Goal: Task Accomplishment & Management: Manage account settings

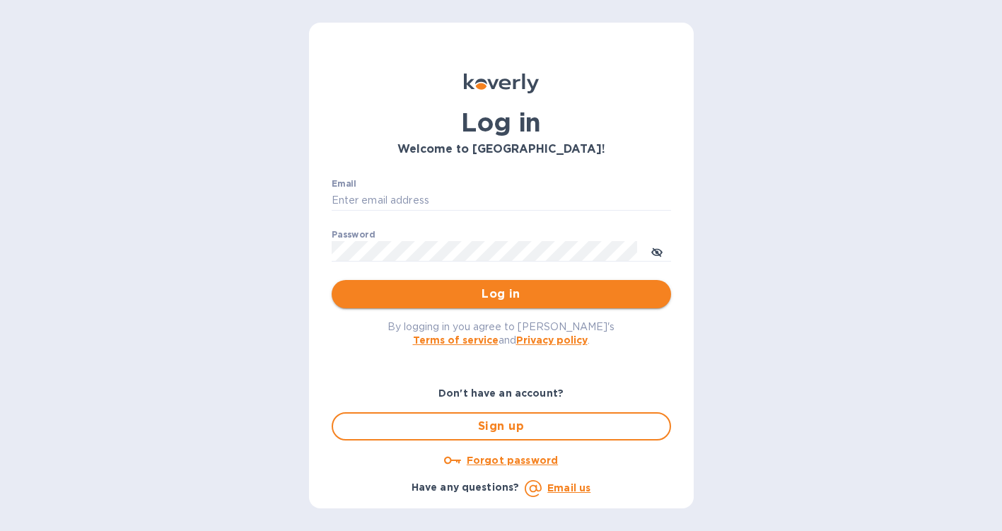
type input "ROSAMEX14322@GMAIL.COM"
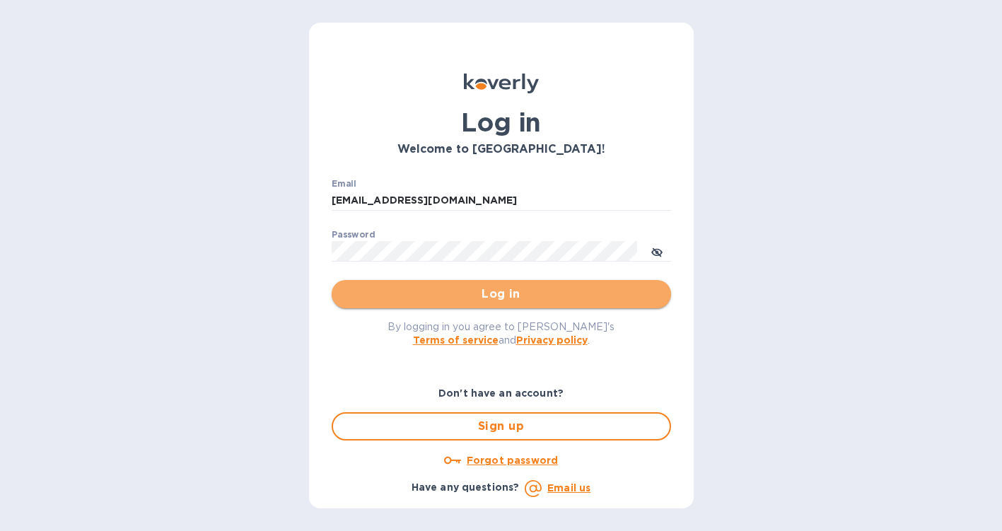
click at [473, 308] on button "Log in" at bounding box center [502, 294] width 340 height 28
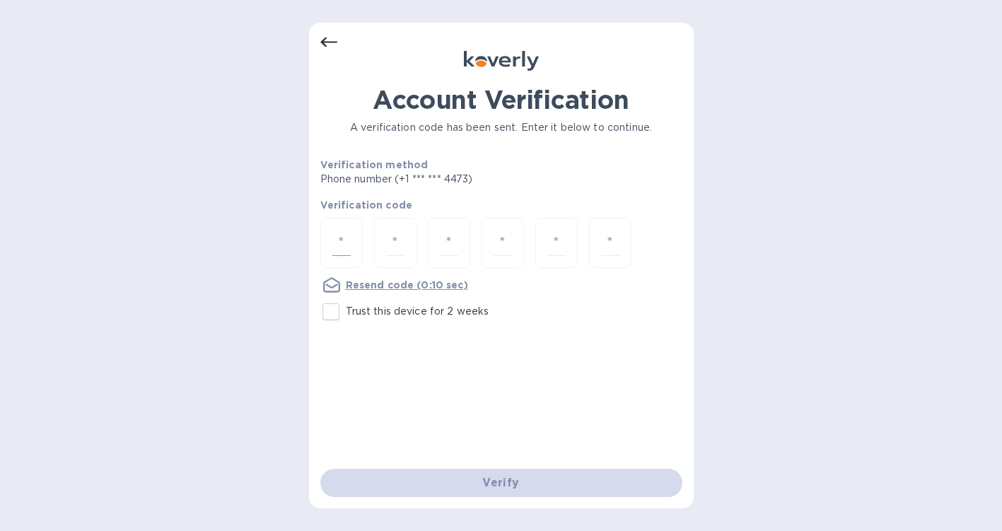
click at [333, 233] on input "number" at bounding box center [341, 243] width 18 height 26
click at [329, 317] on input "Trust this device for 2 weeks" at bounding box center [331, 312] width 30 height 30
checkbox input "true"
click at [344, 245] on input "number" at bounding box center [341, 243] width 18 height 26
type input "1"
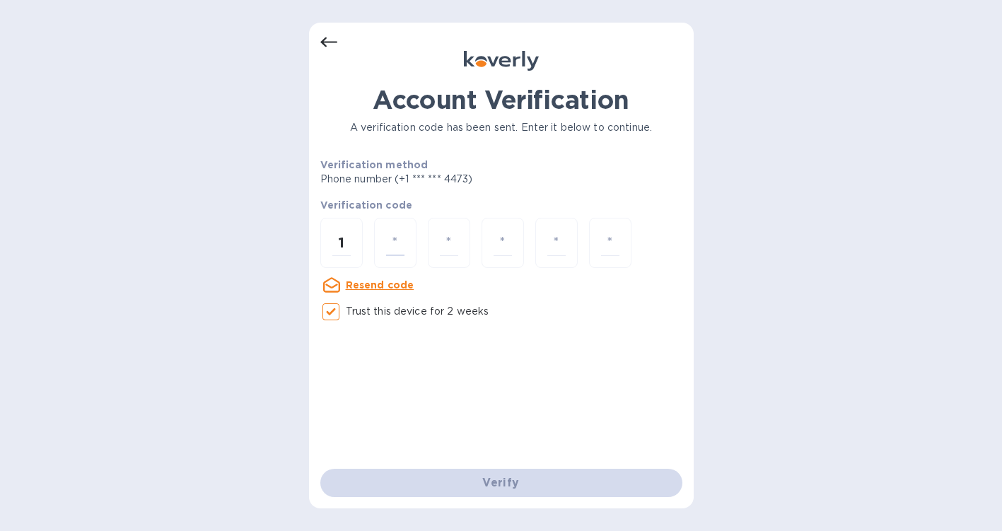
type input "7"
type input "6"
type input "7"
type input "8"
type input "0"
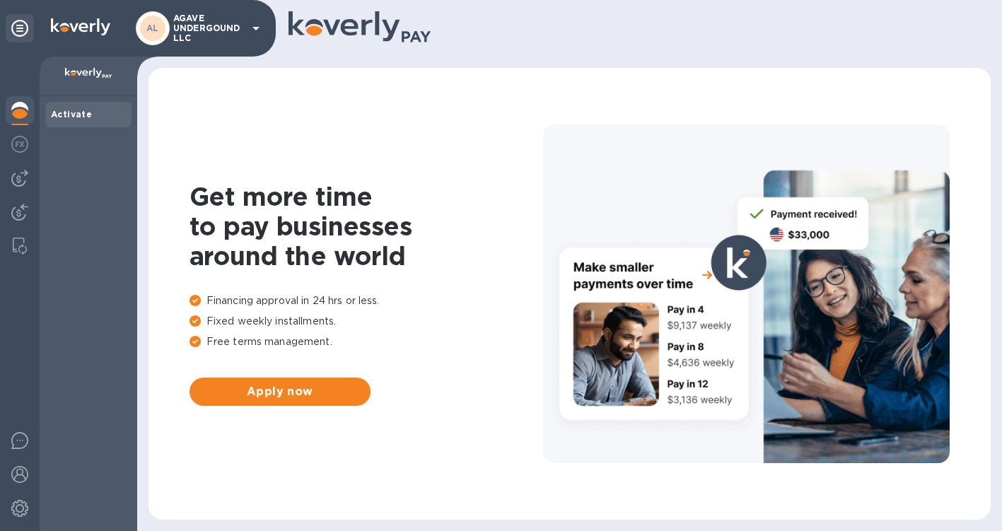
click at [248, 28] on icon at bounding box center [256, 28] width 17 height 17
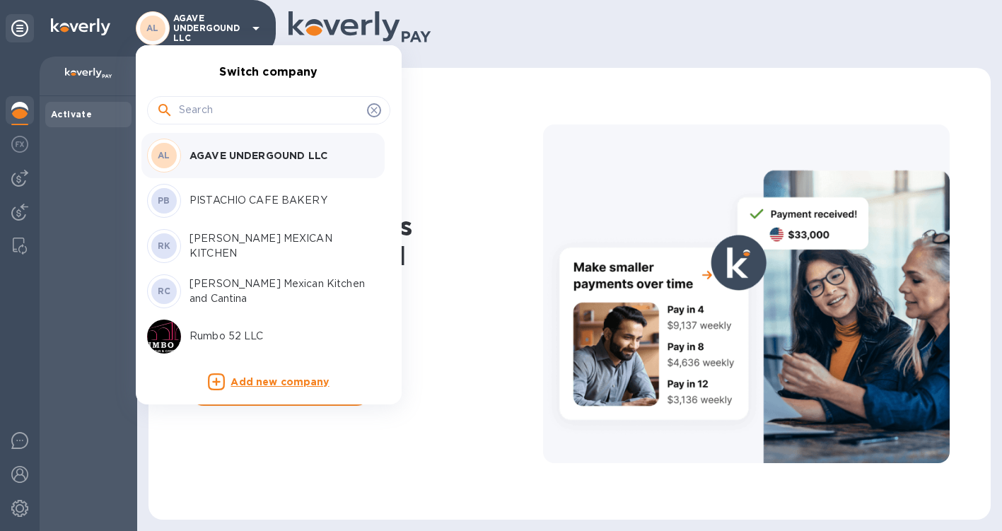
click at [250, 203] on p "PISTACHIO CAFE BAKERY" at bounding box center [279, 200] width 178 height 15
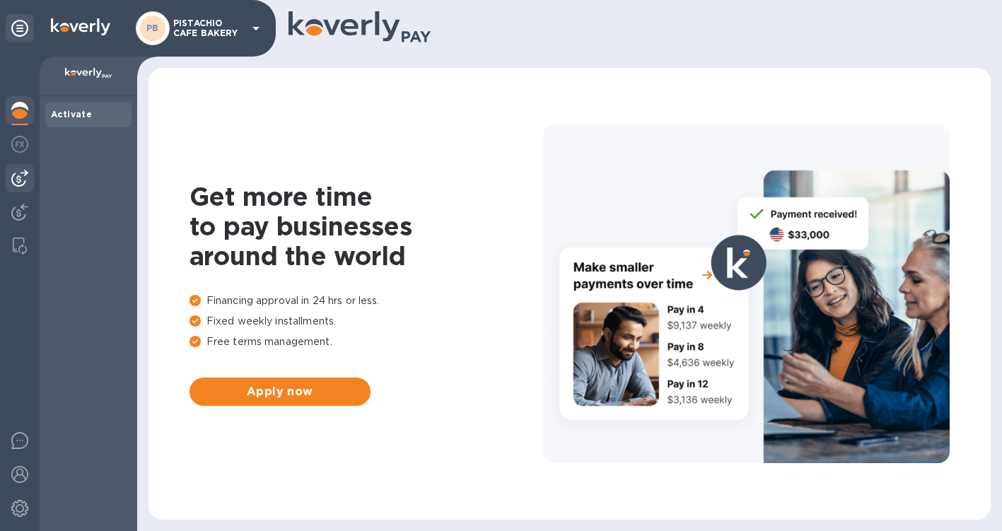
click at [17, 179] on img at bounding box center [19, 178] width 17 height 17
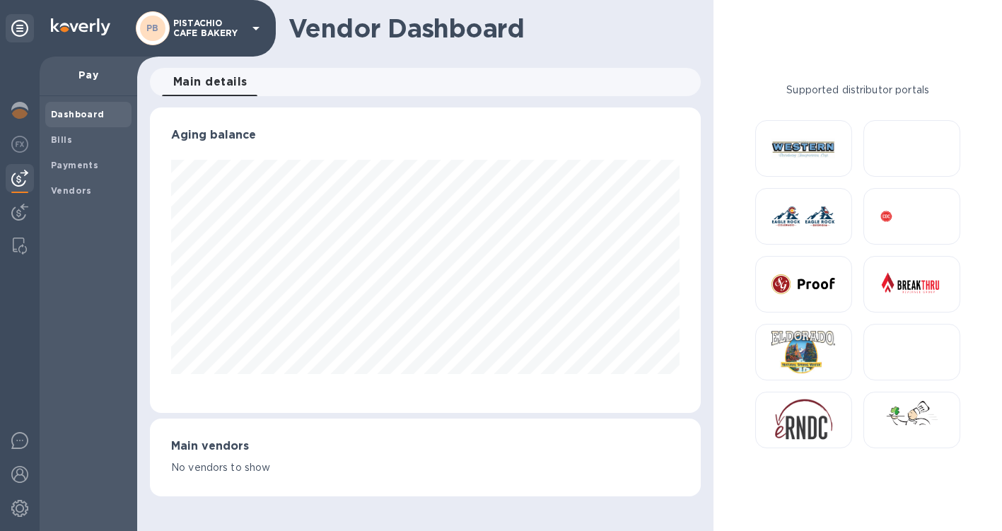
scroll to position [306, 551]
click at [51, 144] on b "Bills" at bounding box center [61, 139] width 21 height 11
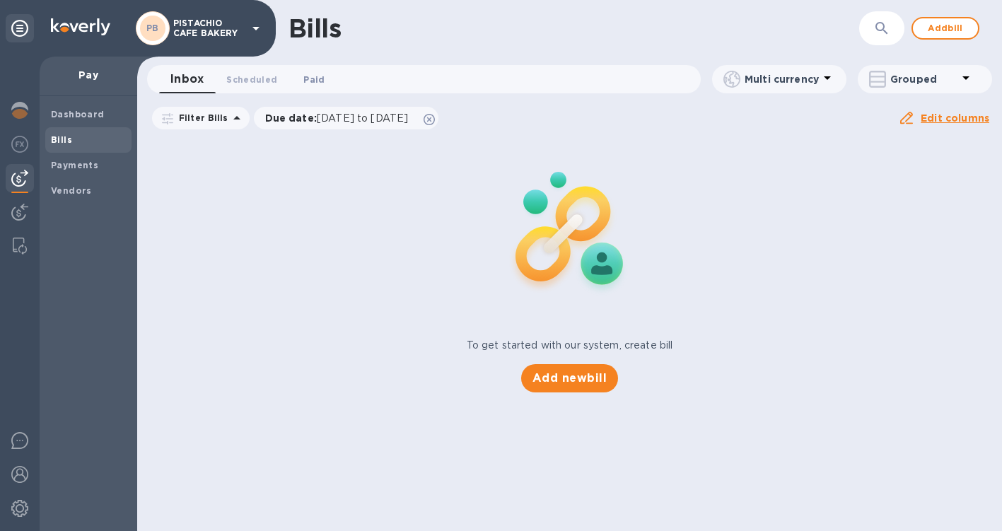
click at [313, 72] on span "Paid 0" at bounding box center [313, 79] width 21 height 15
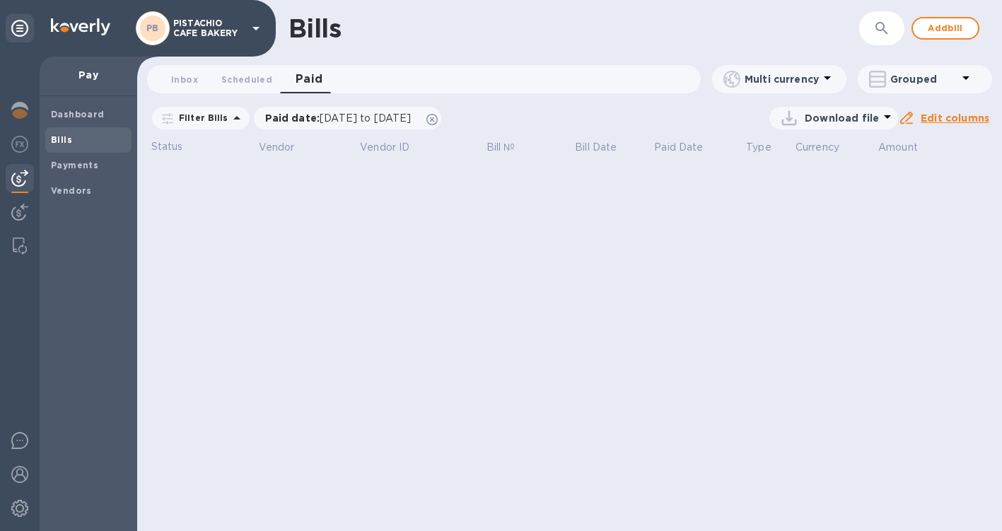
click at [320, 103] on div "Bills ​ Add bill Inbox 0 Scheduled 0 Paid 0 Multi currency Grouped Filter Bills…" at bounding box center [569, 265] width 865 height 531
click at [320, 108] on div "Paid date : 08/10/2025 to 09/10/2025" at bounding box center [348, 118] width 188 height 23
click at [322, 120] on span "[DATE] to [DATE]" at bounding box center [365, 117] width 91 height 11
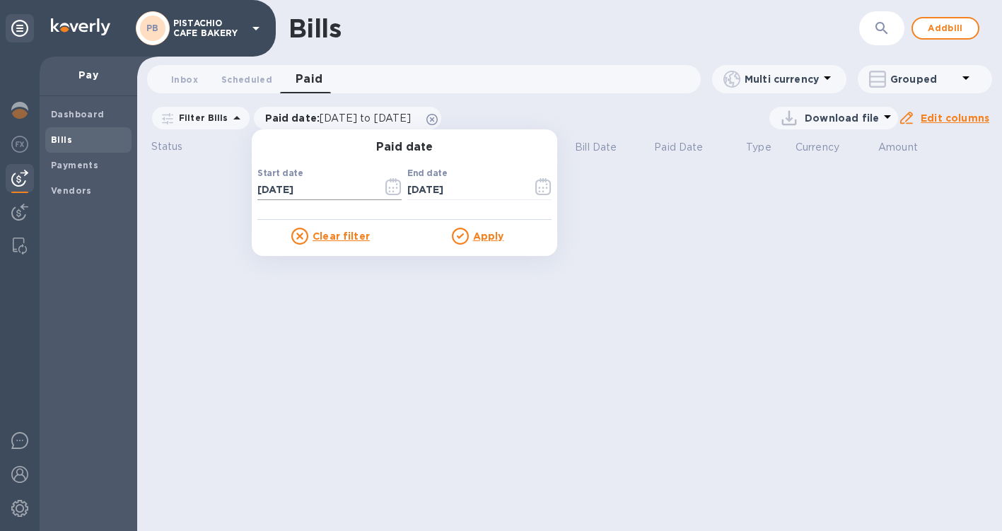
click at [386, 191] on icon "button" at bounding box center [394, 186] width 16 height 17
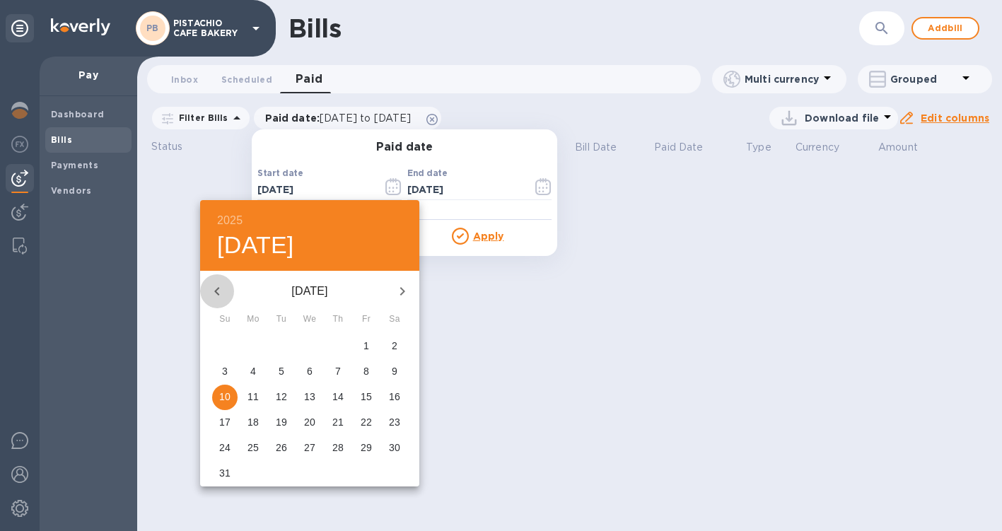
click at [218, 288] on icon "button" at bounding box center [216, 291] width 5 height 8
click at [281, 342] on p "1" at bounding box center [282, 346] width 6 height 14
type input "[DATE]"
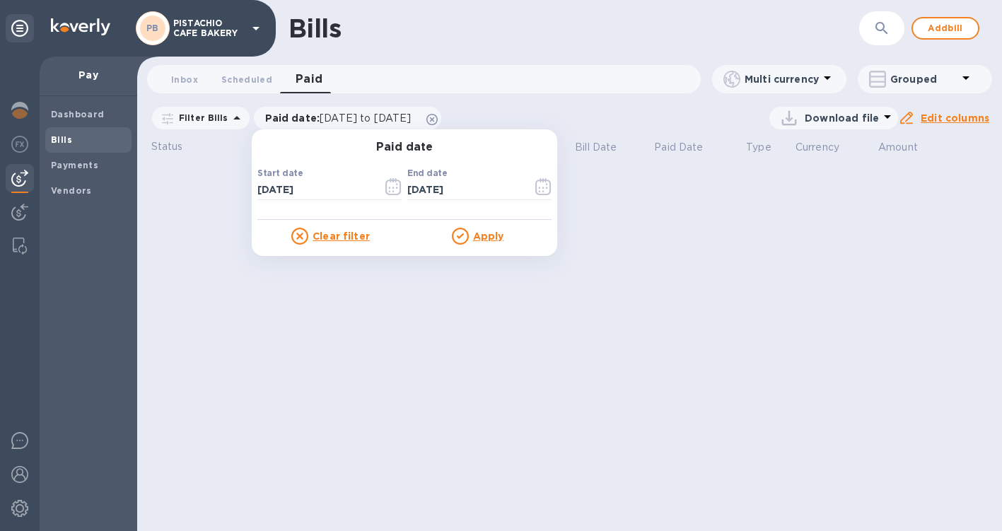
click at [482, 238] on u "Apply" at bounding box center [488, 236] width 31 height 11
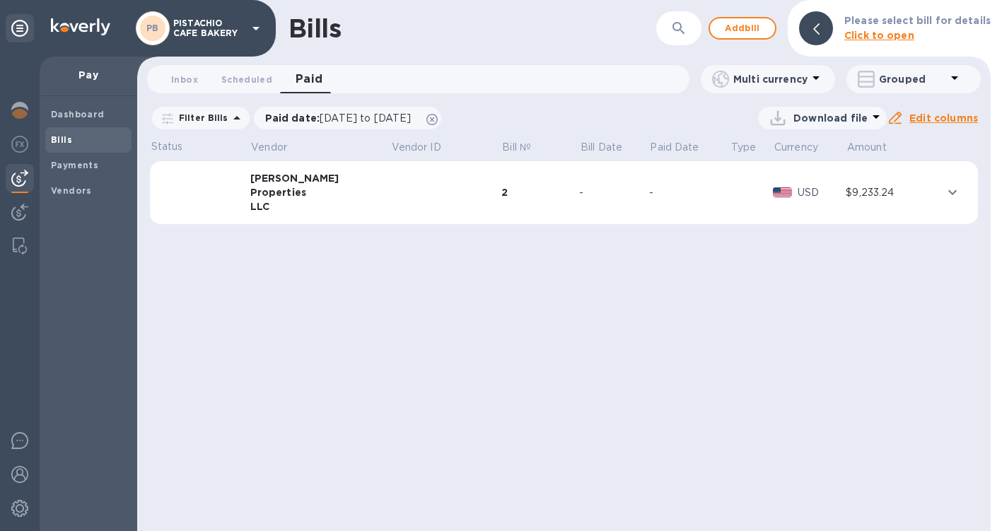
click at [649, 195] on div "-" at bounding box center [689, 192] width 81 height 15
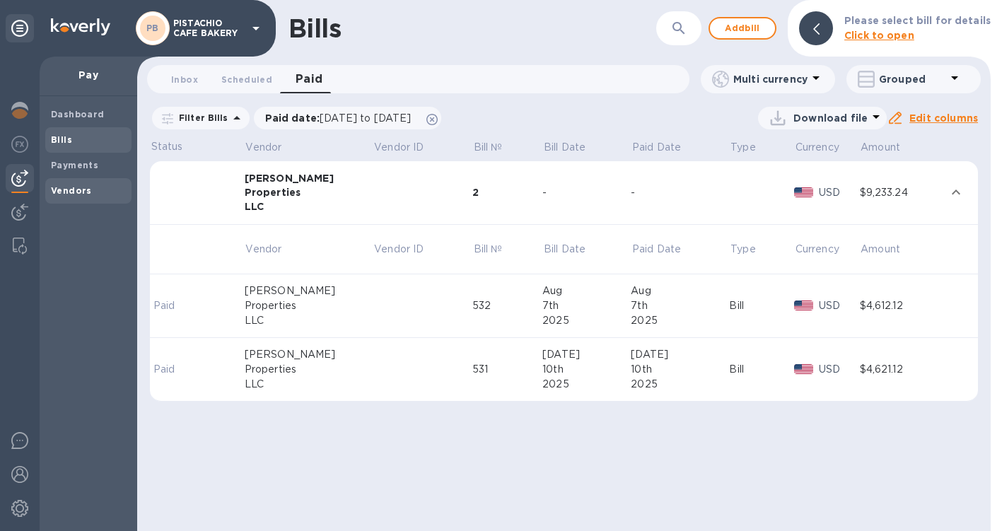
click at [71, 194] on b "Vendors" at bounding box center [71, 190] width 41 height 11
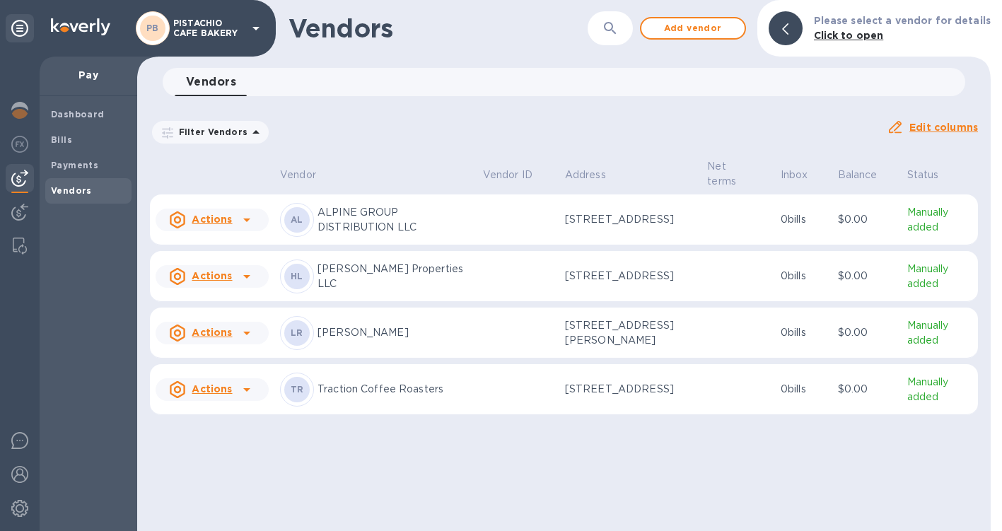
click at [362, 275] on p "Huang Properties LLC" at bounding box center [395, 277] width 154 height 30
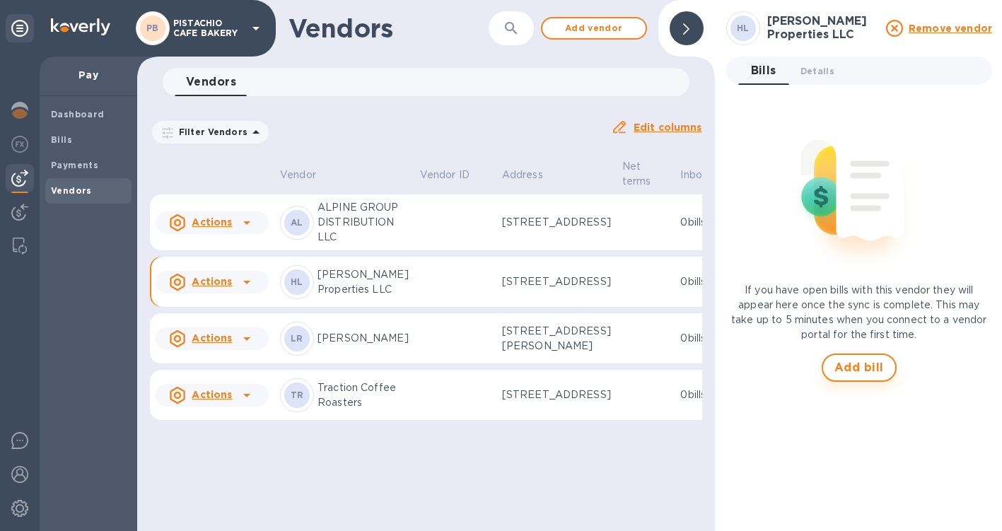
click at [855, 368] on span "Add bill" at bounding box center [860, 367] width 50 height 17
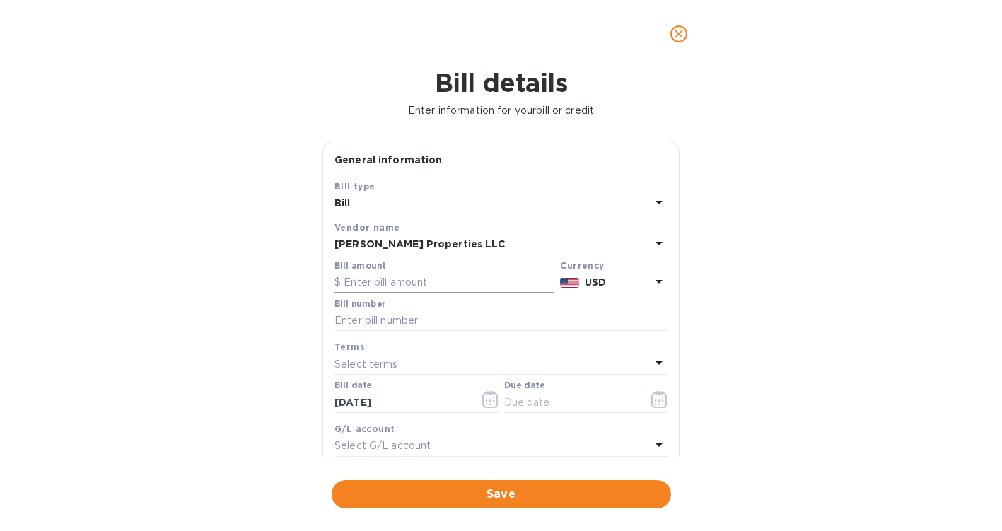
click at [433, 289] on input "text" at bounding box center [445, 282] width 220 height 21
click at [382, 222] on div "Vendor name" at bounding box center [501, 227] width 333 height 15
click at [375, 294] on div "Bill amount $ 461" at bounding box center [445, 277] width 226 height 38
click at [375, 286] on input "461" at bounding box center [449, 282] width 211 height 21
type input "4,621.12"
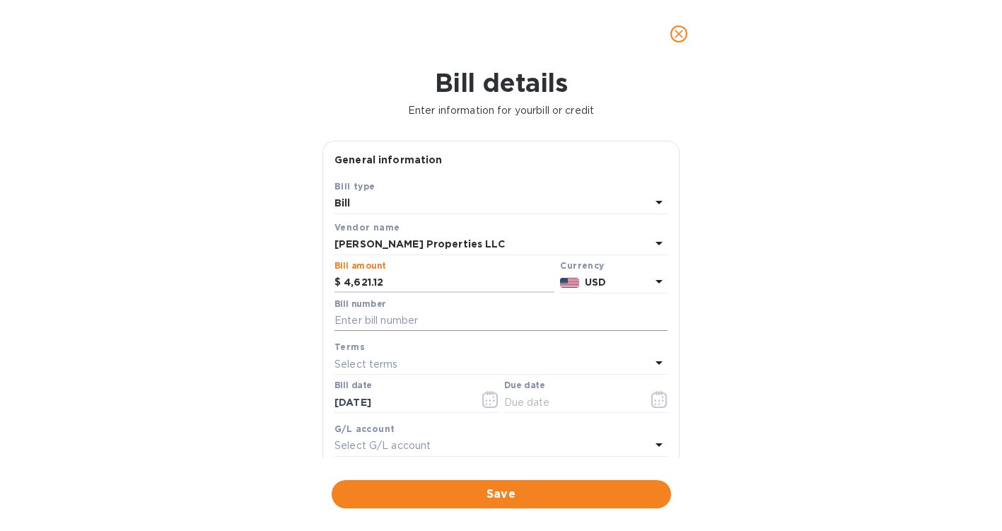
click at [366, 324] on input "text" at bounding box center [501, 321] width 333 height 21
type input "531"
click at [662, 400] on button "button" at bounding box center [659, 400] width 33 height 34
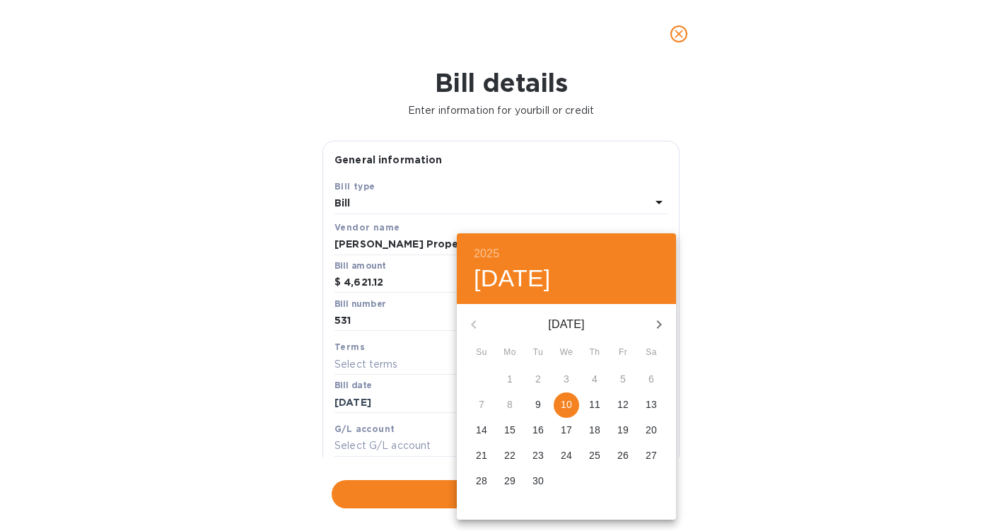
click at [540, 406] on p "9" at bounding box center [539, 405] width 6 height 14
type input "[DATE]"
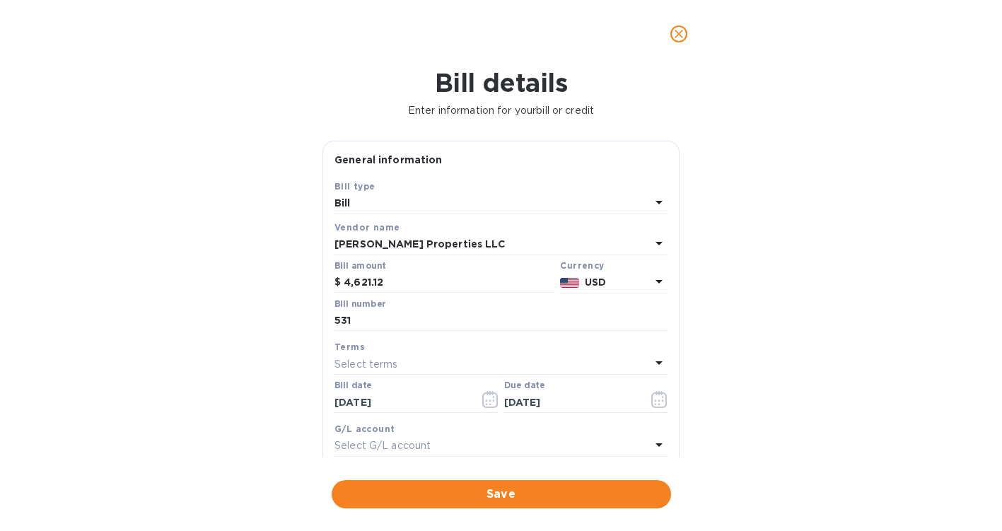
scroll to position [215, 0]
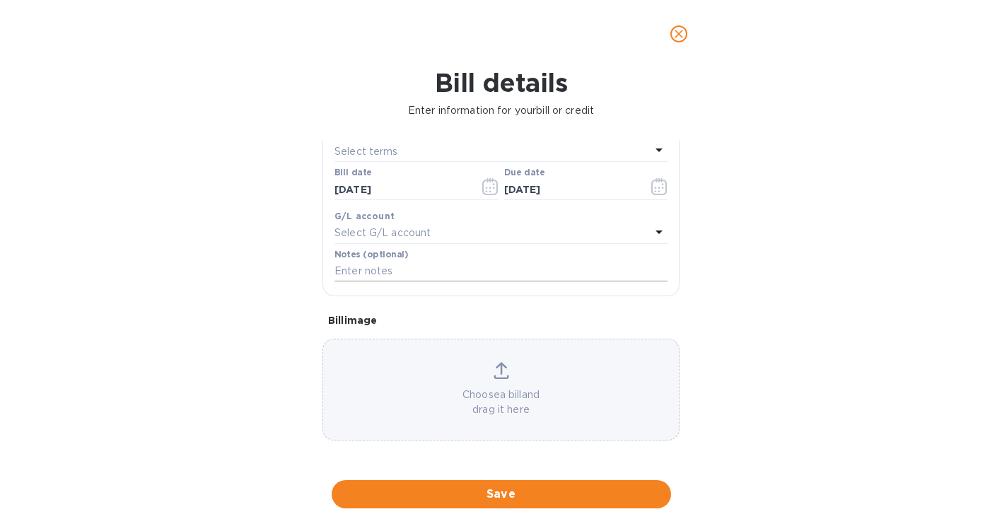
click at [407, 268] on input "text" at bounding box center [501, 271] width 333 height 21
type input "E"
type input "SEP RENT 2025"
click at [499, 477] on div "Bill details Enter information for your bill or credit General information Save…" at bounding box center [501, 299] width 1002 height 463
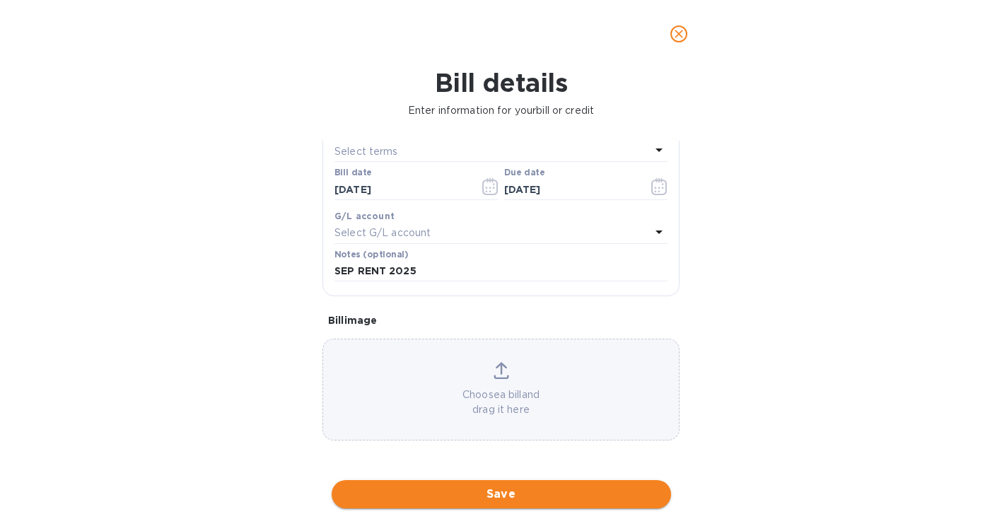
click at [499, 492] on span "Save" at bounding box center [501, 494] width 317 height 17
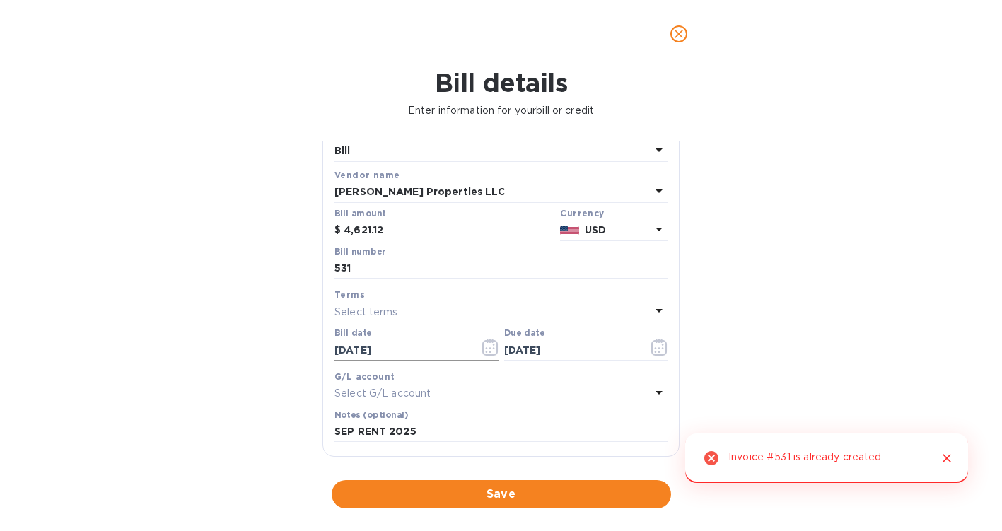
scroll to position [21, 0]
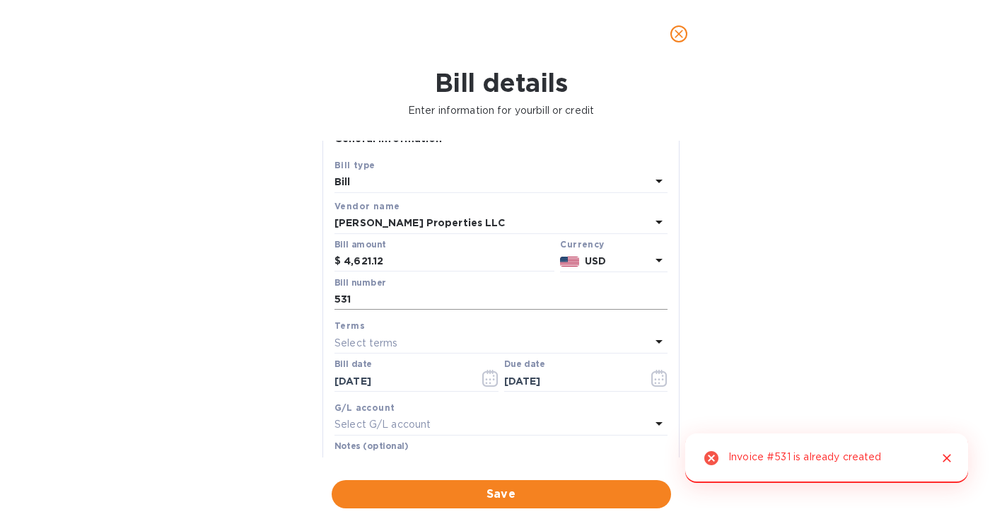
click at [357, 306] on input "531" at bounding box center [501, 299] width 333 height 21
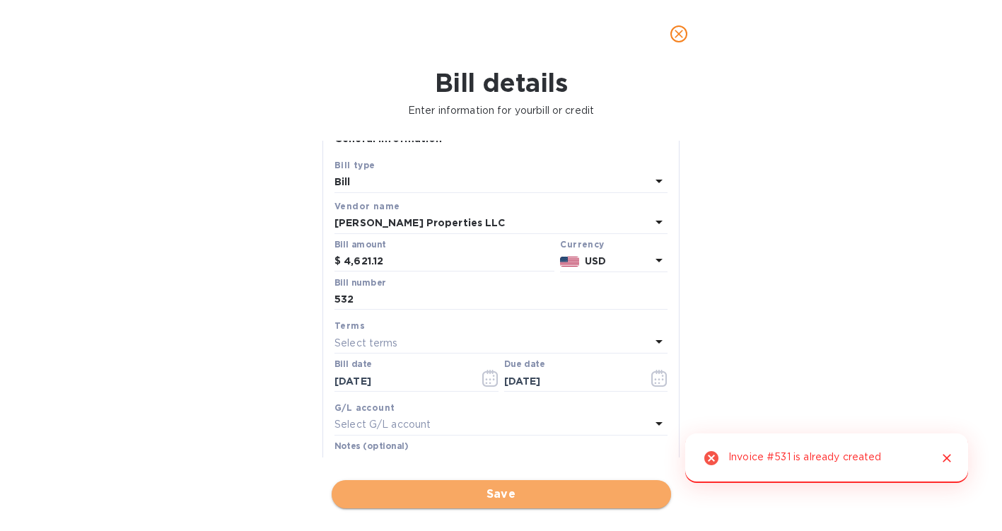
click at [470, 500] on span "Save" at bounding box center [501, 494] width 317 height 17
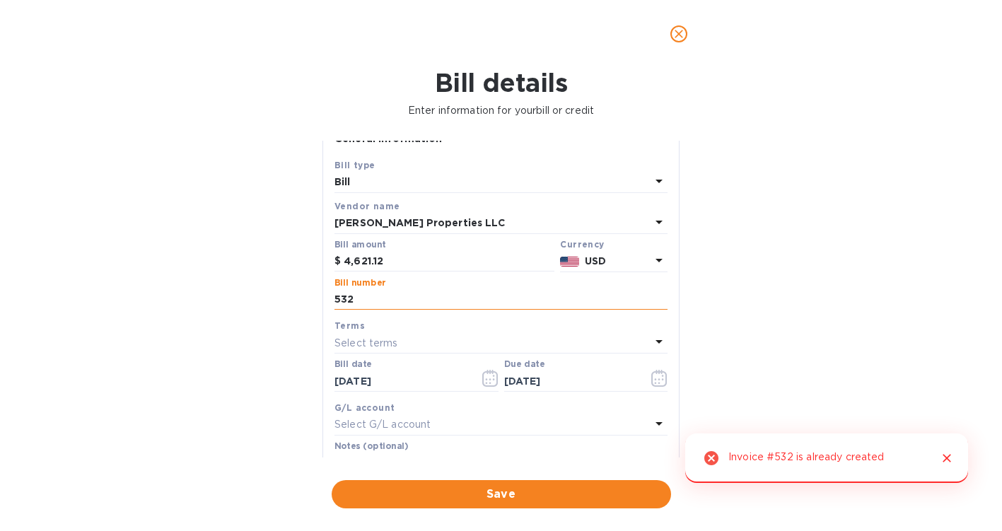
click at [361, 301] on input "532" at bounding box center [501, 299] width 333 height 21
type input "540"
click at [494, 509] on div "Save" at bounding box center [501, 495] width 345 height 34
click at [495, 494] on span "Save" at bounding box center [501, 494] width 317 height 17
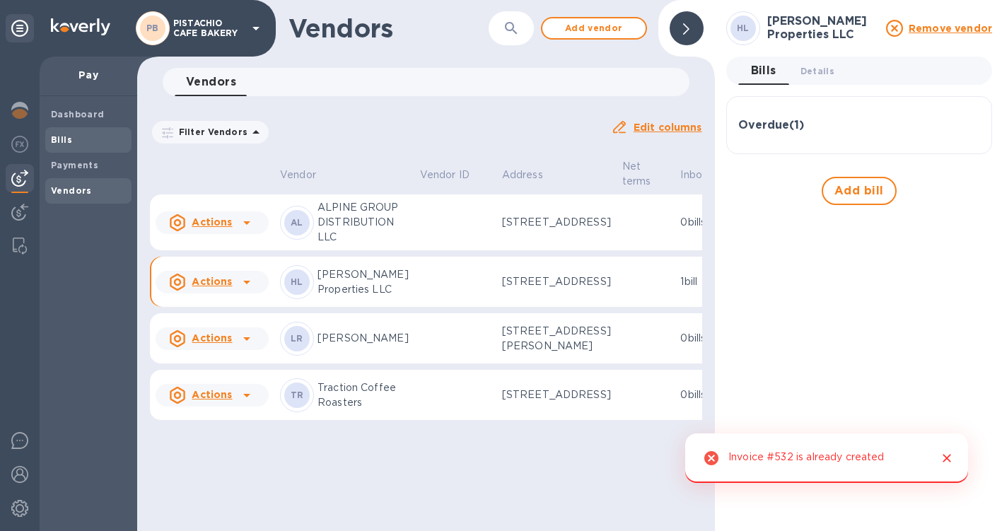
click at [75, 138] on span "Bills" at bounding box center [88, 140] width 75 height 14
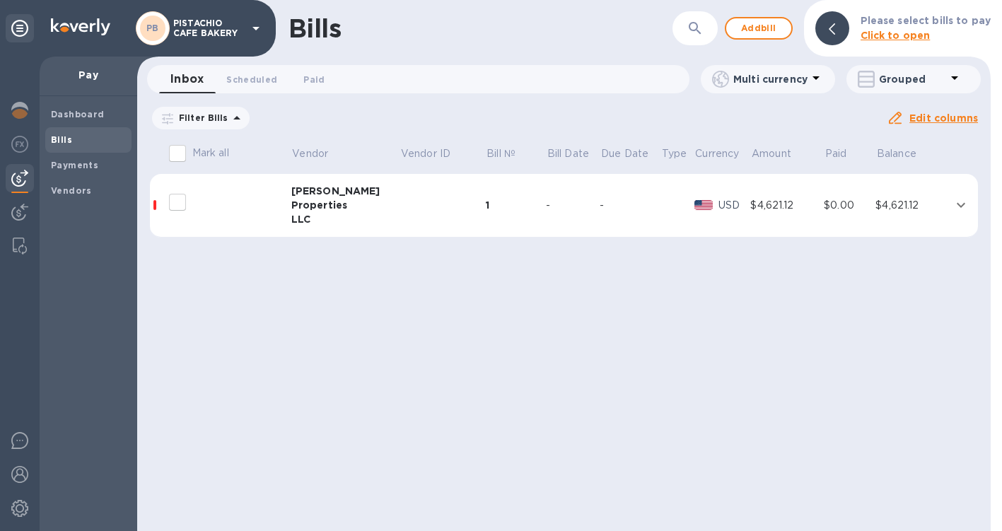
click at [177, 206] on input "decorative checkbox" at bounding box center [178, 202] width 30 height 30
checkbox input "false"
click at [271, 224] on div at bounding box center [220, 223] width 113 height 6
click at [306, 199] on div "Properties" at bounding box center [345, 205] width 109 height 14
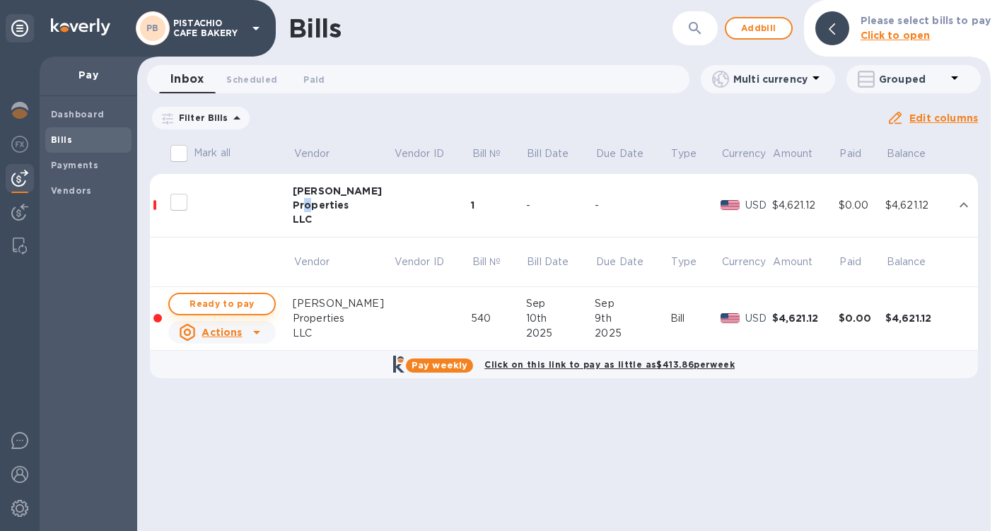
click at [228, 304] on span "Ready to pay" at bounding box center [222, 304] width 82 height 17
checkbox input "true"
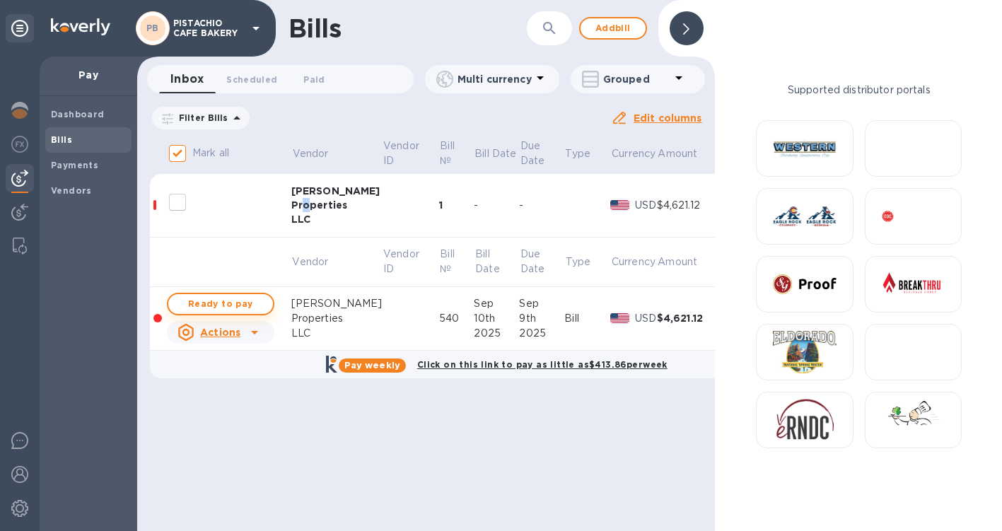
checkbox input "true"
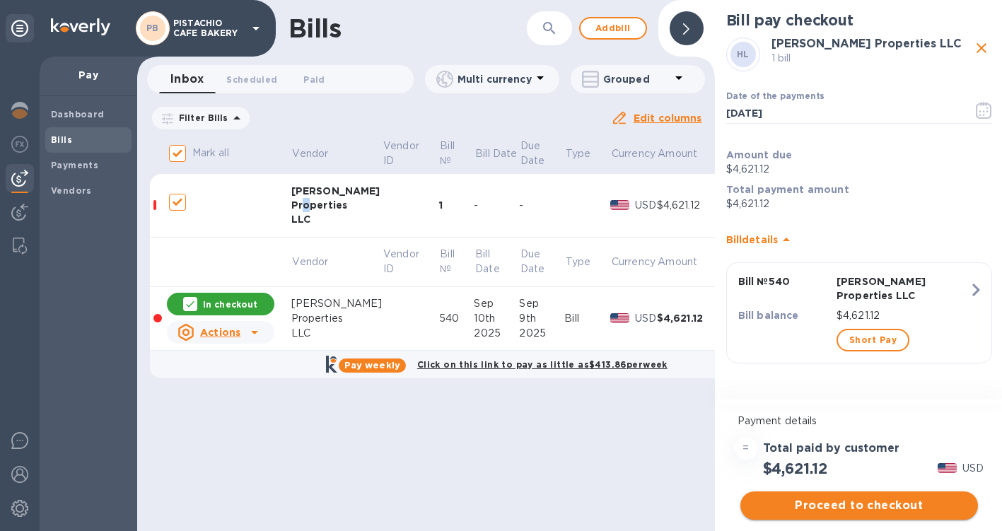
click at [848, 502] on span "Proceed to checkout" at bounding box center [859, 505] width 215 height 17
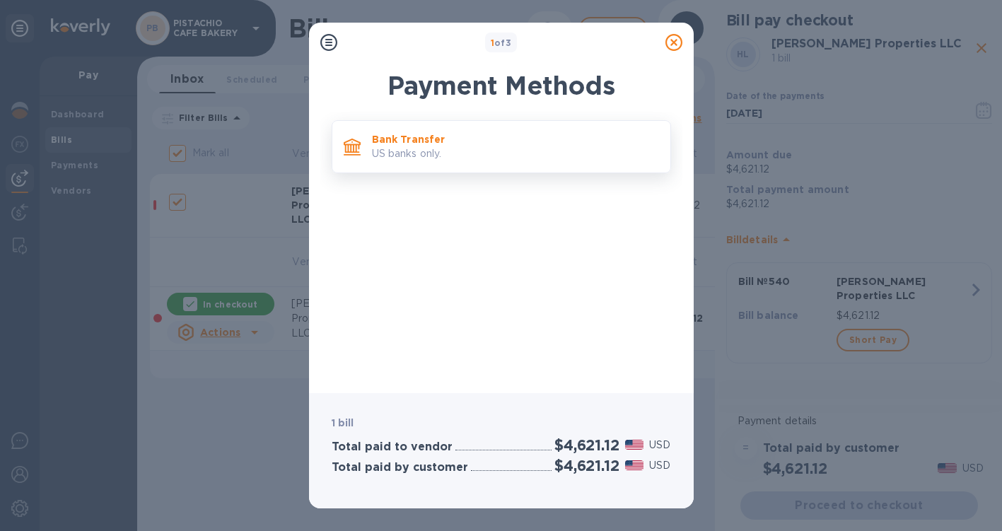
click at [515, 147] on p "US banks only." at bounding box center [515, 153] width 287 height 15
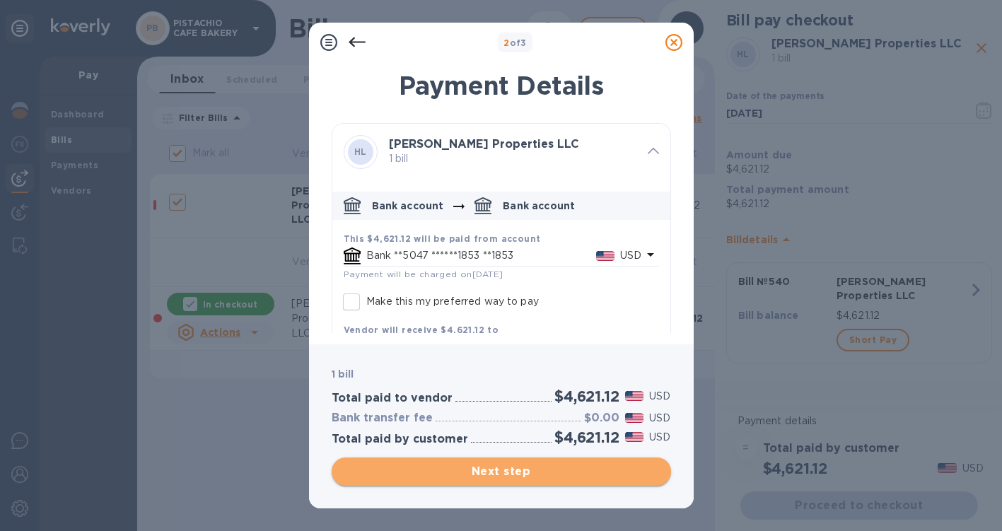
click at [495, 465] on span "Next step" at bounding box center [501, 471] width 317 height 17
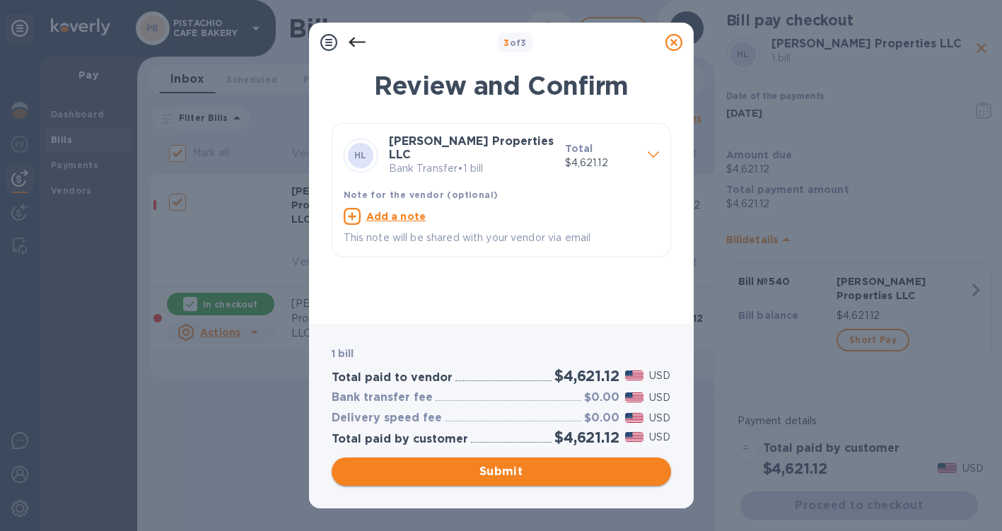
click at [492, 474] on span "Submit" at bounding box center [501, 471] width 317 height 17
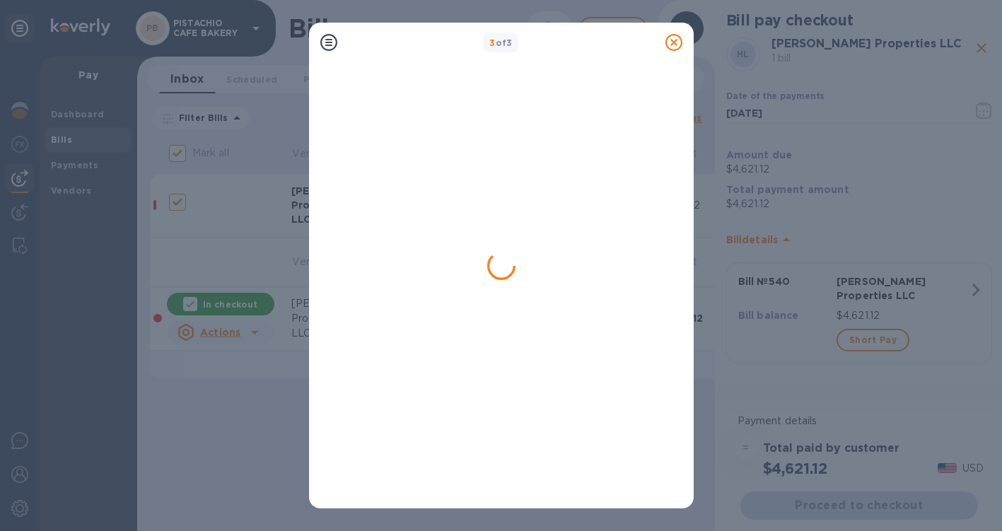
checkbox input "false"
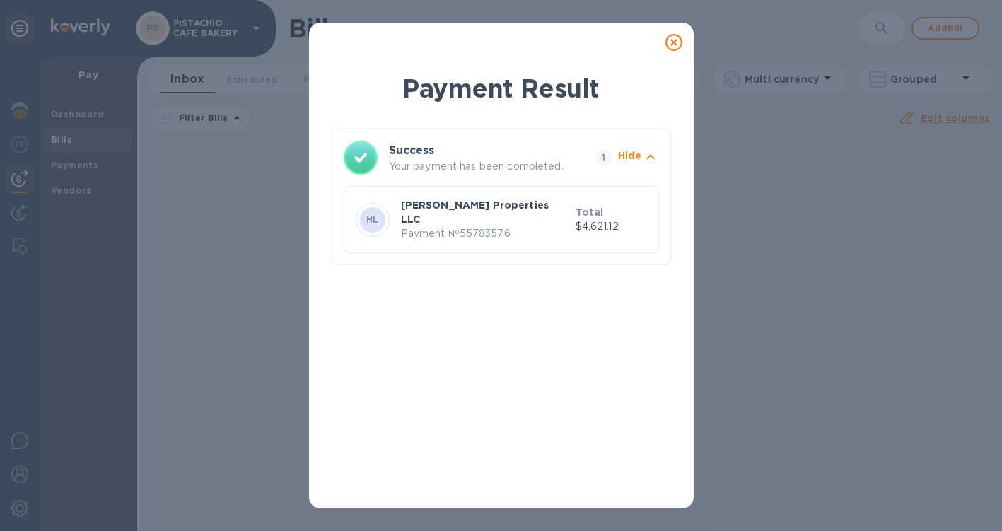
click at [667, 40] on icon at bounding box center [674, 42] width 17 height 17
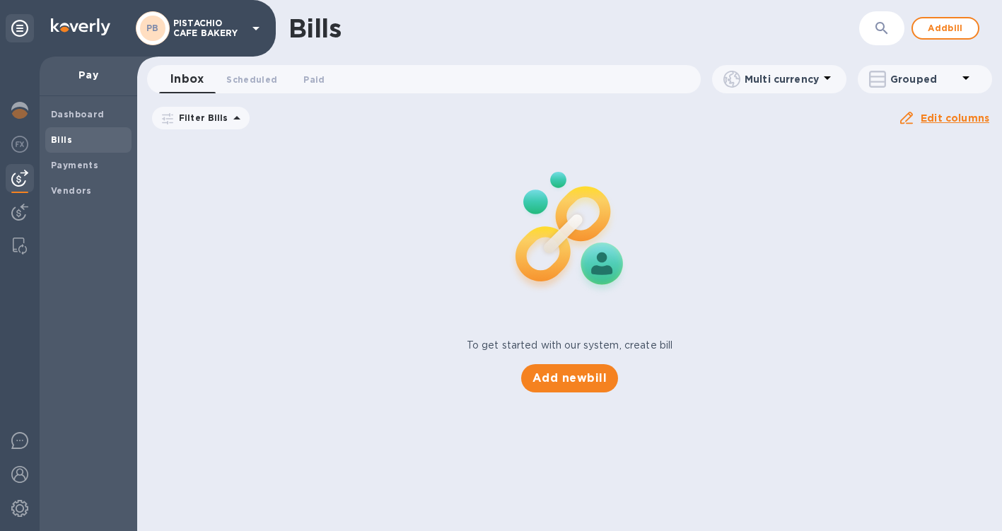
click at [233, 24] on p "PISTACHIO CAFE BAKERY" at bounding box center [208, 28] width 71 height 20
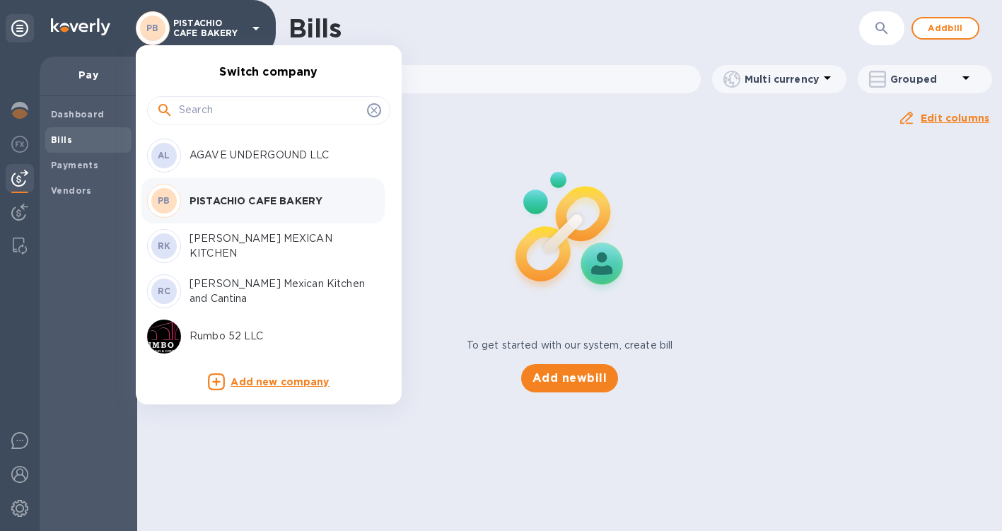
click at [253, 239] on p "ROSA MEXICAN KITCHEN" at bounding box center [279, 246] width 178 height 30
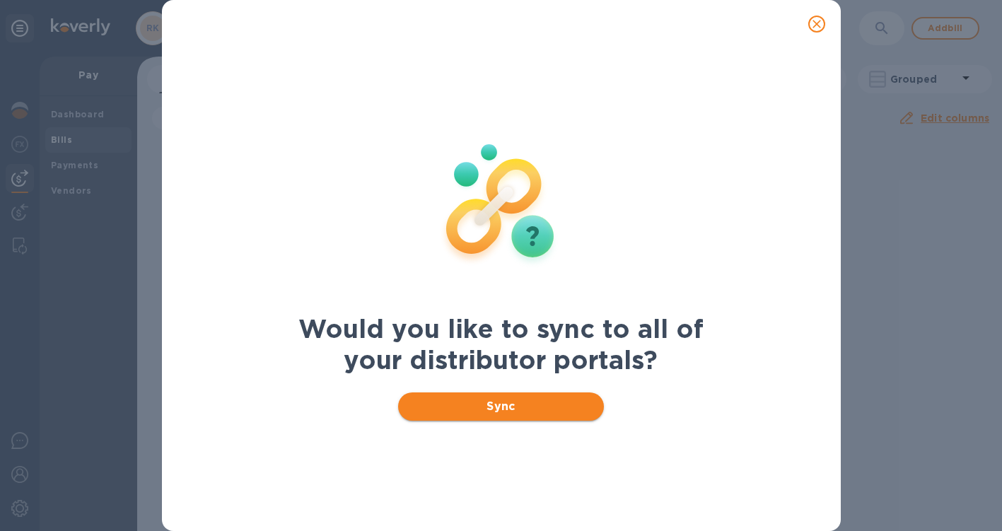
click at [507, 406] on span "Sync" at bounding box center [501, 406] width 183 height 17
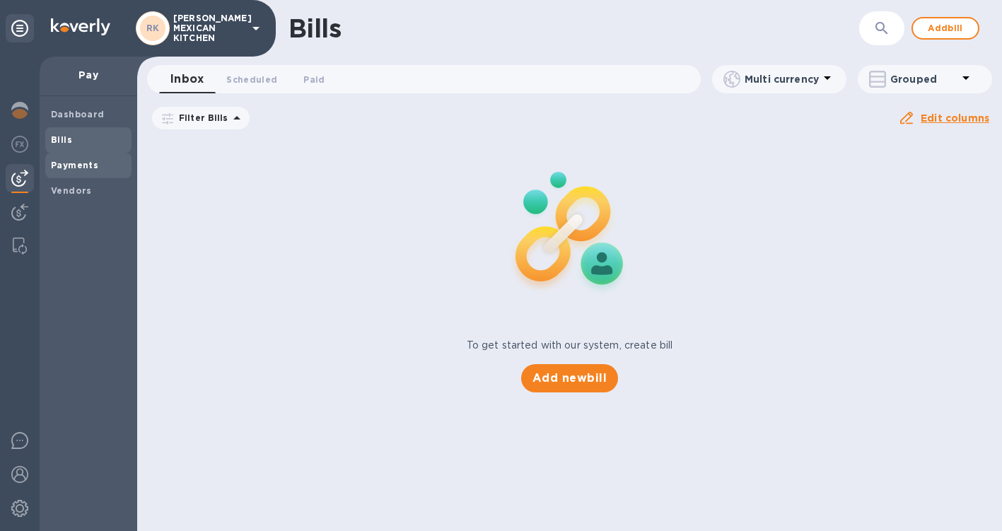
click at [79, 165] on b "Payments" at bounding box center [74, 165] width 47 height 11
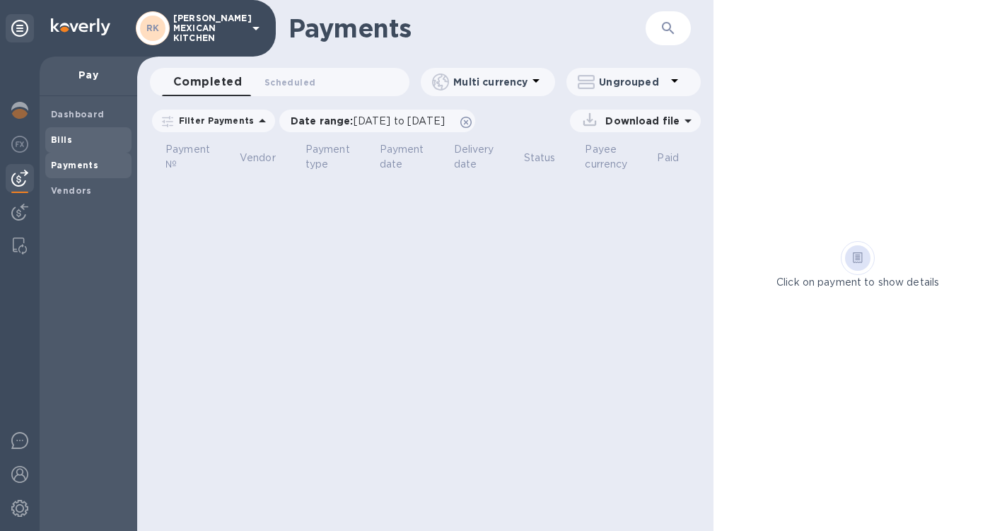
click at [64, 149] on div "Bills" at bounding box center [88, 139] width 86 height 25
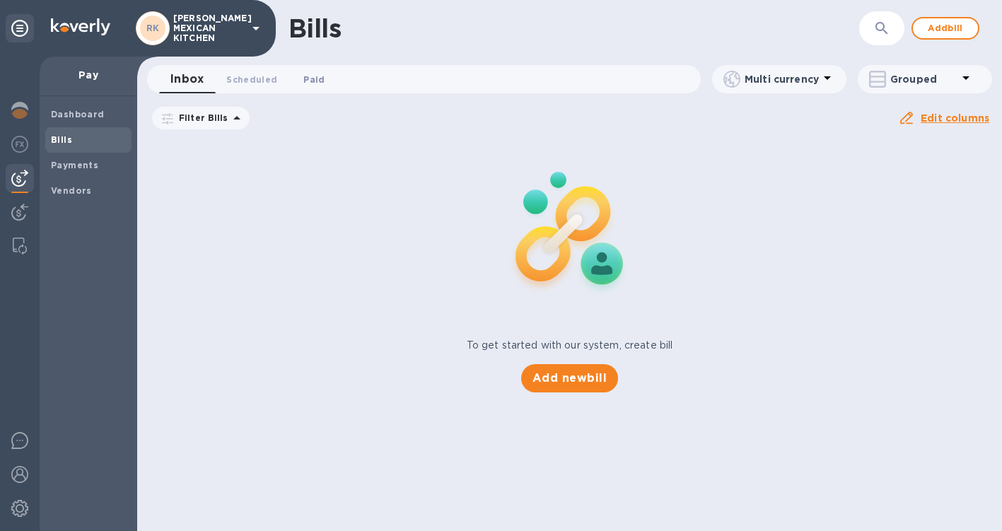
click at [314, 70] on button "Paid 0" at bounding box center [314, 79] width 51 height 28
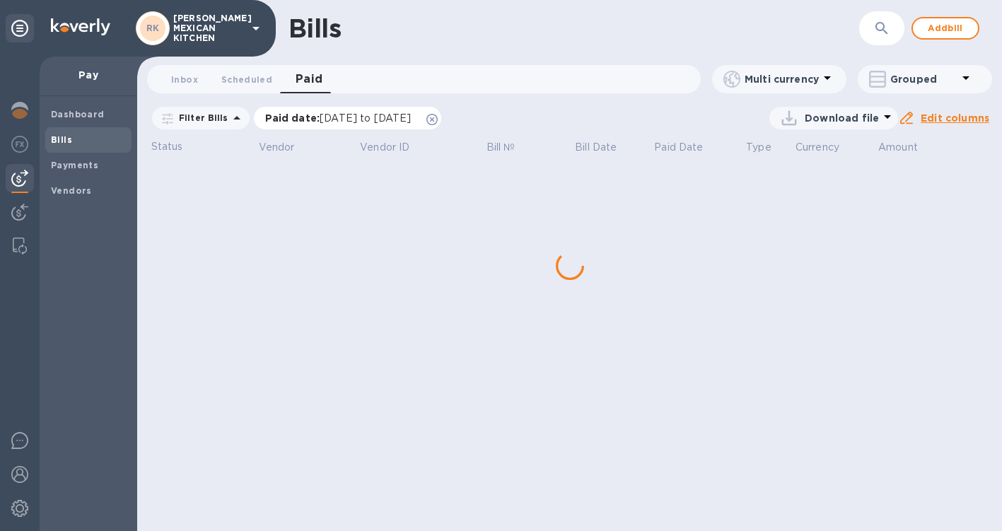
click at [301, 117] on p "Paid date : 08/10/2025 to 09/10/2025" at bounding box center [342, 118] width 154 height 14
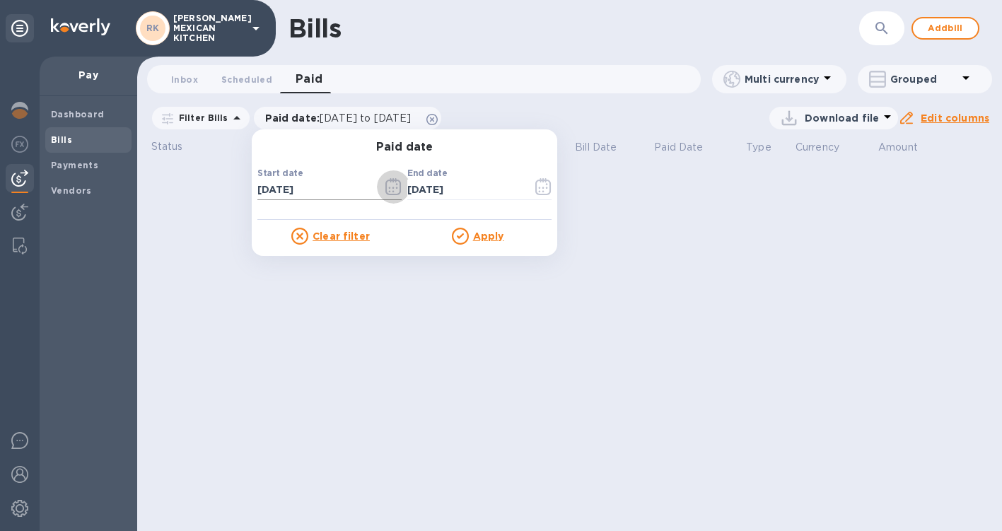
click at [402, 185] on button "button" at bounding box center [393, 187] width 33 height 34
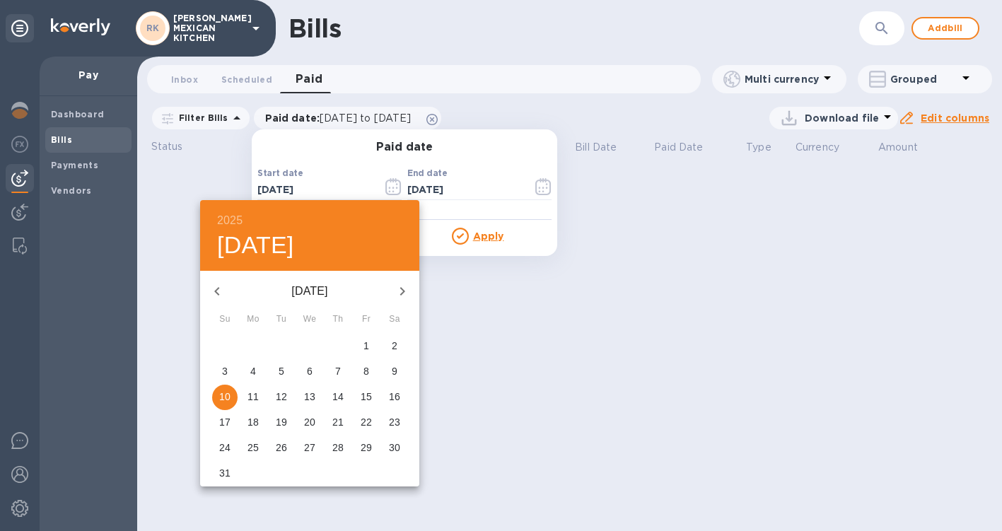
click at [225, 285] on icon "button" at bounding box center [217, 291] width 17 height 17
click at [280, 344] on p "1" at bounding box center [282, 346] width 6 height 14
type input "[DATE]"
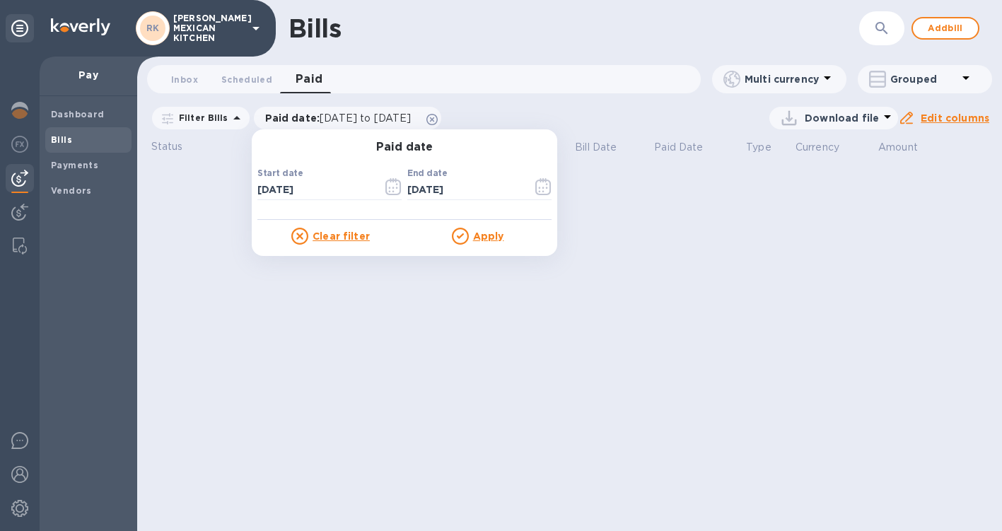
click at [484, 243] on div "Apply" at bounding box center [478, 236] width 147 height 17
click at [484, 238] on u "Apply" at bounding box center [488, 236] width 31 height 11
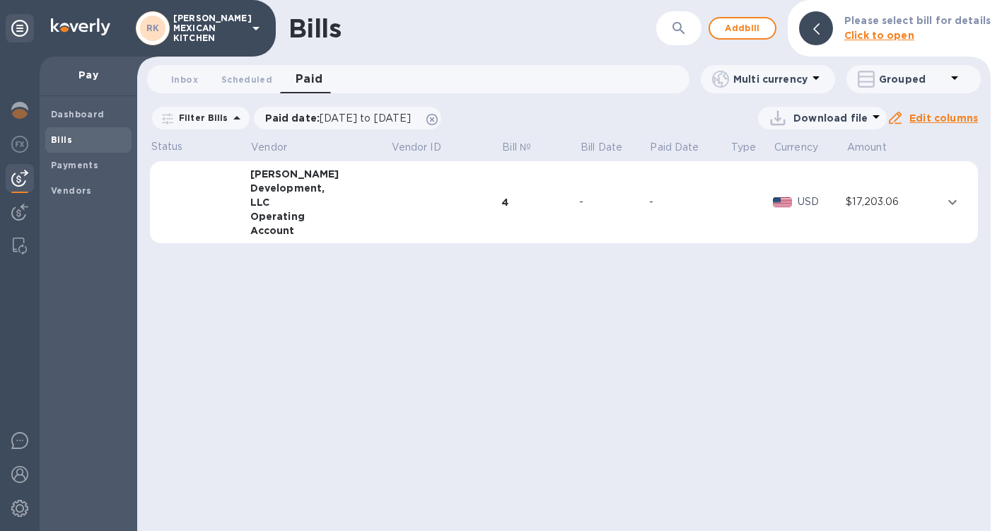
click at [210, 212] on td at bounding box center [227, 202] width 47 height 83
click at [649, 199] on div "-" at bounding box center [689, 202] width 81 height 15
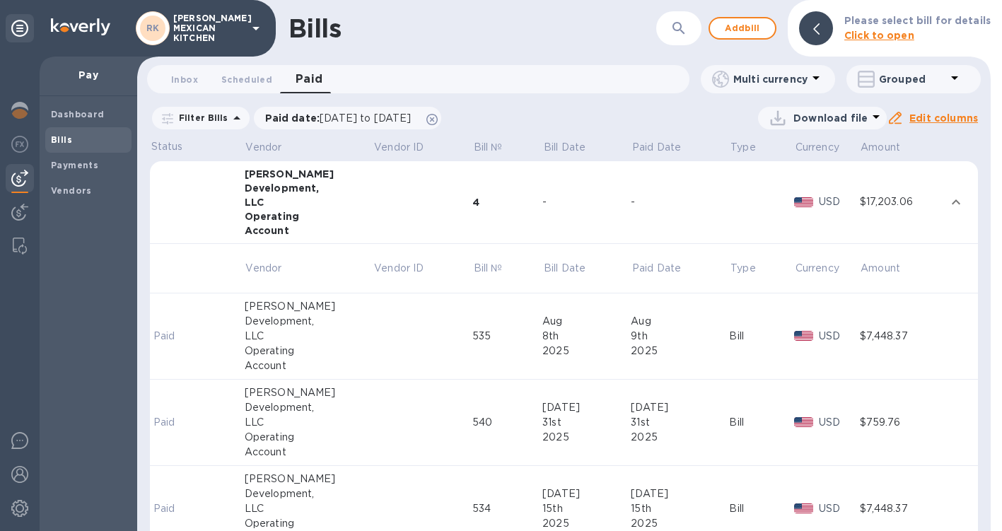
scroll to position [4, 0]
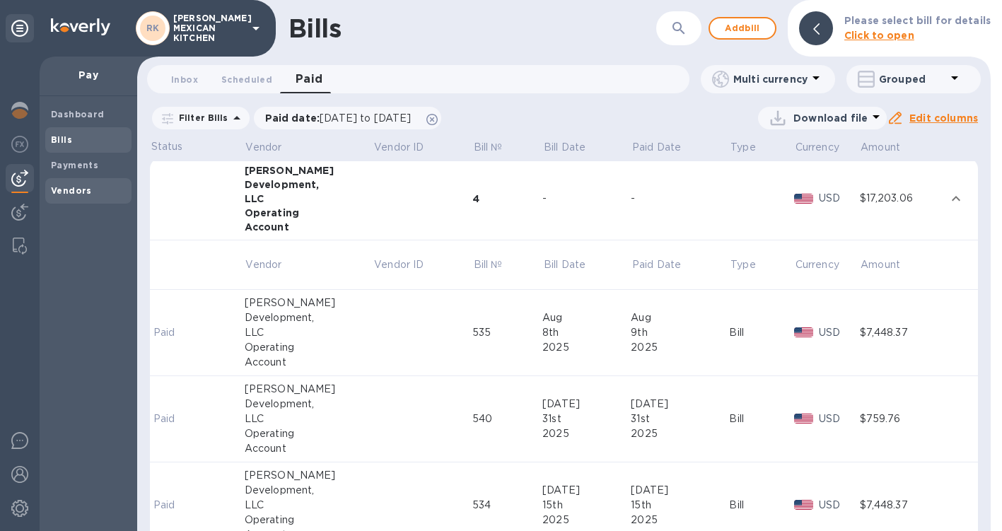
click at [59, 184] on span "Vendors" at bounding box center [71, 191] width 41 height 14
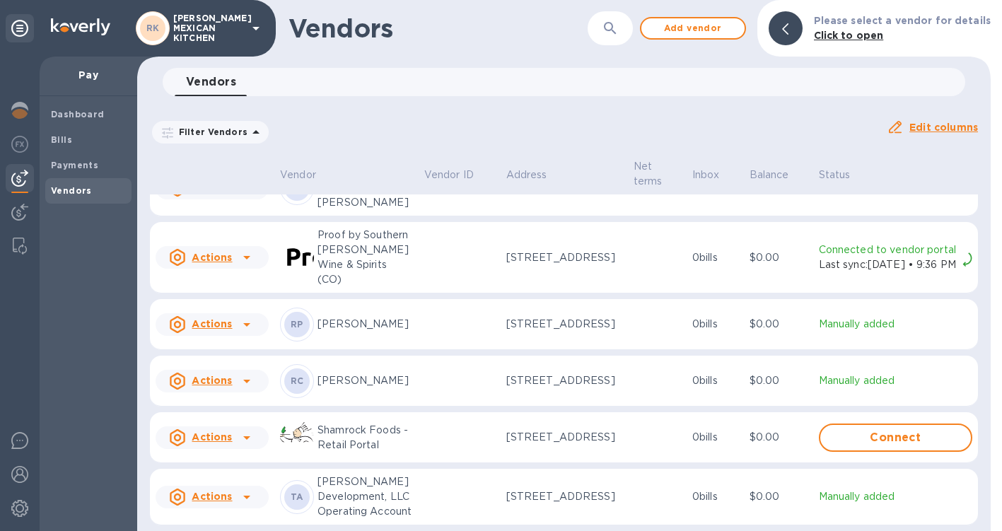
scroll to position [1302, 0]
click at [371, 496] on p "Thornton Development, LLC Operating Account" at bounding box center [366, 497] width 96 height 45
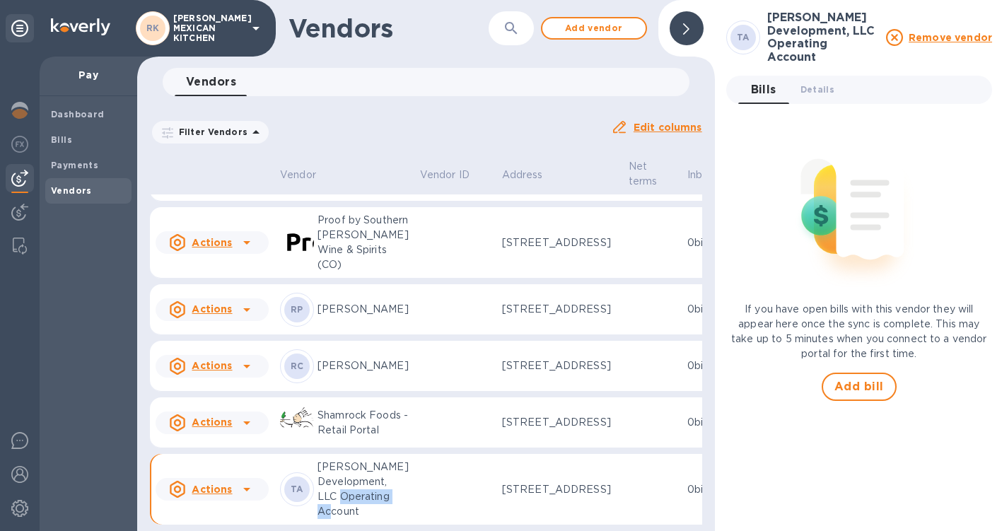
scroll to position [1377, 0]
click at [870, 378] on span "Add bill" at bounding box center [860, 386] width 50 height 17
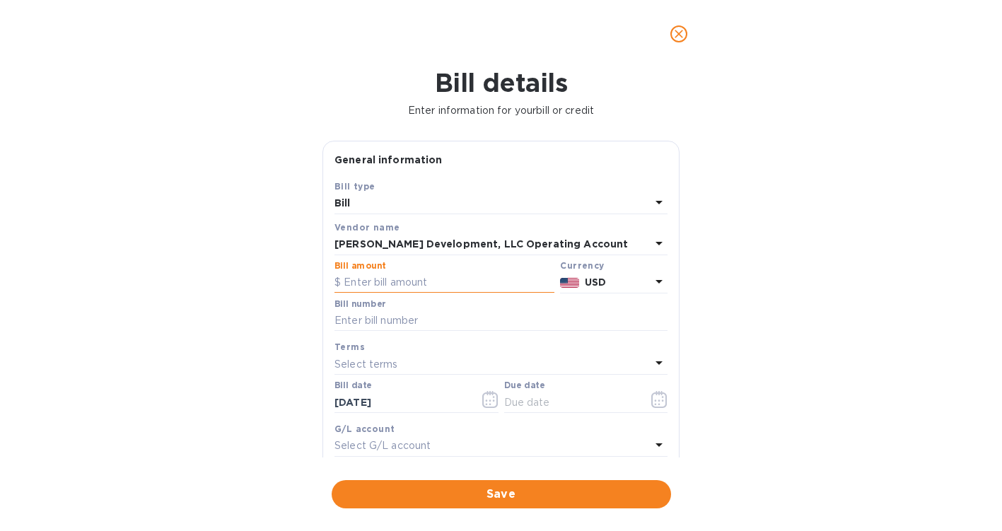
click at [396, 272] on input "text" at bounding box center [445, 282] width 220 height 21
type input "7,448.37"
click at [449, 314] on input "text" at bounding box center [501, 321] width 333 height 21
type input "540"
click at [661, 406] on icon "button" at bounding box center [660, 399] width 16 height 17
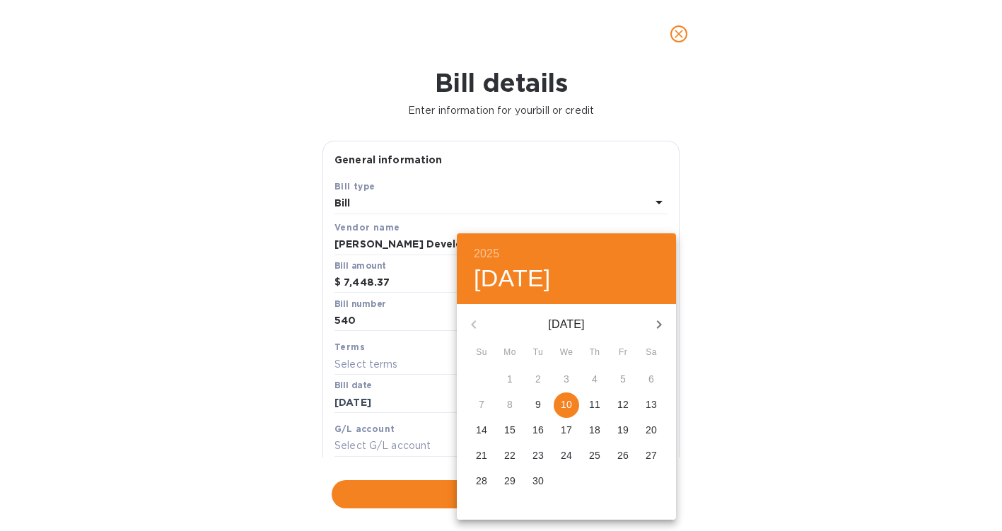
click at [536, 399] on p "9" at bounding box center [539, 405] width 6 height 14
type input "[DATE]"
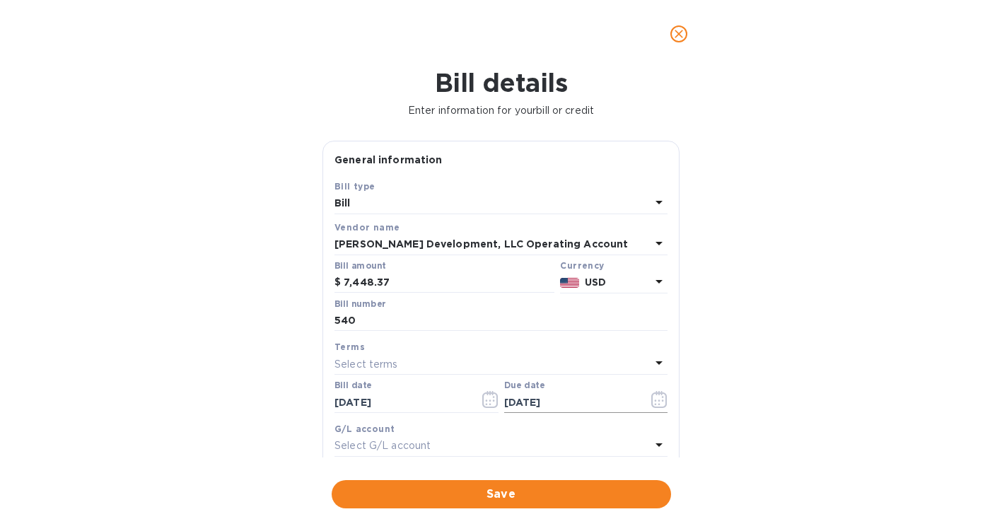
scroll to position [215, 0]
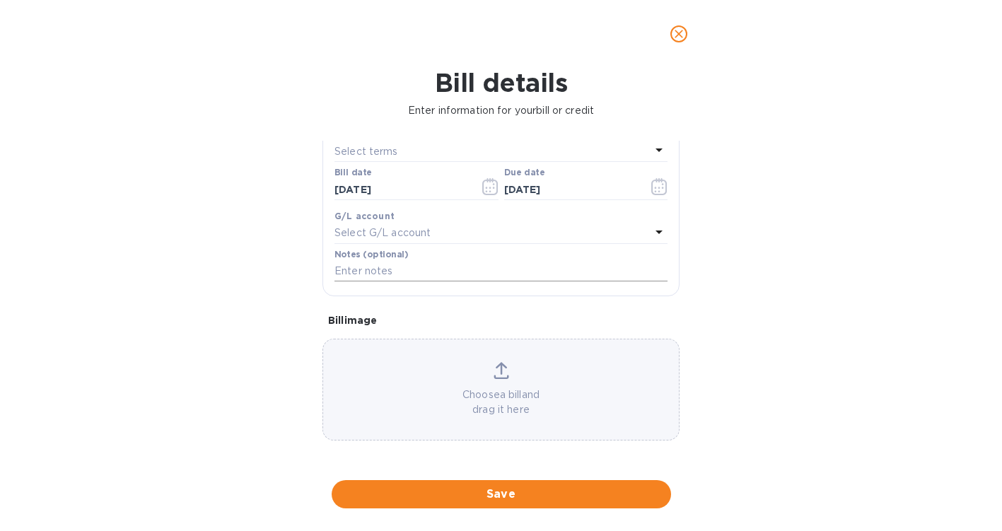
click at [453, 279] on input "text" at bounding box center [501, 271] width 333 height 21
type input "SEP RENT 2025"
click at [494, 498] on span "Save" at bounding box center [501, 494] width 317 height 17
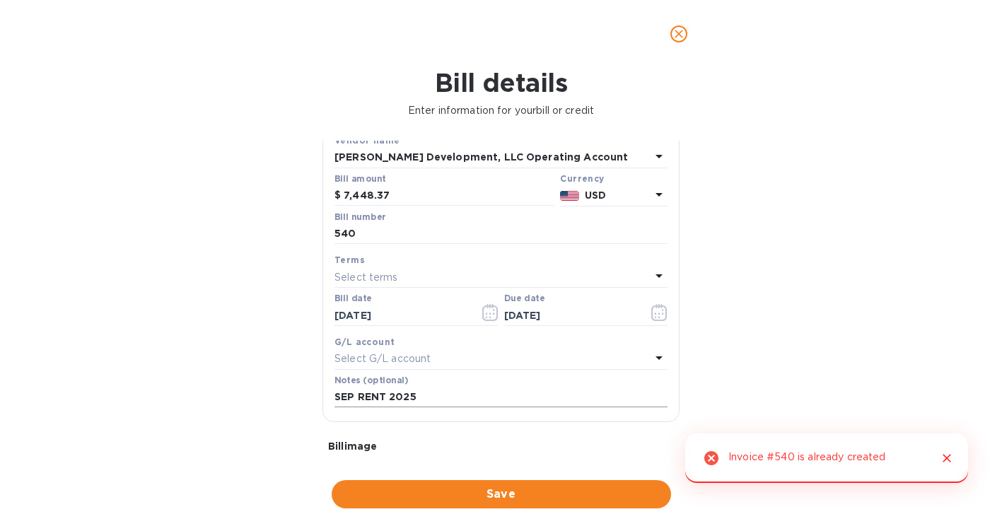
scroll to position [0, 0]
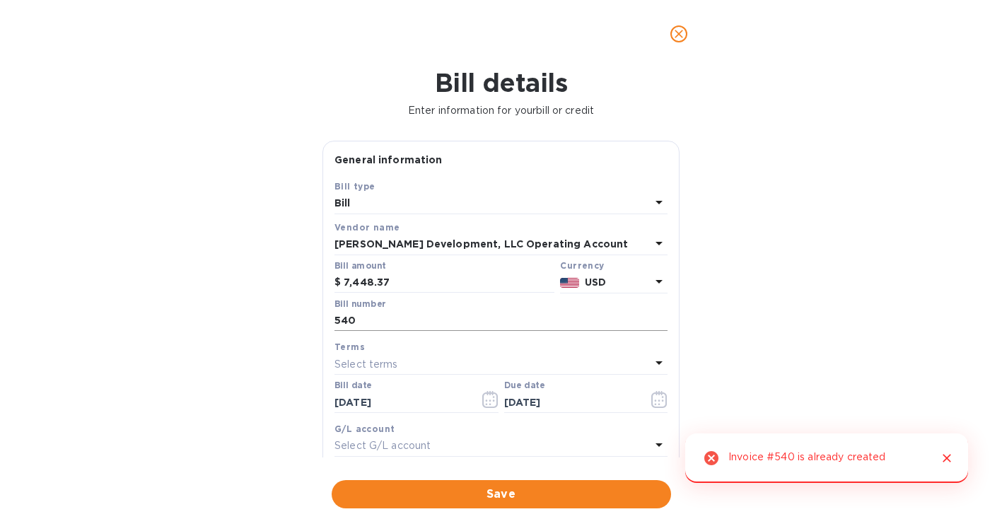
click at [360, 323] on input "540" at bounding box center [501, 321] width 333 height 21
type input "541"
click at [503, 503] on button "Save" at bounding box center [502, 494] width 340 height 28
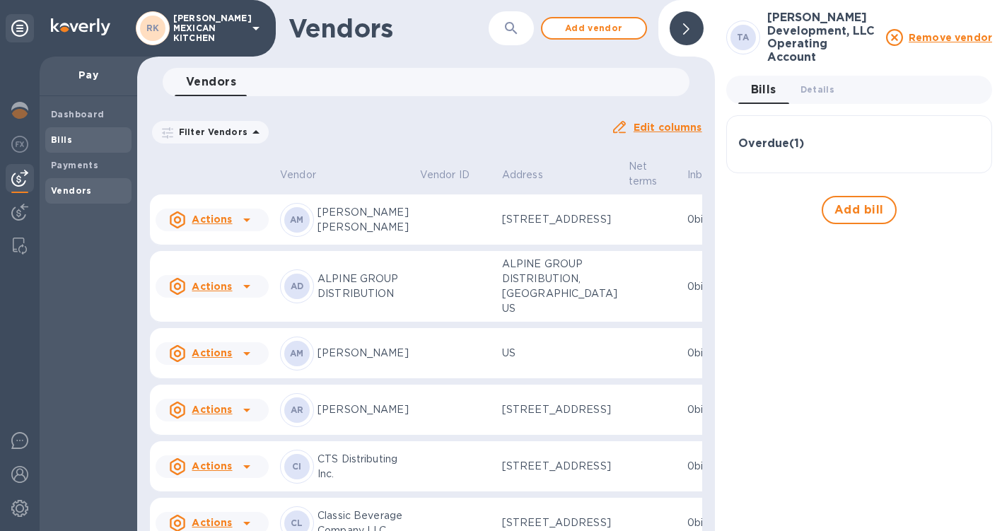
click at [56, 139] on b "Bills" at bounding box center [61, 139] width 21 height 11
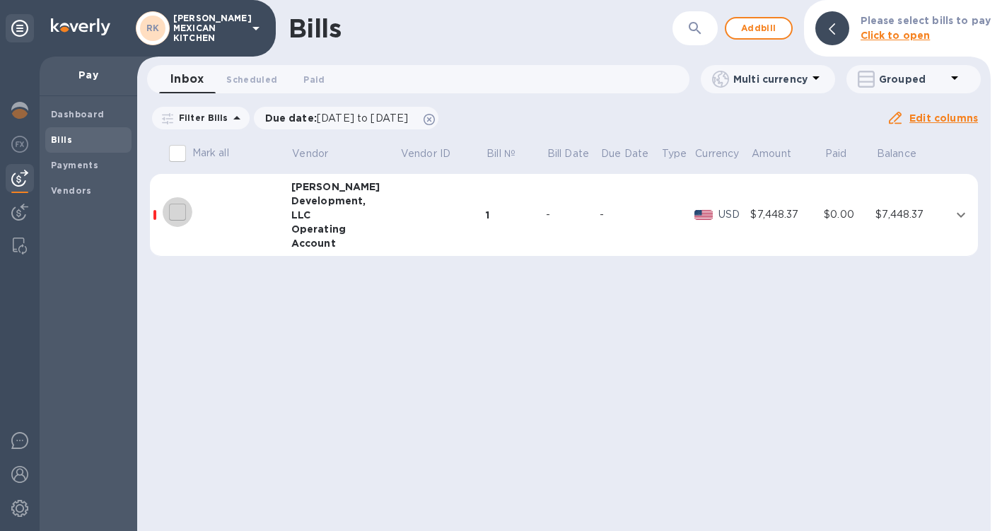
click at [178, 217] on input "decorative checkbox" at bounding box center [178, 212] width 30 height 30
checkbox input "false"
click at [270, 226] on div at bounding box center [220, 212] width 113 height 35
click at [359, 196] on div "Development," at bounding box center [345, 201] width 109 height 14
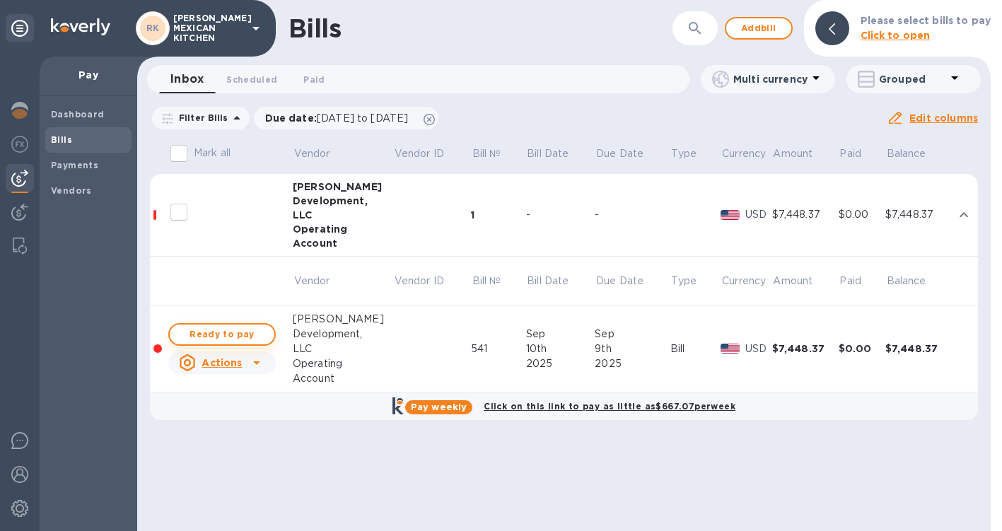
click at [238, 337] on span "Ready to pay" at bounding box center [222, 334] width 82 height 17
checkbox input "true"
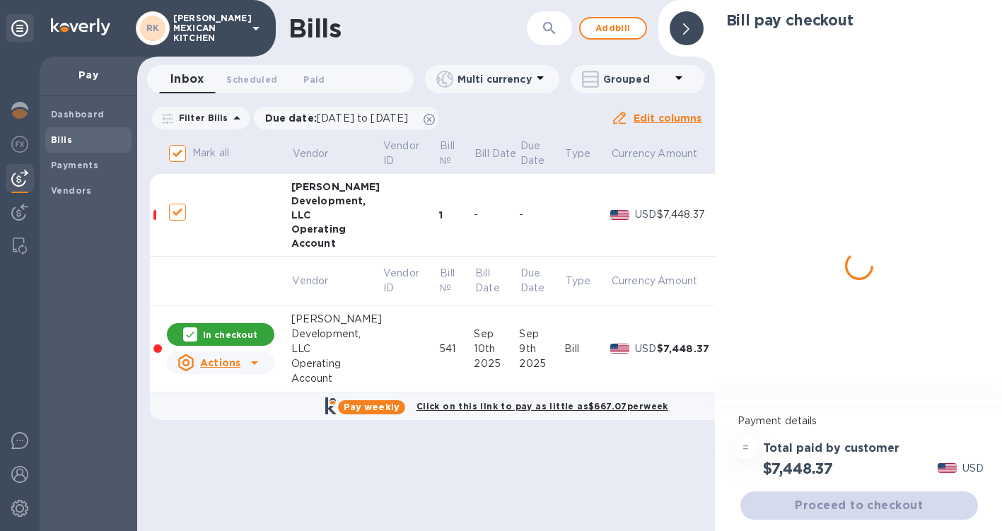
checkbox input "true"
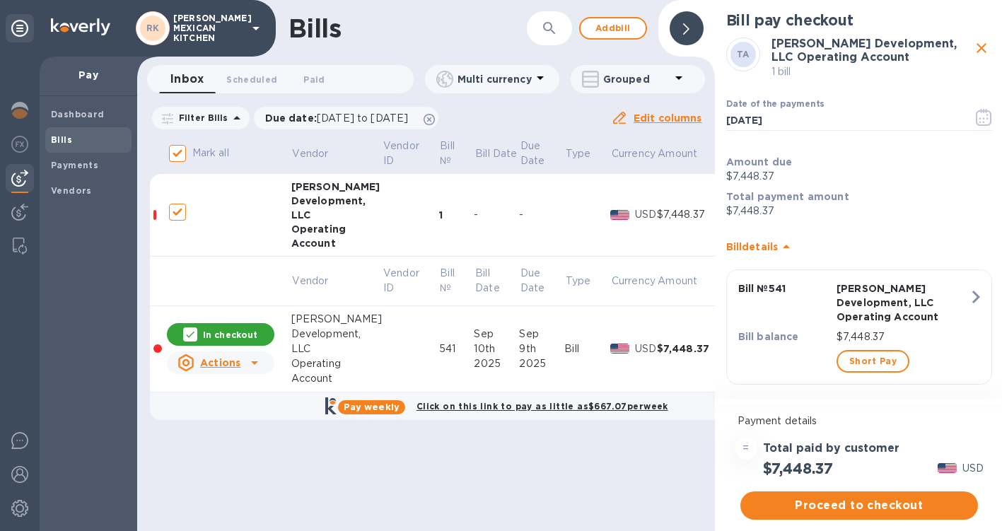
click at [871, 523] on div "Payment details = Total paid by customer $7,448.37 USD Proceed to checkout" at bounding box center [859, 467] width 289 height 129
click at [878, 500] on span "Proceed to checkout" at bounding box center [859, 505] width 215 height 17
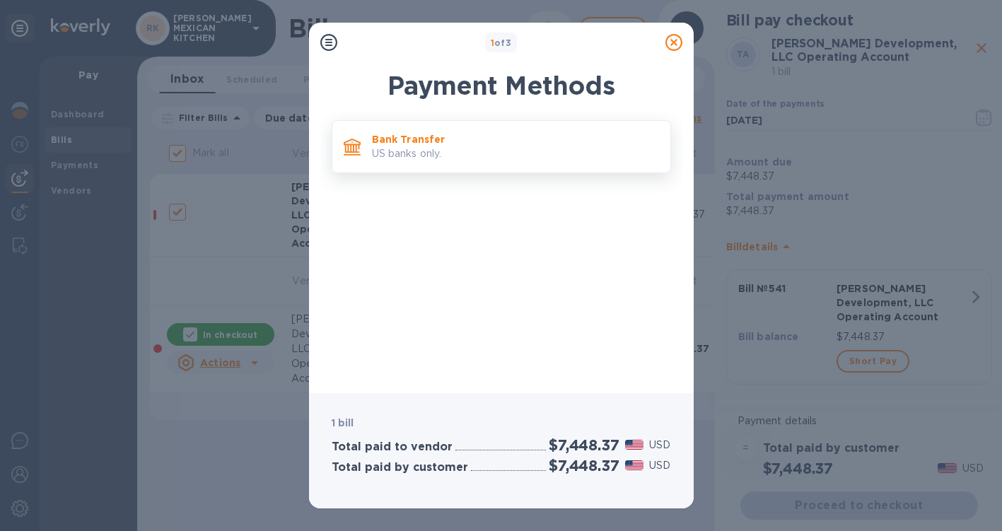
click at [533, 138] on p "Bank Transfer" at bounding box center [515, 139] width 287 height 14
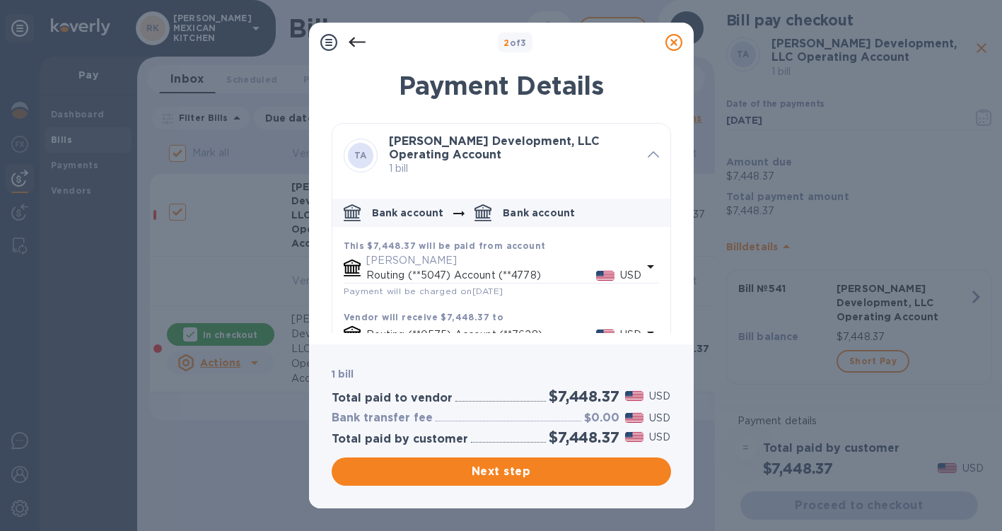
scroll to position [40, 0]
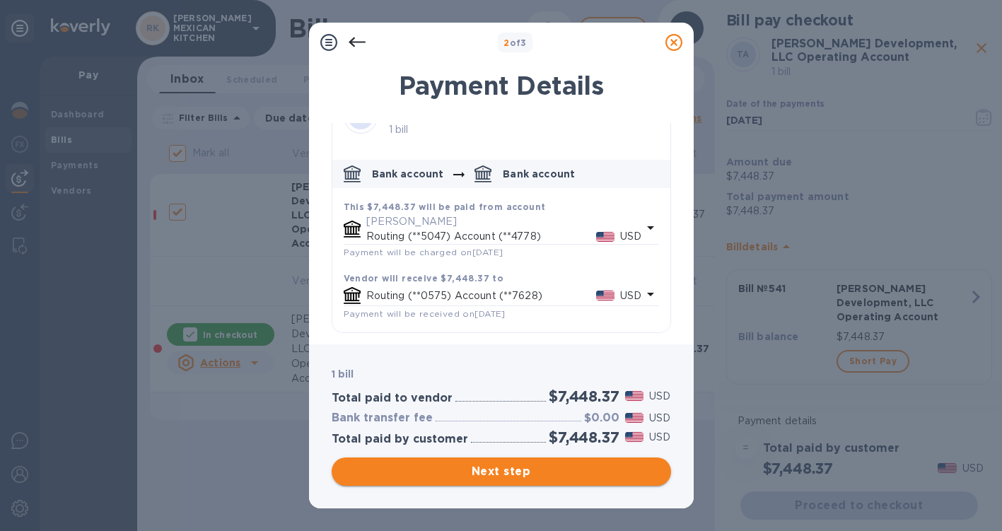
click at [490, 470] on span "Next step" at bounding box center [501, 471] width 317 height 17
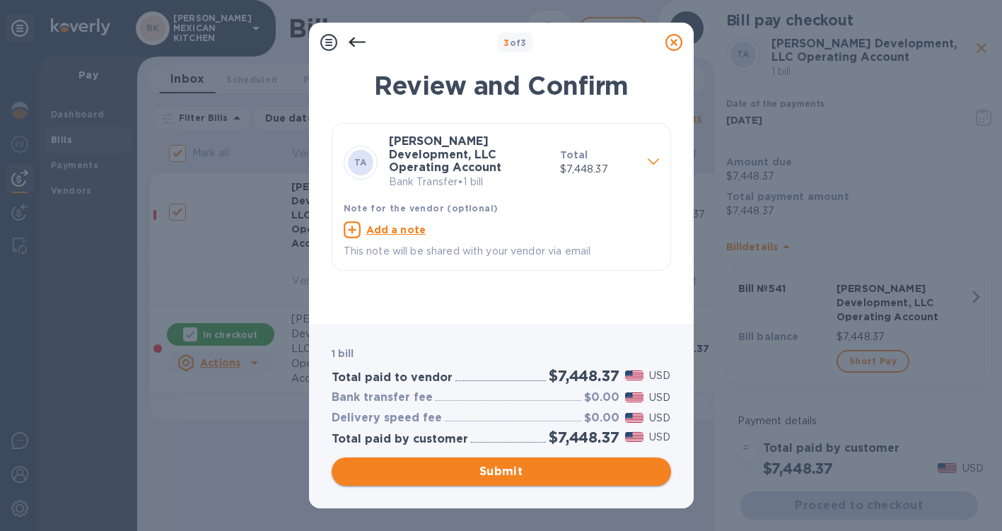
click at [493, 468] on span "Submit" at bounding box center [501, 471] width 317 height 17
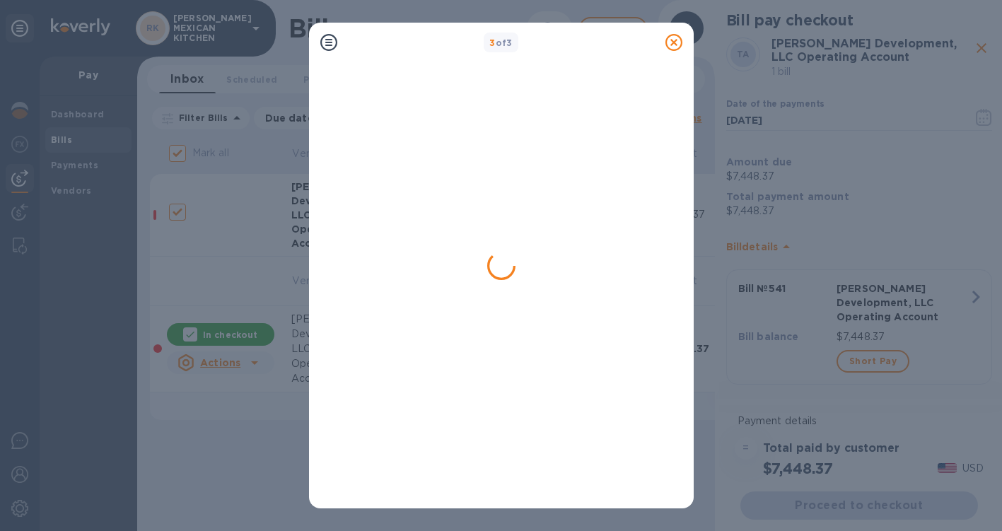
checkbox input "false"
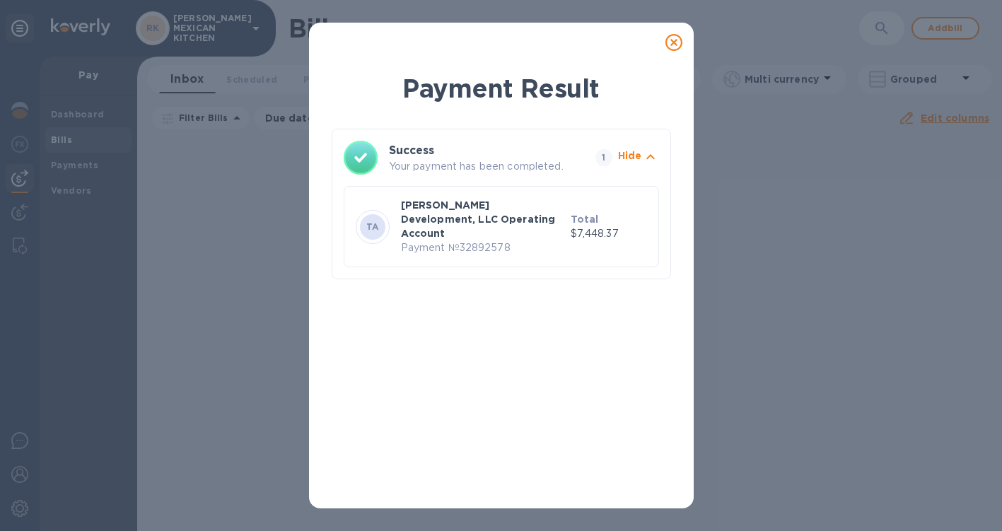
click at [677, 38] on icon at bounding box center [674, 42] width 17 height 17
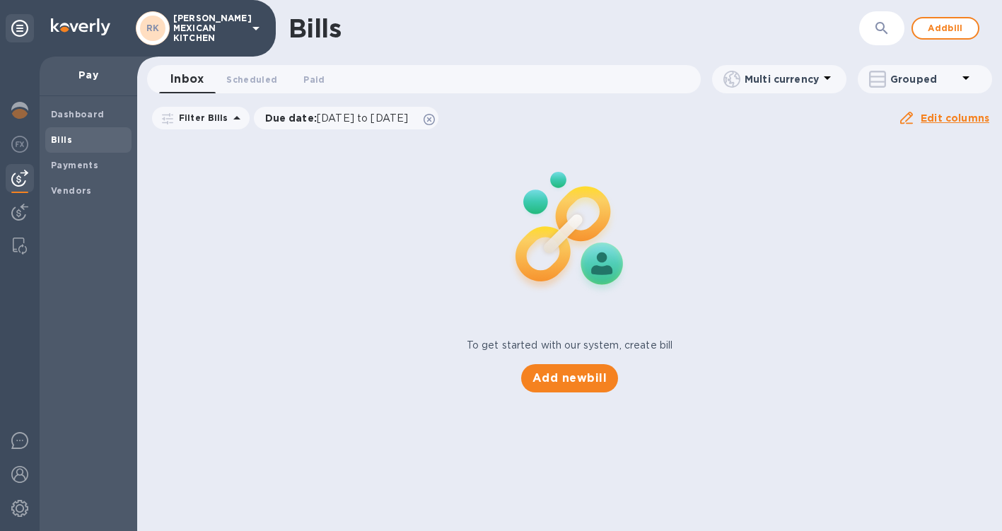
click at [197, 30] on p "ROSA MEXICAN KITCHEN" at bounding box center [208, 28] width 71 height 30
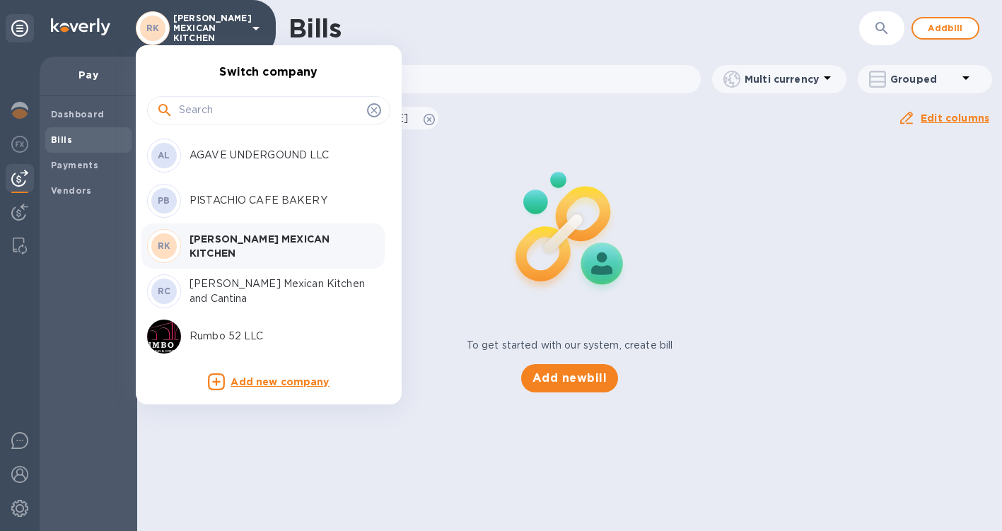
click at [241, 284] on p "Rosa Mexican Kitchen and Cantina" at bounding box center [279, 292] width 178 height 30
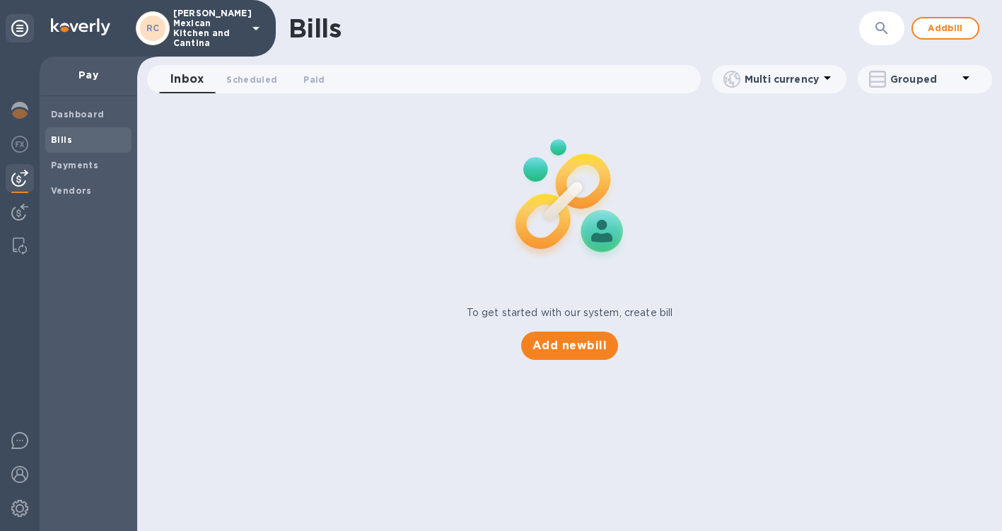
click at [57, 144] on b "Bills" at bounding box center [61, 139] width 21 height 11
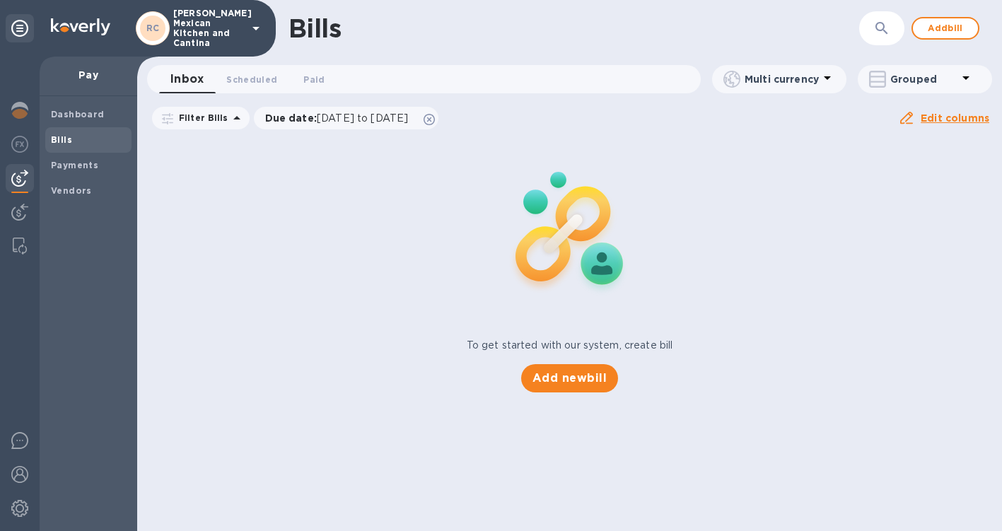
click at [57, 144] on b "Bills" at bounding box center [61, 139] width 21 height 11
click at [316, 80] on span "Paid 0" at bounding box center [313, 79] width 21 height 15
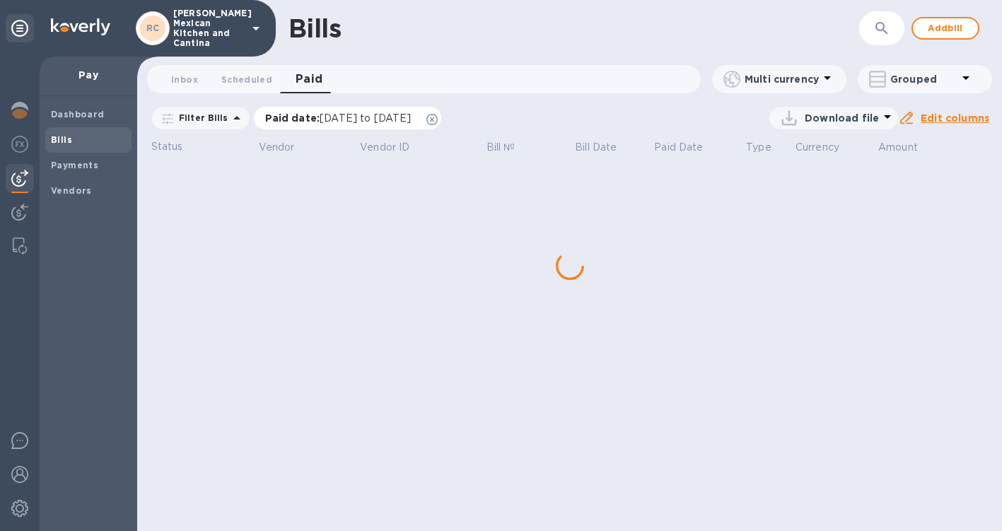
click at [335, 117] on span "[DATE] to [DATE]" at bounding box center [365, 117] width 91 height 11
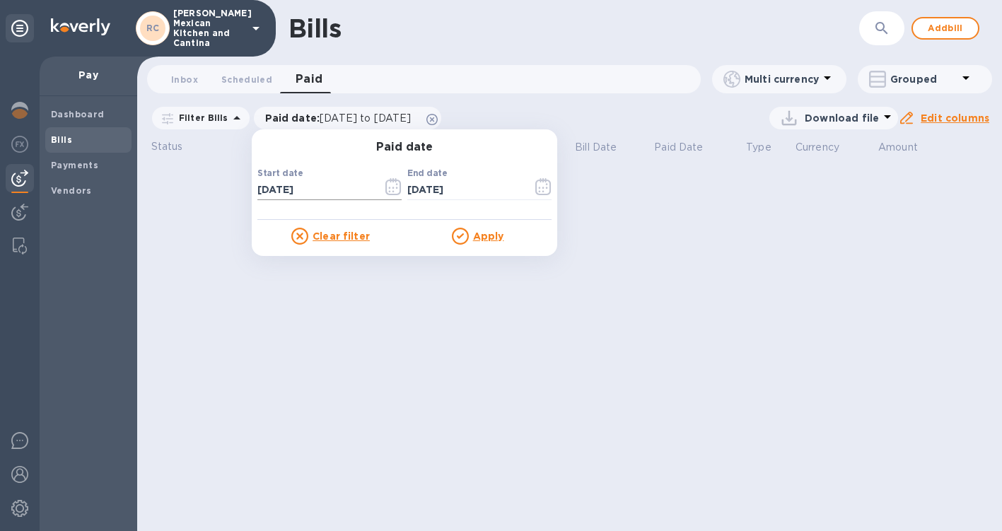
click at [386, 186] on icon "button" at bounding box center [394, 186] width 16 height 17
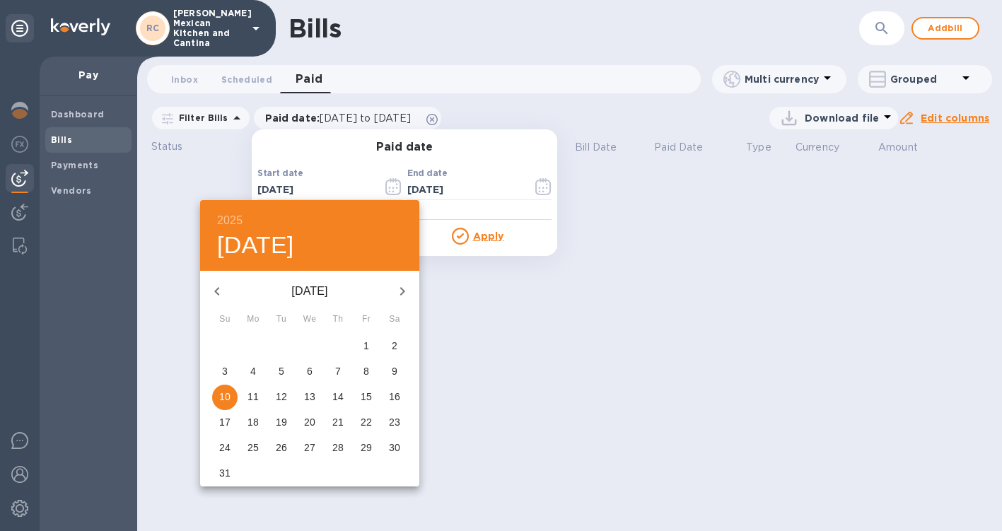
click at [211, 284] on icon "button" at bounding box center [217, 291] width 17 height 17
click at [274, 345] on span "1" at bounding box center [281, 346] width 25 height 14
type input "[DATE]"
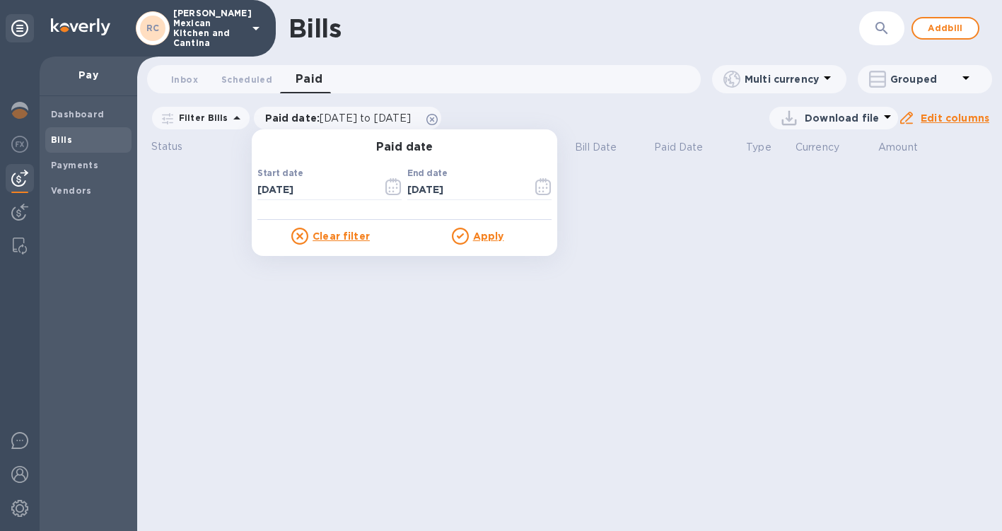
click at [494, 233] on u "Apply" at bounding box center [488, 236] width 31 height 11
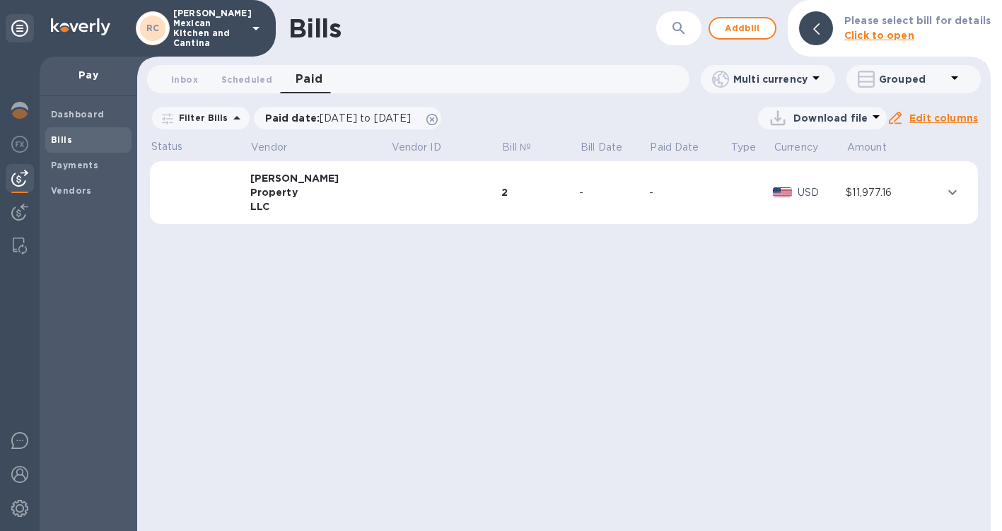
click at [550, 206] on td "2" at bounding box center [541, 193] width 79 height 64
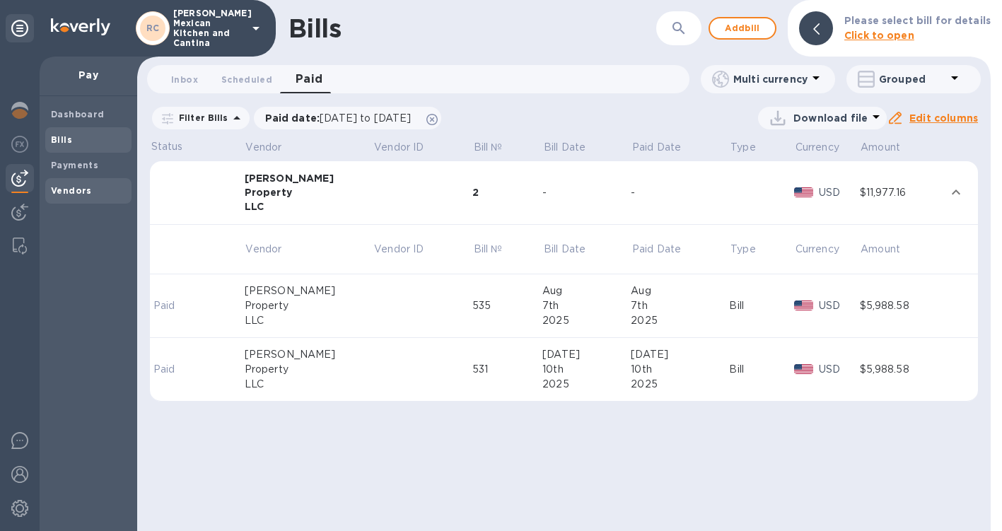
click at [69, 192] on b "Vendors" at bounding box center [71, 190] width 41 height 11
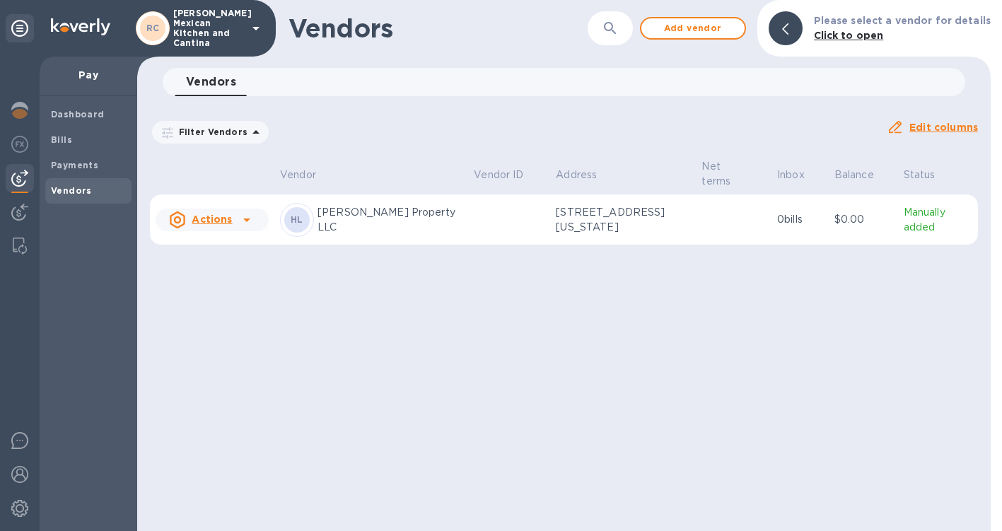
click at [468, 207] on td at bounding box center [509, 220] width 82 height 51
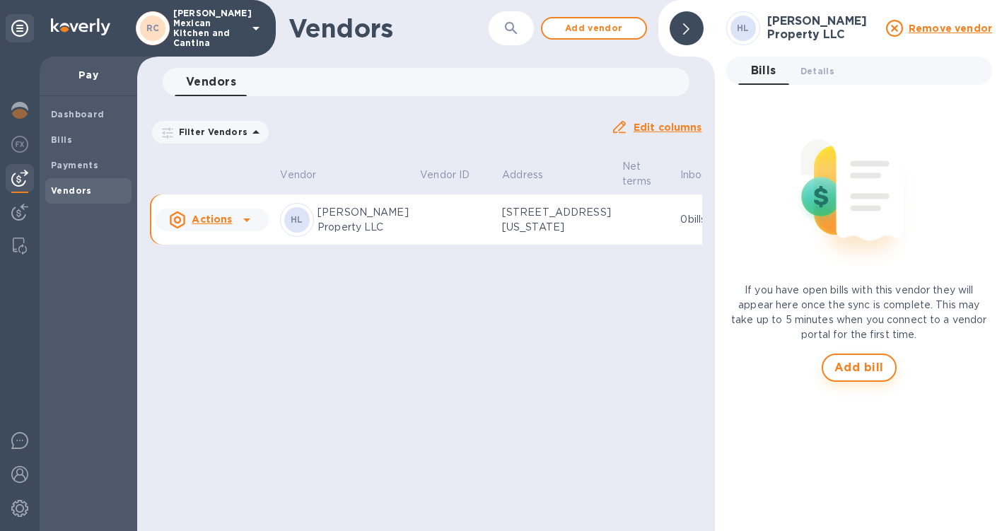
click at [864, 365] on span "Add bill" at bounding box center [860, 367] width 50 height 17
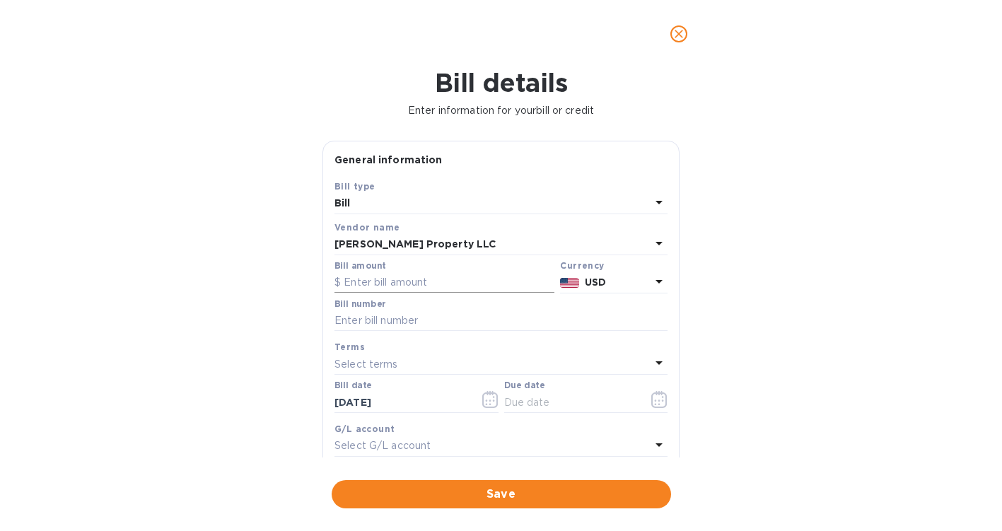
click at [372, 284] on input "text" at bounding box center [445, 282] width 220 height 21
click at [427, 127] on div "Bill details Enter information for your bill or credit General information Save…" at bounding box center [501, 299] width 1002 height 463
click at [375, 274] on input "text" at bounding box center [445, 282] width 220 height 21
type input "5,988.58"
click at [384, 332] on div at bounding box center [501, 332] width 333 height 3
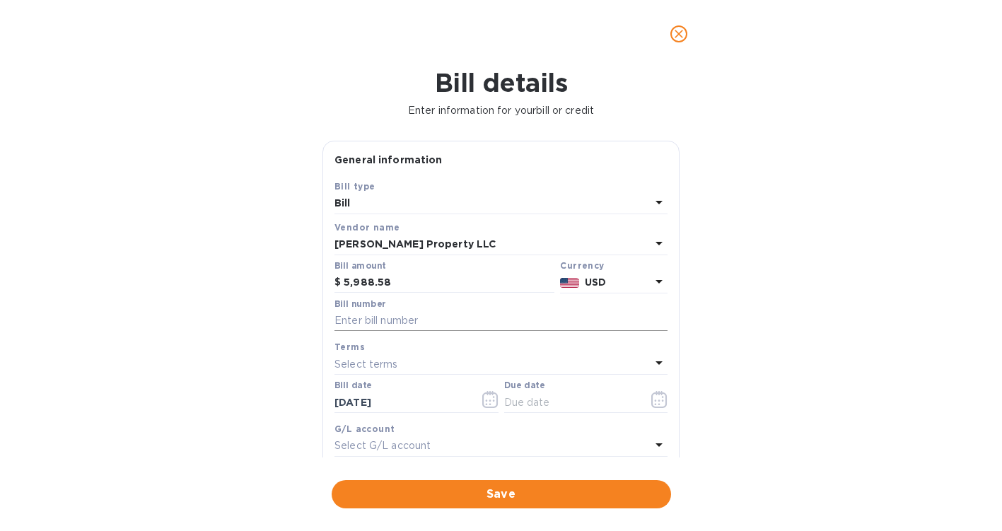
click at [388, 318] on input "text" at bounding box center [501, 321] width 333 height 21
type input "541"
click at [657, 398] on icon "button" at bounding box center [660, 399] width 16 height 17
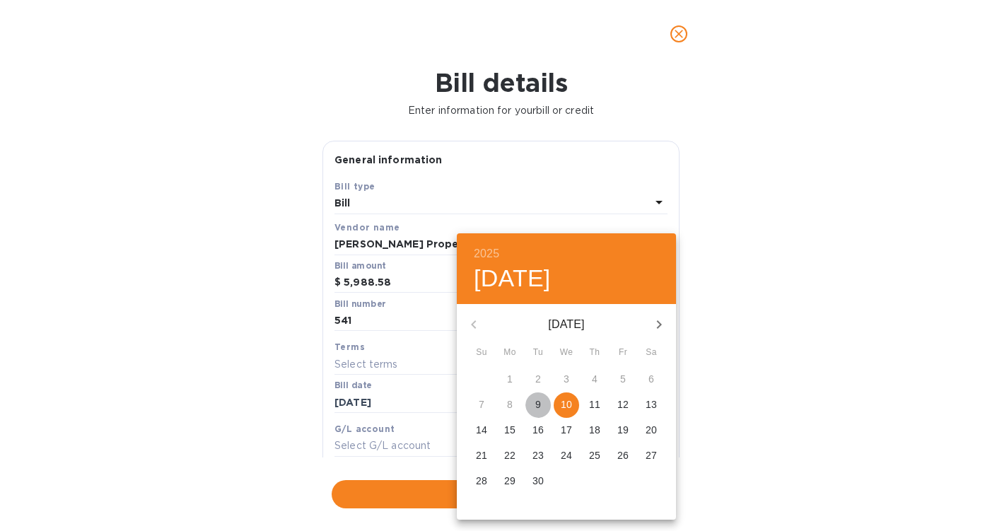
click at [548, 403] on span "9" at bounding box center [538, 405] width 25 height 14
type input "[DATE]"
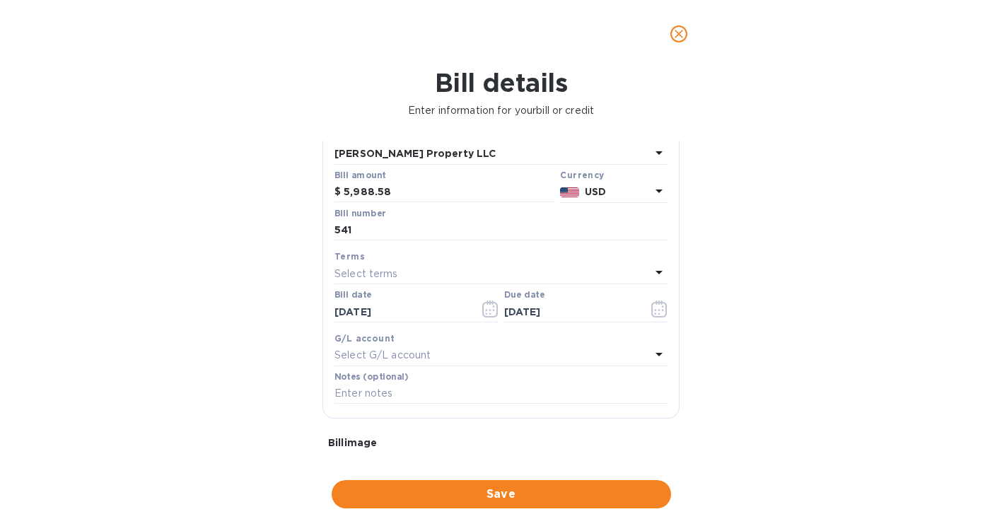
scroll to position [93, 0]
click at [419, 386] on input "text" at bounding box center [501, 391] width 333 height 21
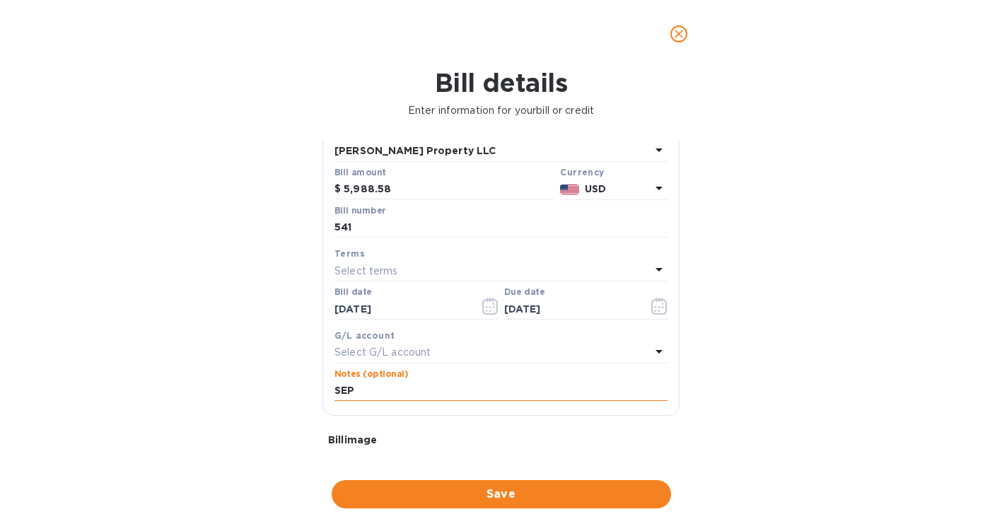
type input "SEP RENT 2025"
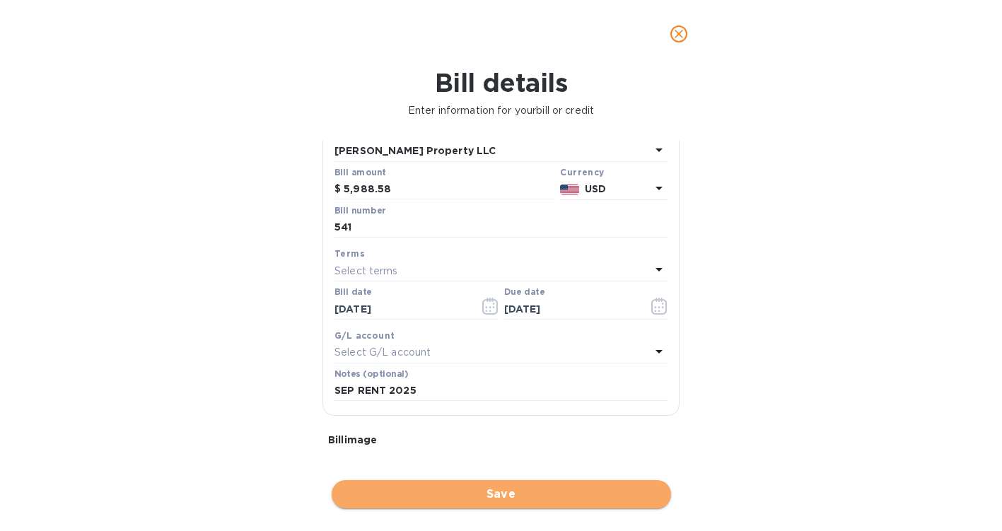
click at [502, 490] on span "Save" at bounding box center [501, 494] width 317 height 17
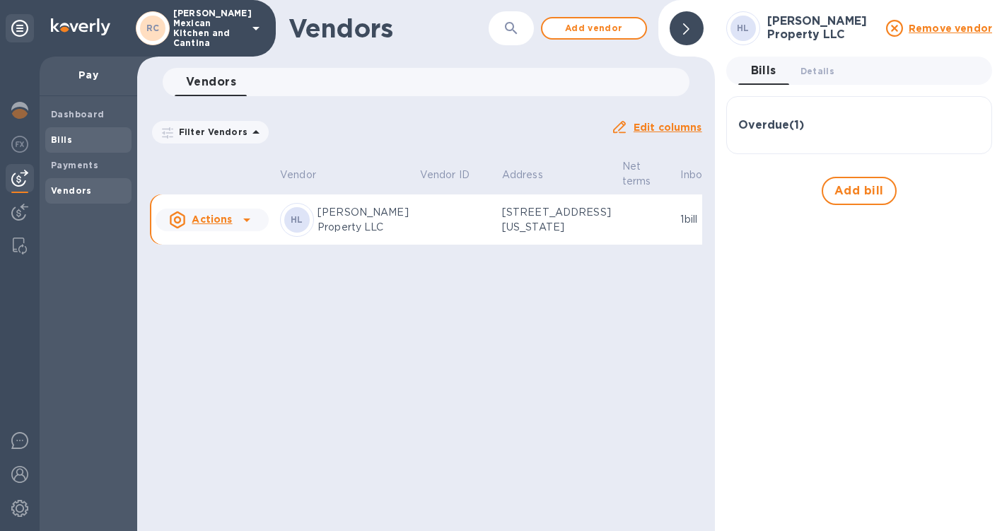
click at [55, 146] on span "Bills" at bounding box center [61, 140] width 21 height 14
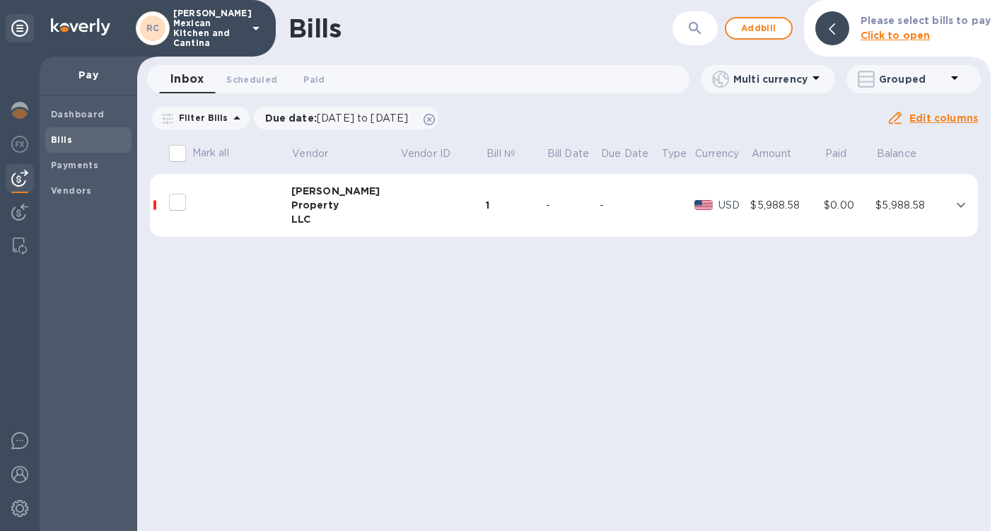
click at [175, 202] on input "decorative checkbox" at bounding box center [178, 202] width 30 height 30
checkbox input "false"
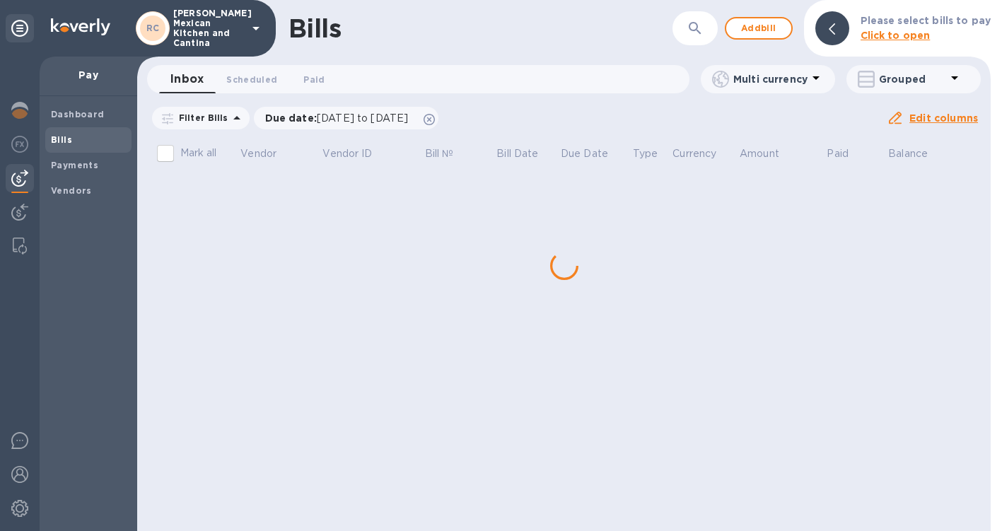
click at [292, 214] on div "Bills ​ Add bill Please select bills to pay Click to open Inbox 0 Scheduled 0 P…" at bounding box center [564, 265] width 854 height 531
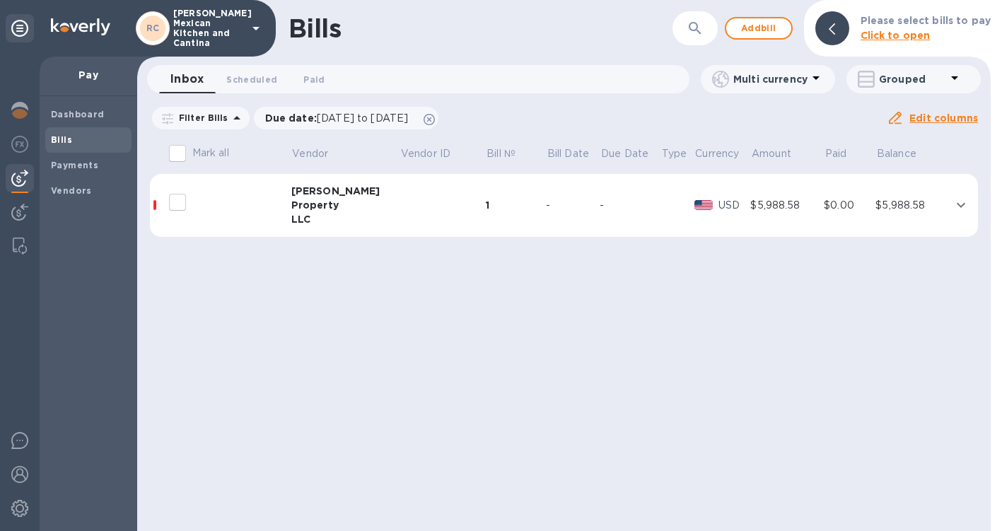
click at [292, 210] on div "Property" at bounding box center [345, 205] width 109 height 14
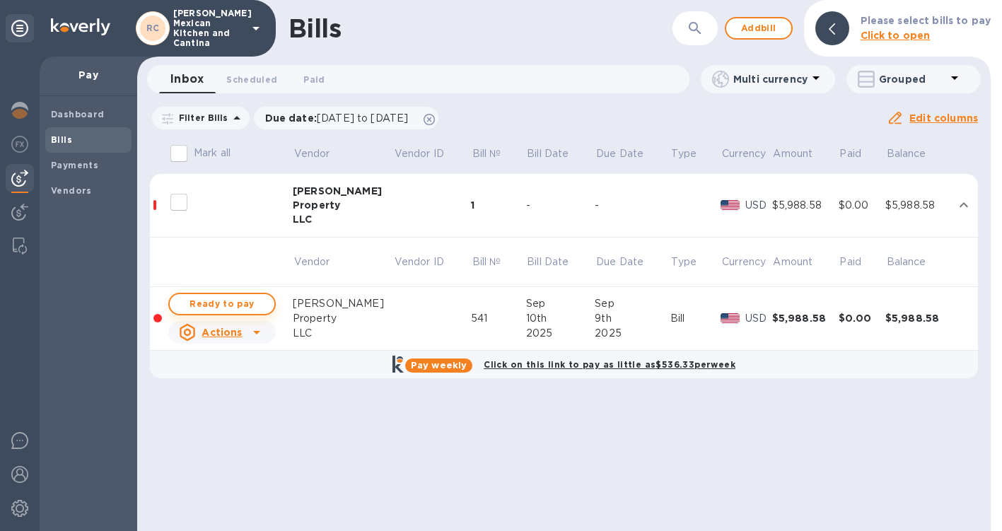
click at [231, 301] on span "Ready to pay" at bounding box center [222, 304] width 82 height 17
checkbox input "true"
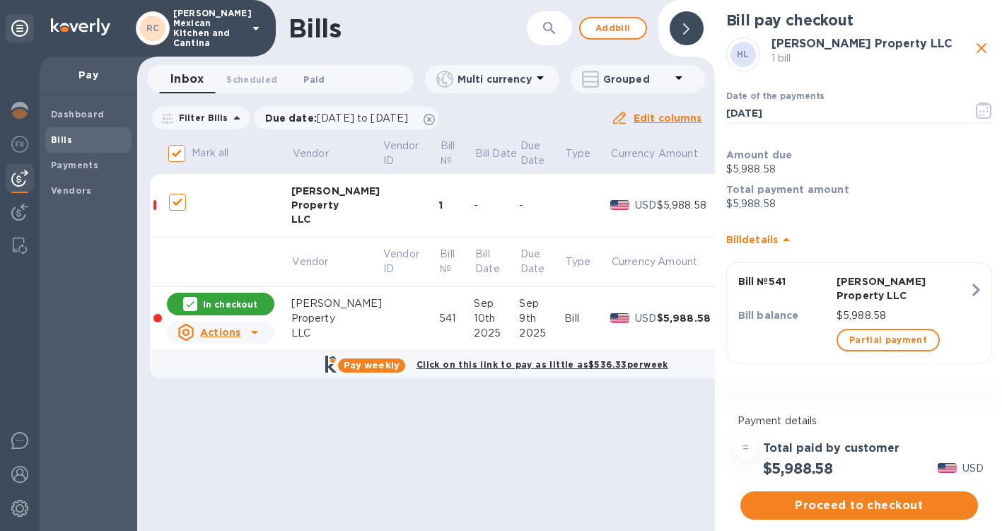
click at [319, 73] on span "Paid 0" at bounding box center [313, 79] width 21 height 15
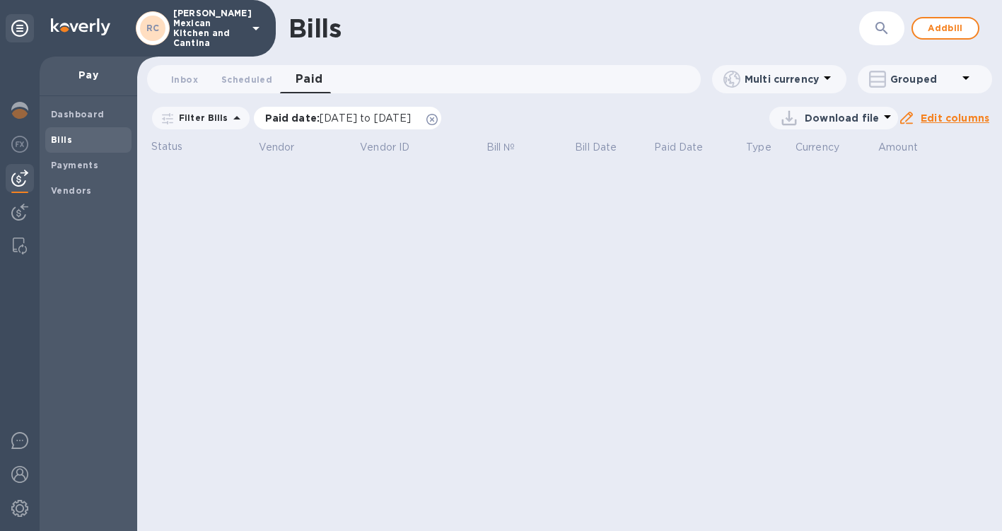
click at [323, 115] on span "[DATE] to [DATE]" at bounding box center [365, 117] width 91 height 11
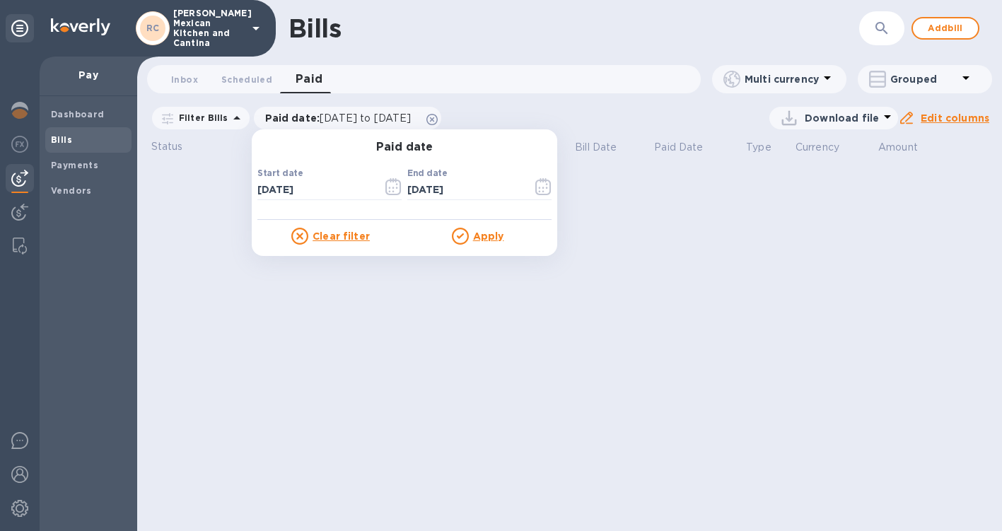
click at [367, 205] on p "​" at bounding box center [330, 210] width 144 height 16
click at [383, 198] on button "button" at bounding box center [393, 187] width 33 height 34
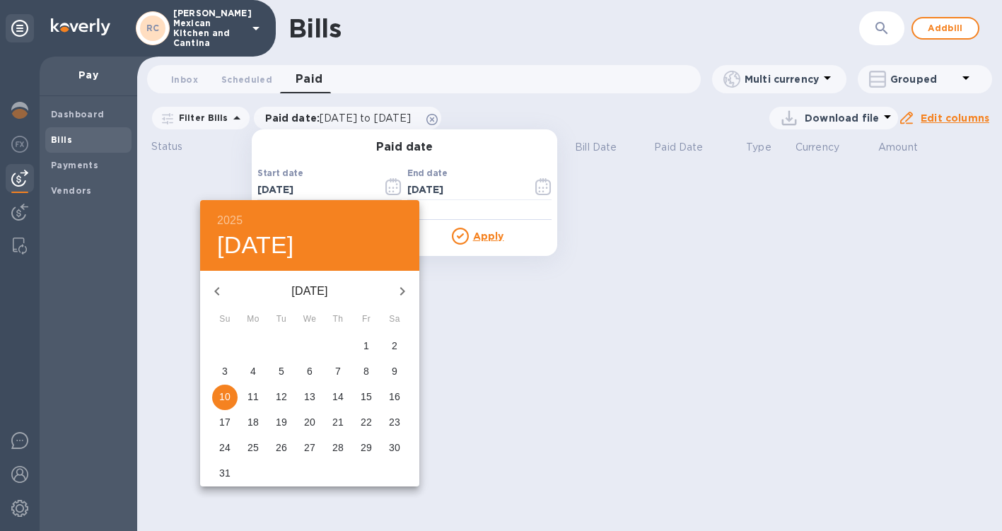
click at [216, 286] on icon "button" at bounding box center [217, 291] width 17 height 17
click at [284, 345] on span "1" at bounding box center [281, 346] width 25 height 14
type input "[DATE]"
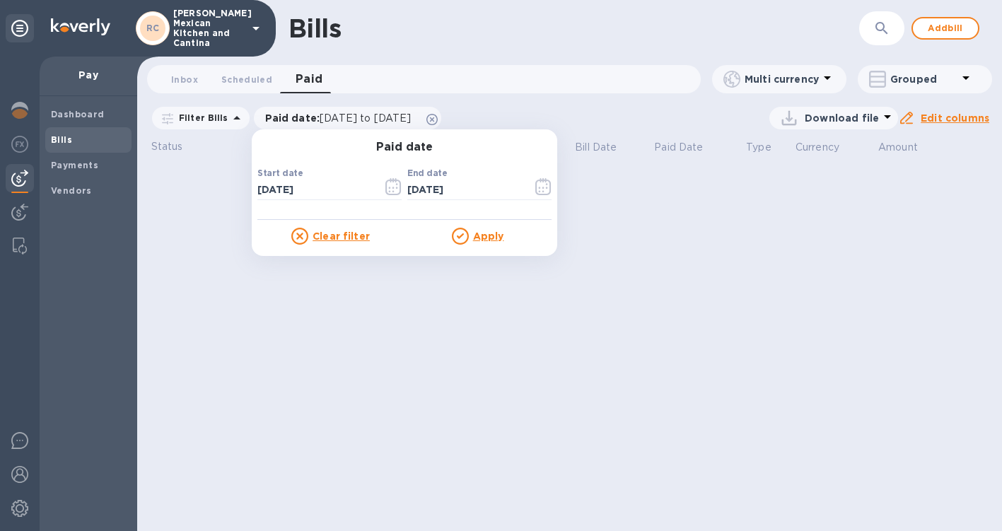
click at [491, 234] on u "Apply" at bounding box center [488, 236] width 31 height 11
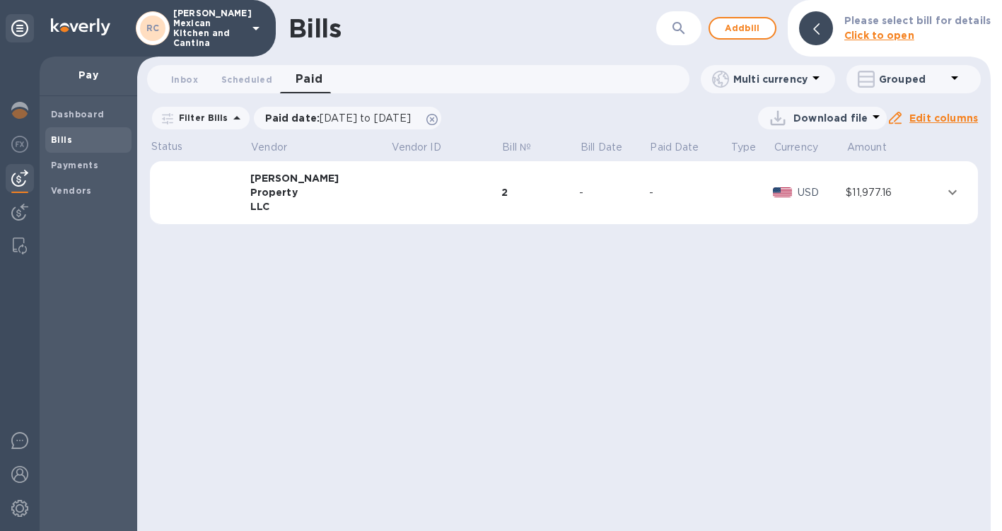
click at [502, 186] on div "2" at bounding box center [541, 192] width 79 height 14
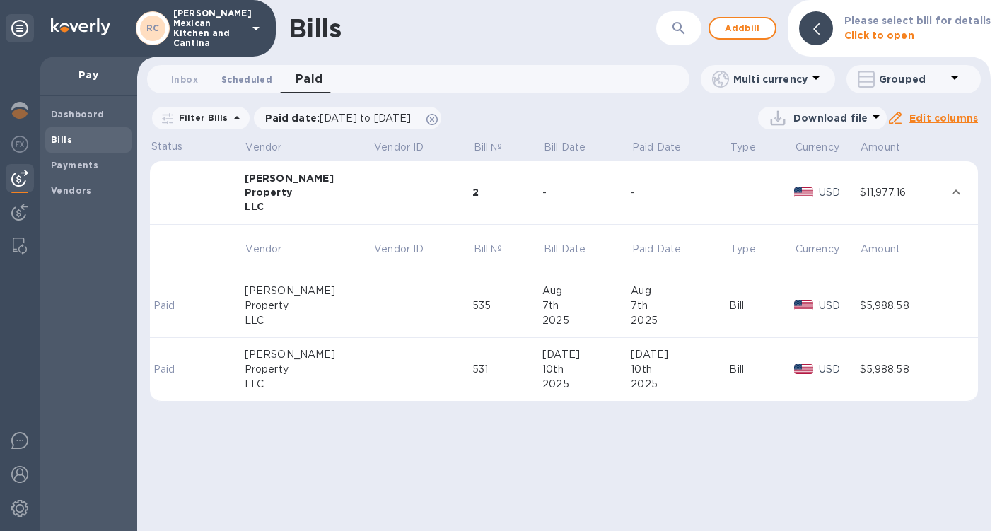
click at [248, 82] on span "Scheduled 0" at bounding box center [246, 79] width 51 height 15
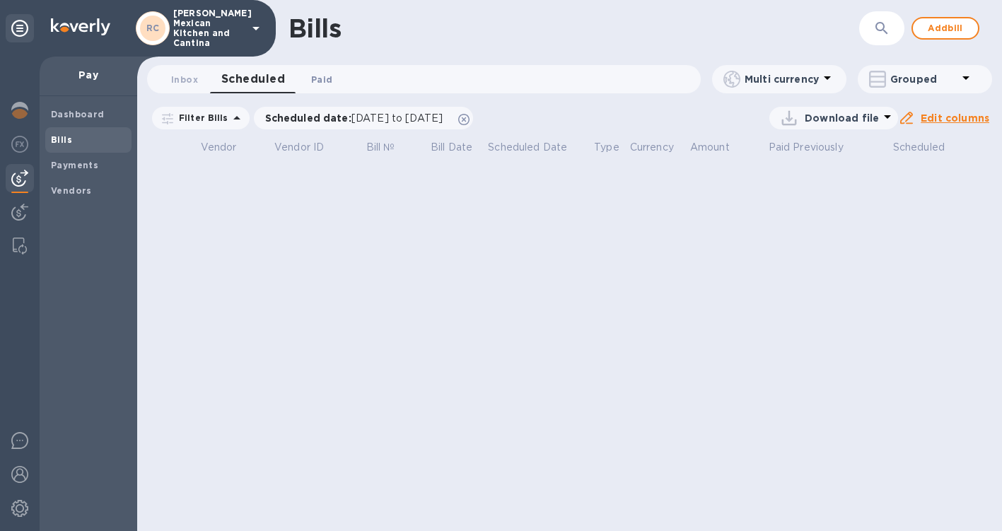
click at [325, 79] on span "Paid 0" at bounding box center [321, 79] width 21 height 15
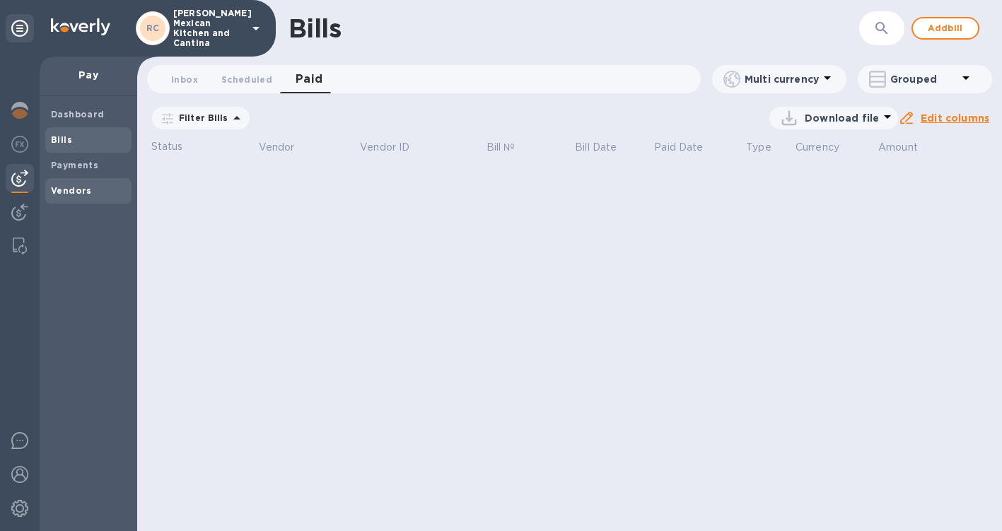
click at [82, 178] on div "Dashboard Bills Payments Vendors" at bounding box center [88, 153] width 86 height 102
click at [81, 160] on b "Payments" at bounding box center [74, 165] width 47 height 11
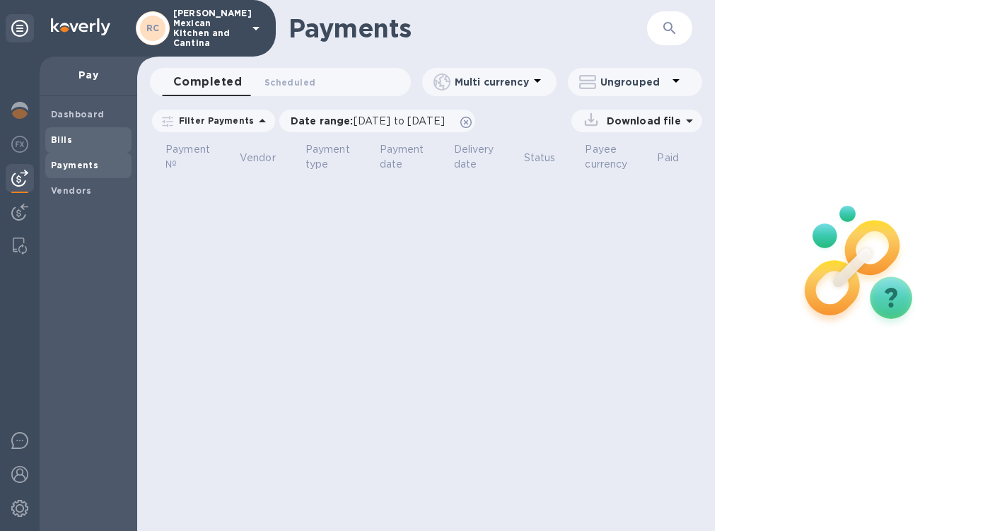
click at [74, 148] on div "Bills" at bounding box center [88, 139] width 86 height 25
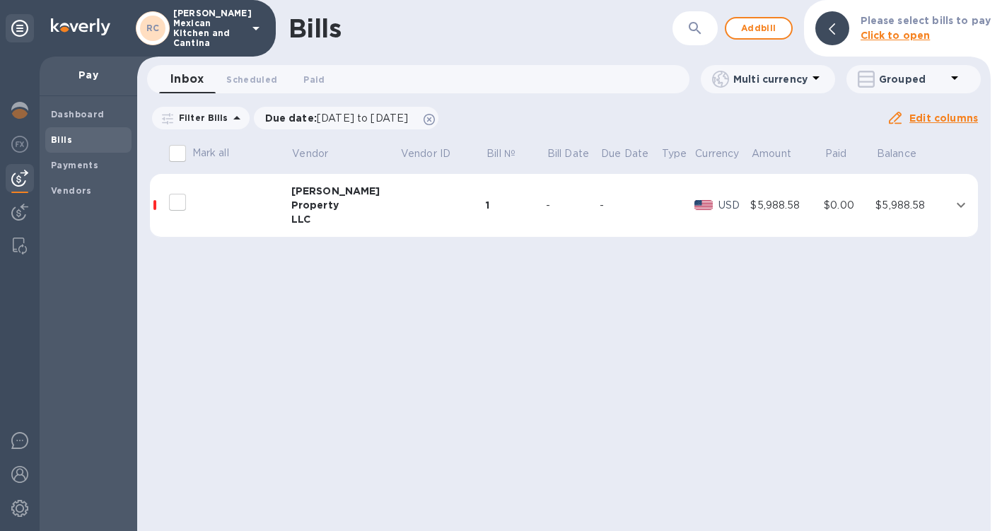
click at [145, 207] on div "Mark all Vendor Vendor ID Bill № Bill Date Due Date Type Currency Amount Paid B…" at bounding box center [564, 196] width 854 height 119
click at [193, 204] on div at bounding box center [220, 202] width 113 height 35
click at [289, 198] on td at bounding box center [229, 206] width 126 height 64
click at [310, 197] on div "Huang" at bounding box center [345, 191] width 109 height 14
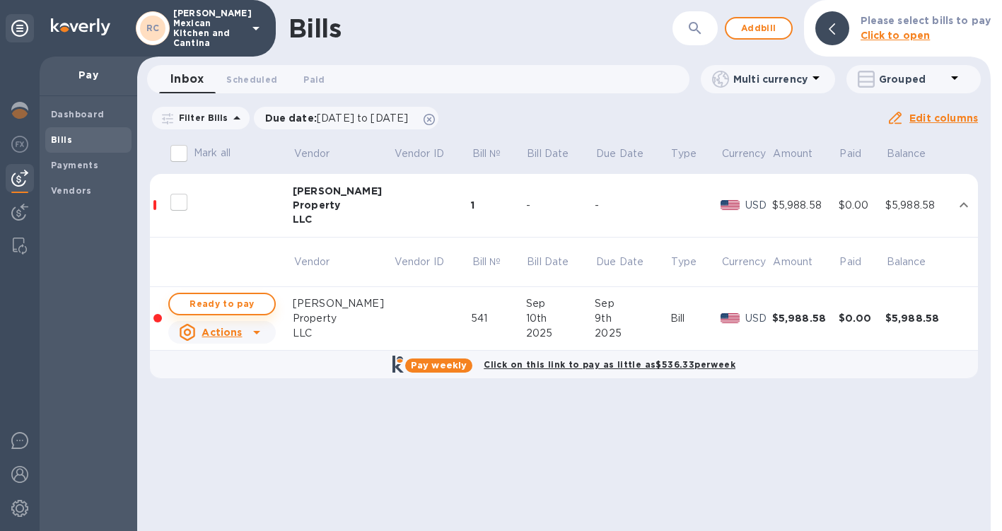
click at [218, 309] on span "Ready to pay" at bounding box center [222, 304] width 82 height 17
checkbox input "true"
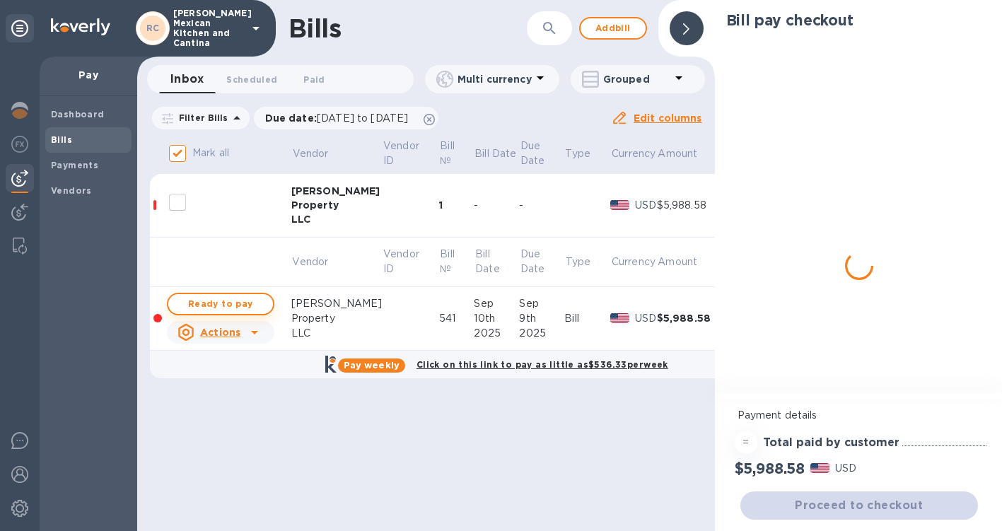
checkbox input "true"
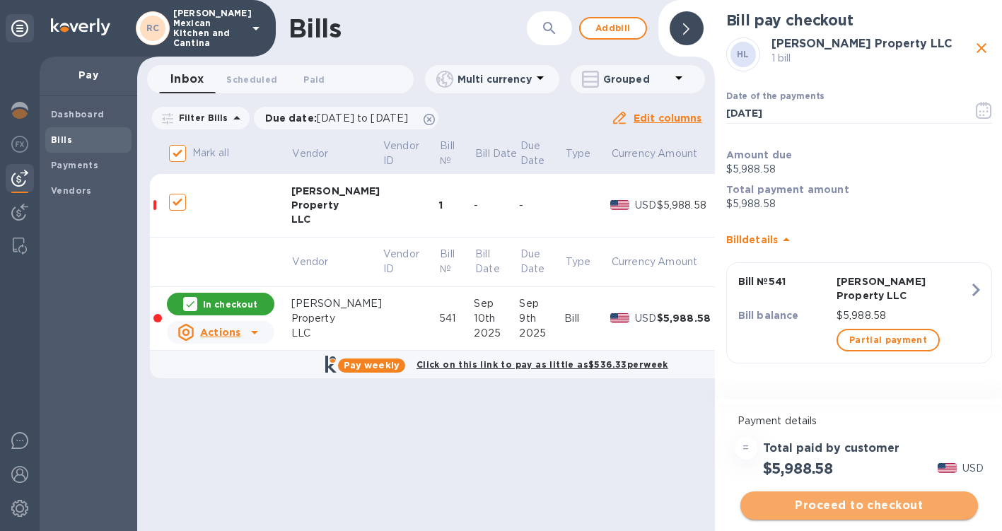
click at [852, 498] on span "Proceed to checkout" at bounding box center [859, 505] width 215 height 17
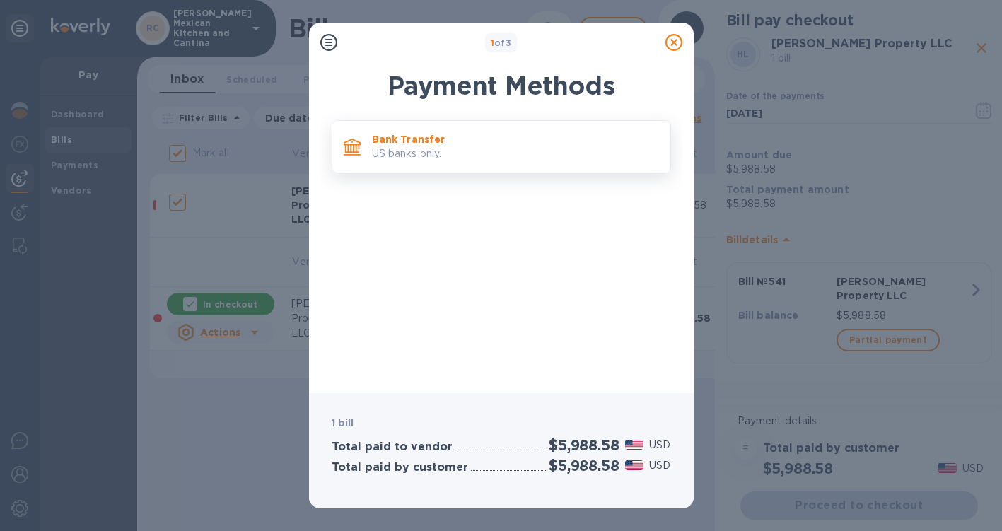
click at [507, 149] on p "US banks only." at bounding box center [515, 153] width 287 height 15
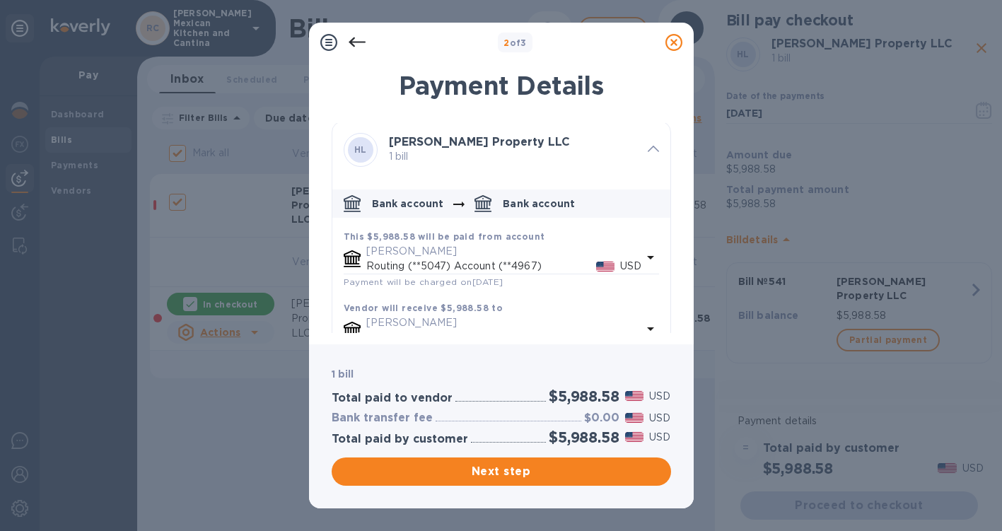
scroll to position [43, 0]
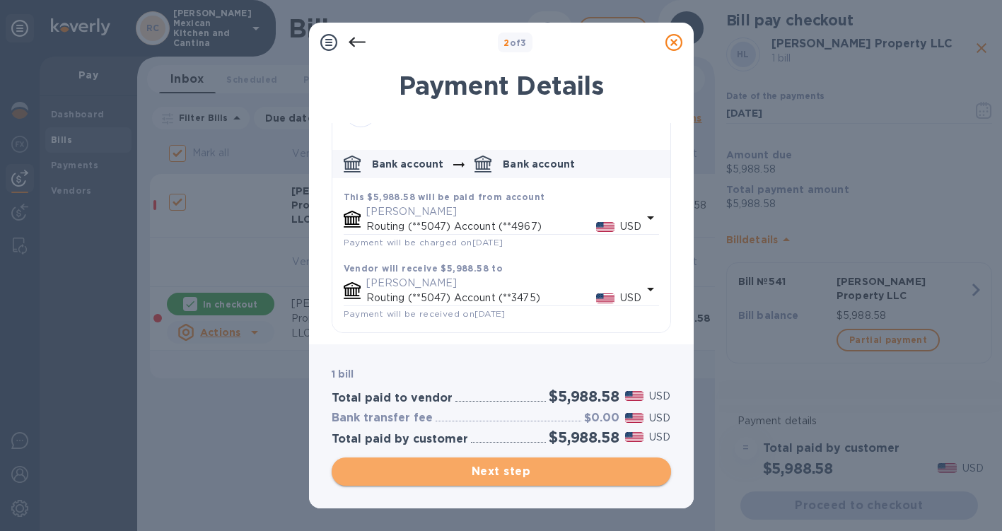
click at [485, 470] on span "Next step" at bounding box center [501, 471] width 317 height 17
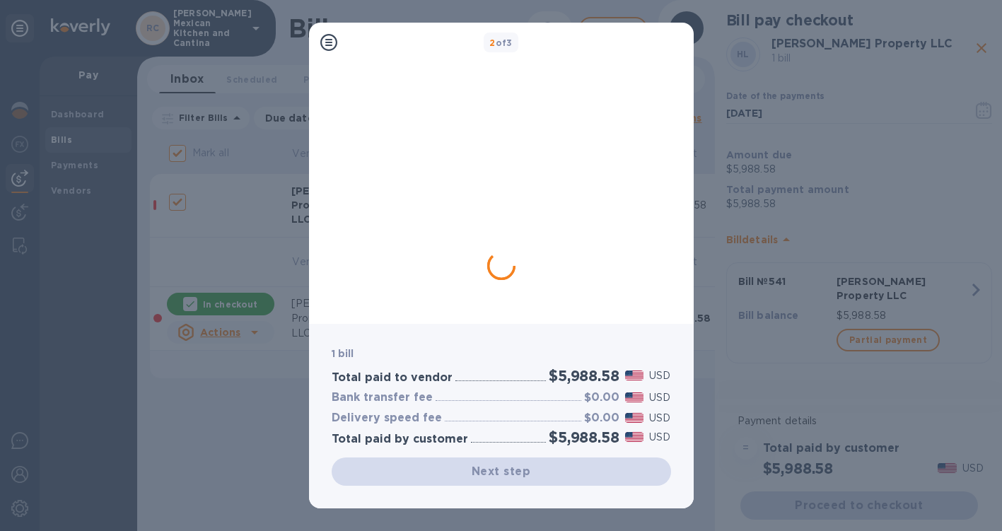
click at [497, 472] on div "Next step" at bounding box center [502, 472] width 340 height 28
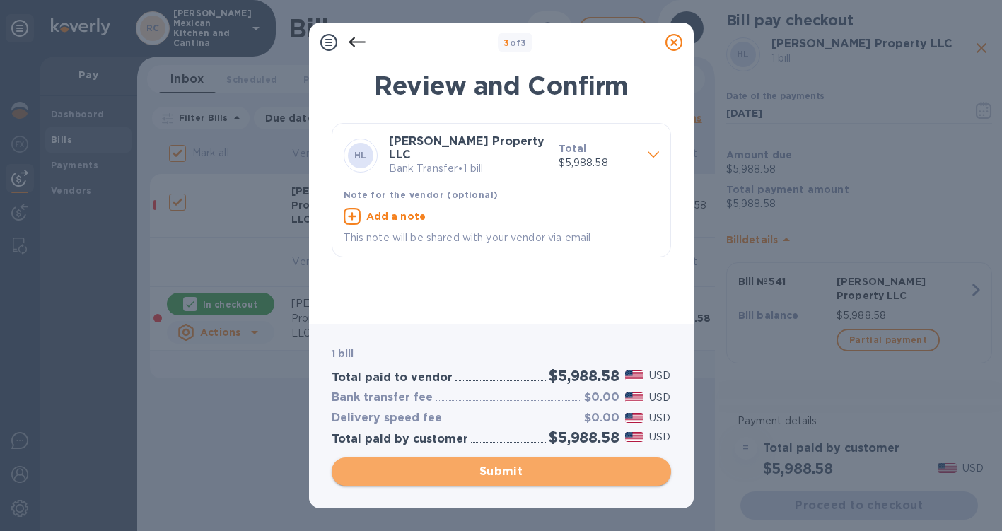
click at [513, 469] on span "Submit" at bounding box center [501, 471] width 317 height 17
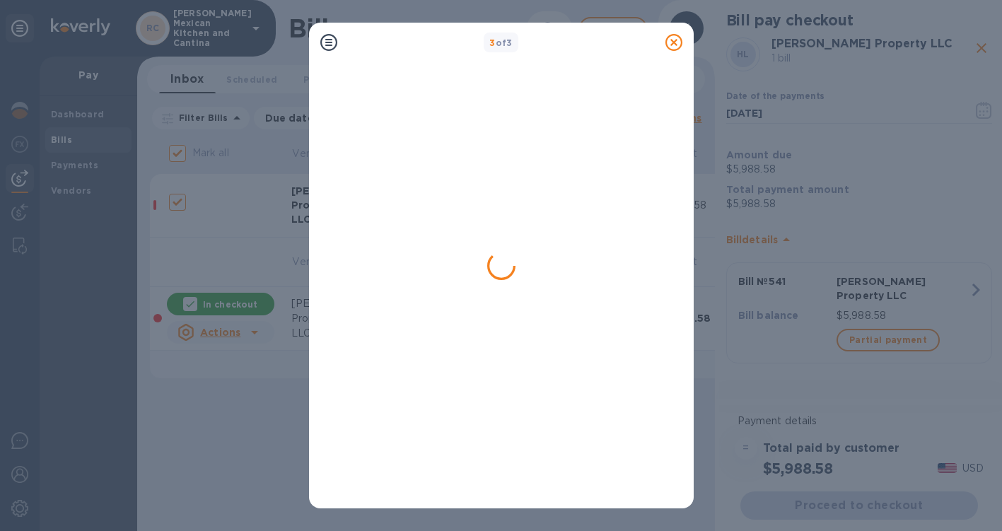
checkbox input "false"
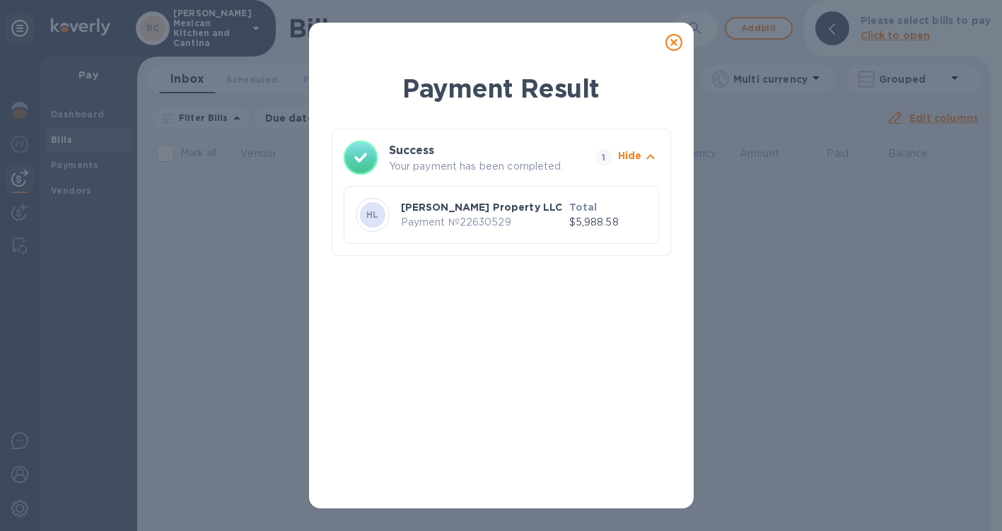
click at [254, 34] on div "Payment Result Success Your payment has been completed. 1 Hide HL Huang Propert…" at bounding box center [501, 265] width 1002 height 531
click at [675, 41] on icon at bounding box center [674, 42] width 17 height 17
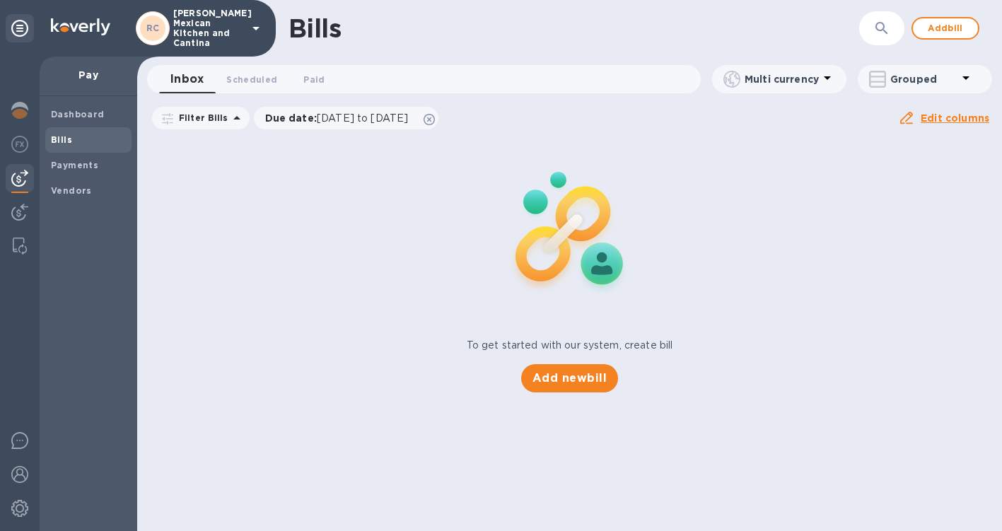
click at [253, 26] on icon at bounding box center [256, 28] width 17 height 17
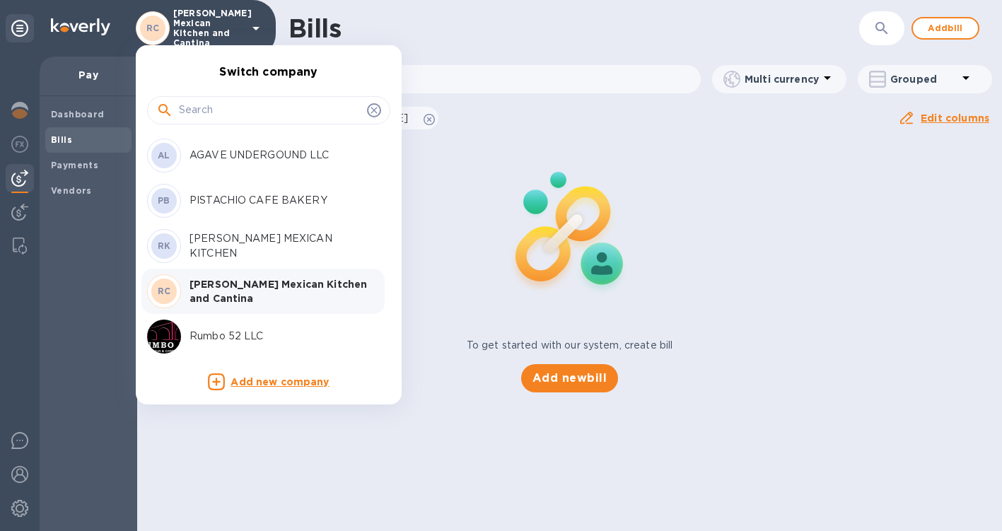
scroll to position [45, 0]
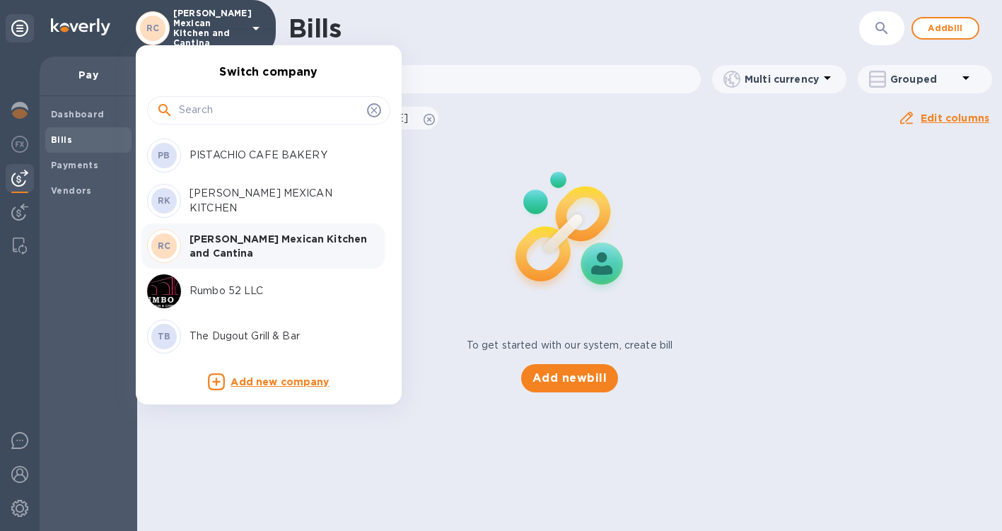
click at [229, 337] on p "The Dugout Grill & Bar" at bounding box center [279, 336] width 178 height 15
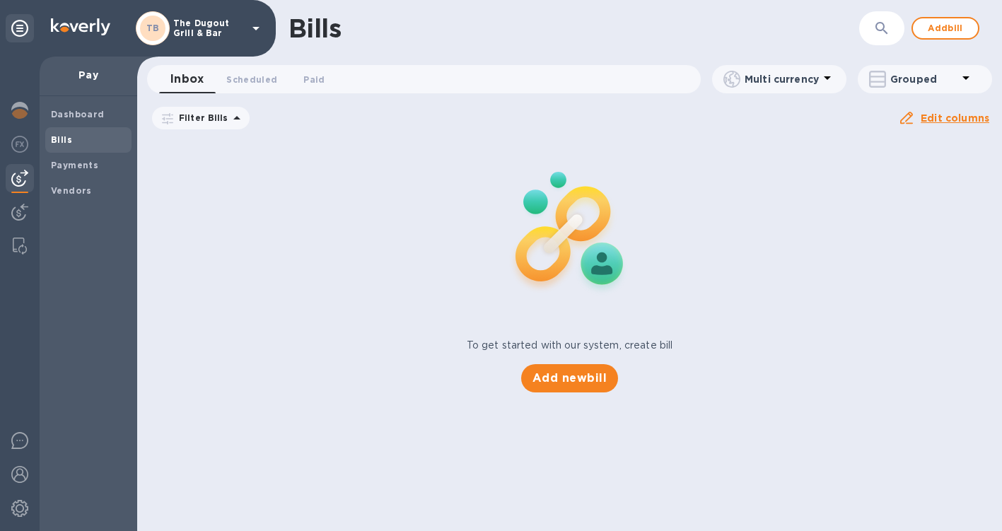
click at [72, 152] on div "Bills" at bounding box center [88, 139] width 86 height 25
click at [325, 79] on span "Paid 0" at bounding box center [314, 79] width 28 height 15
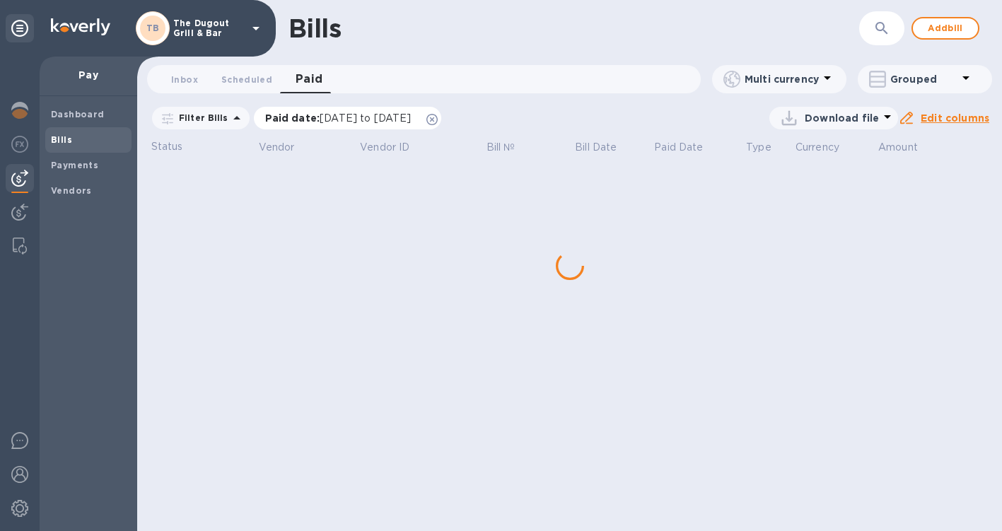
click at [325, 117] on span "[DATE] to [DATE]" at bounding box center [365, 117] width 91 height 11
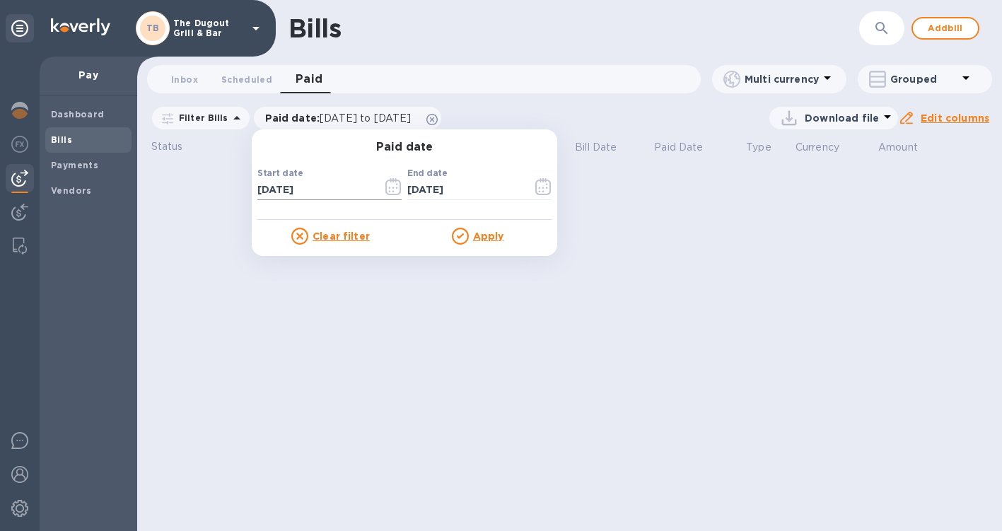
click at [386, 188] on icon "button" at bounding box center [394, 186] width 16 height 17
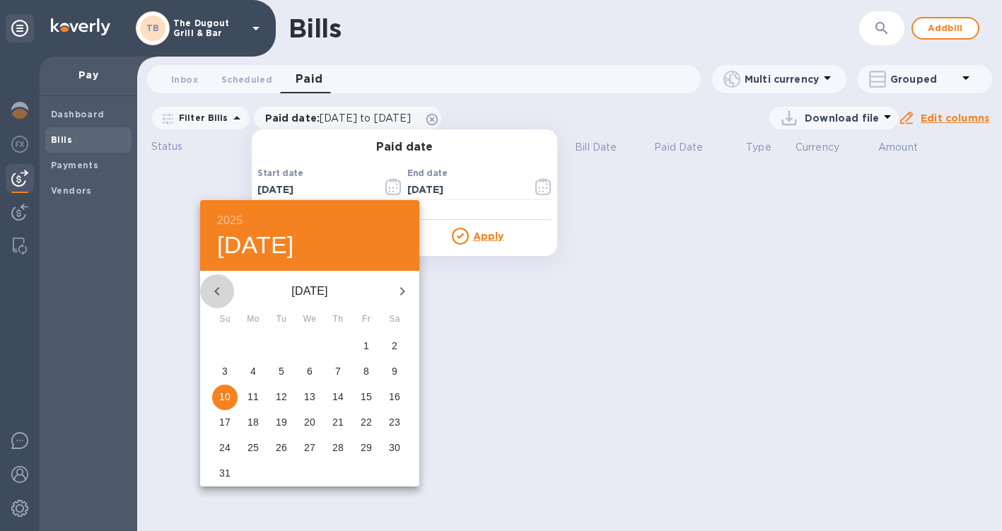
click at [212, 292] on icon "button" at bounding box center [217, 291] width 17 height 17
click at [279, 347] on p "1" at bounding box center [282, 346] width 6 height 14
type input "[DATE]"
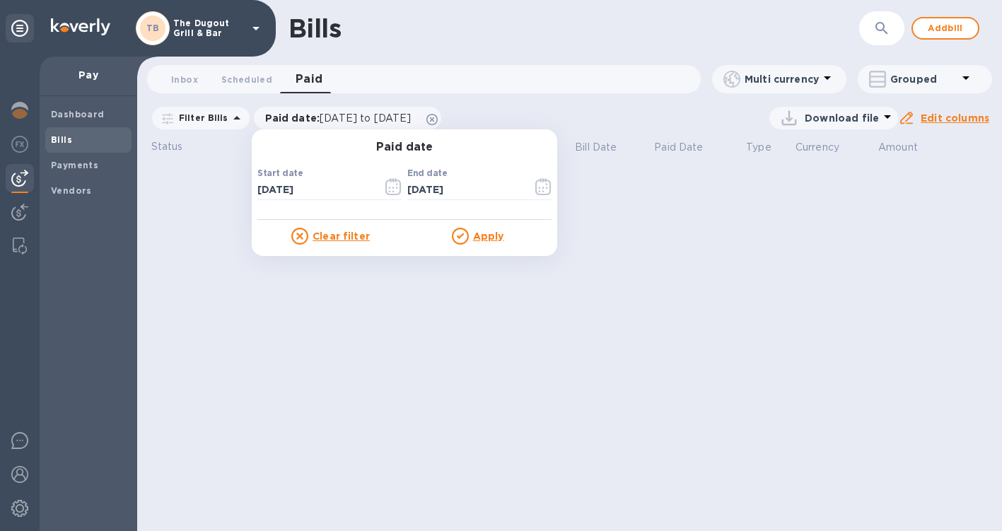
click at [486, 234] on u "Apply" at bounding box center [488, 236] width 31 height 11
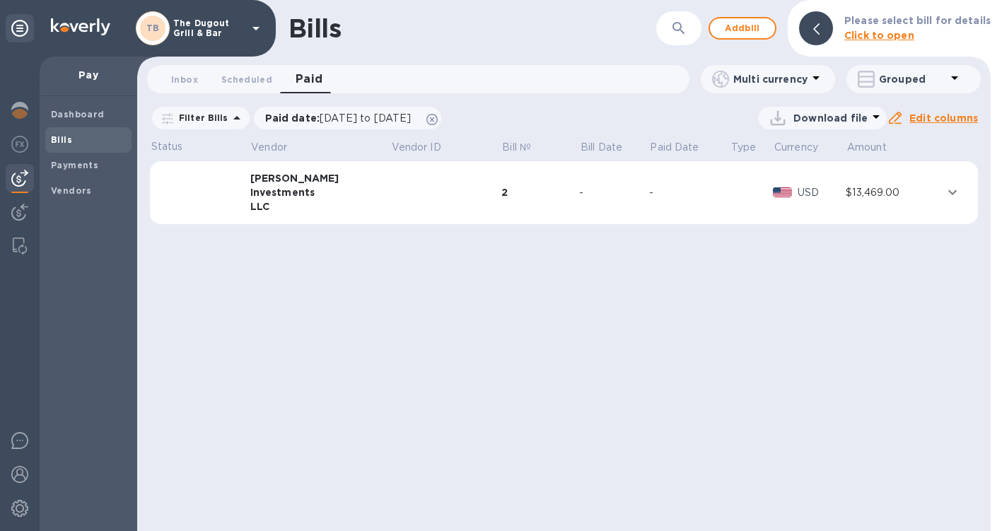
click at [598, 195] on div "-" at bounding box center [614, 192] width 70 height 15
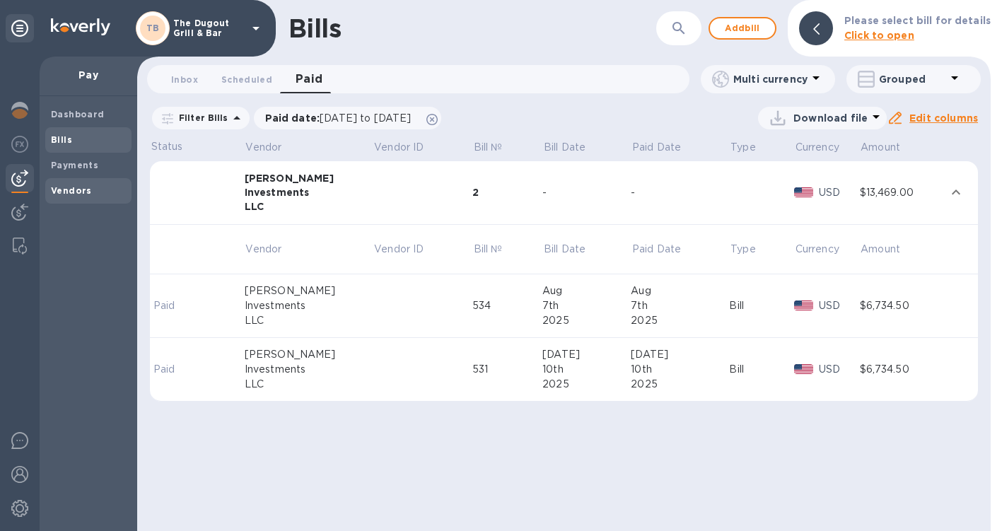
click at [53, 190] on b "Vendors" at bounding box center [71, 190] width 41 height 11
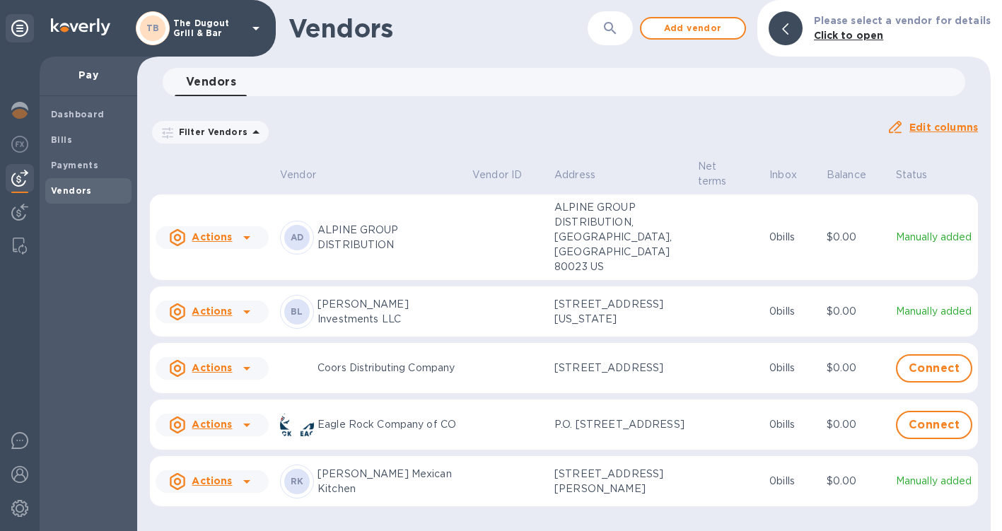
click at [345, 297] on p "[PERSON_NAME] Investments LLC" at bounding box center [390, 312] width 144 height 30
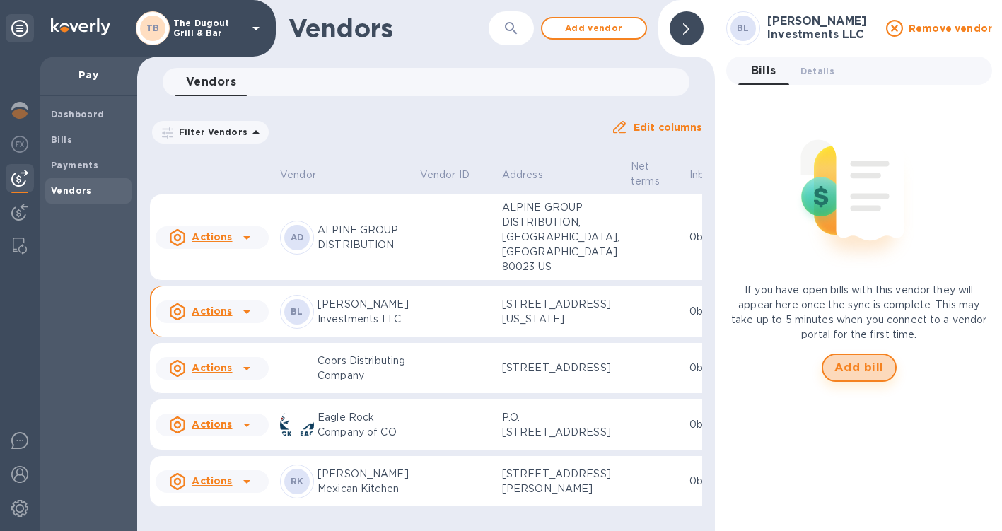
click at [880, 366] on span "Add bill" at bounding box center [860, 367] width 50 height 17
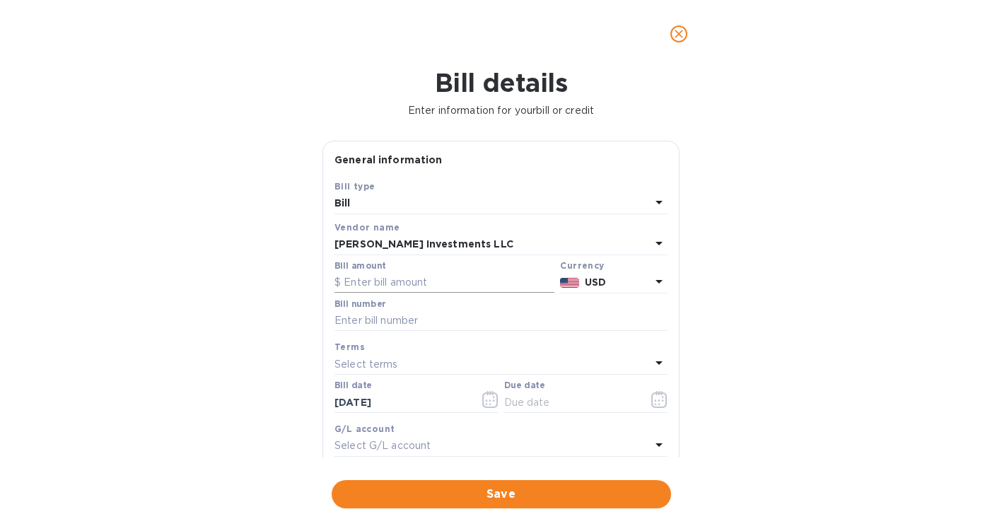
click at [383, 279] on input "text" at bounding box center [445, 282] width 220 height 21
click at [388, 253] on div "[PERSON_NAME] Investments LLC" at bounding box center [493, 245] width 316 height 20
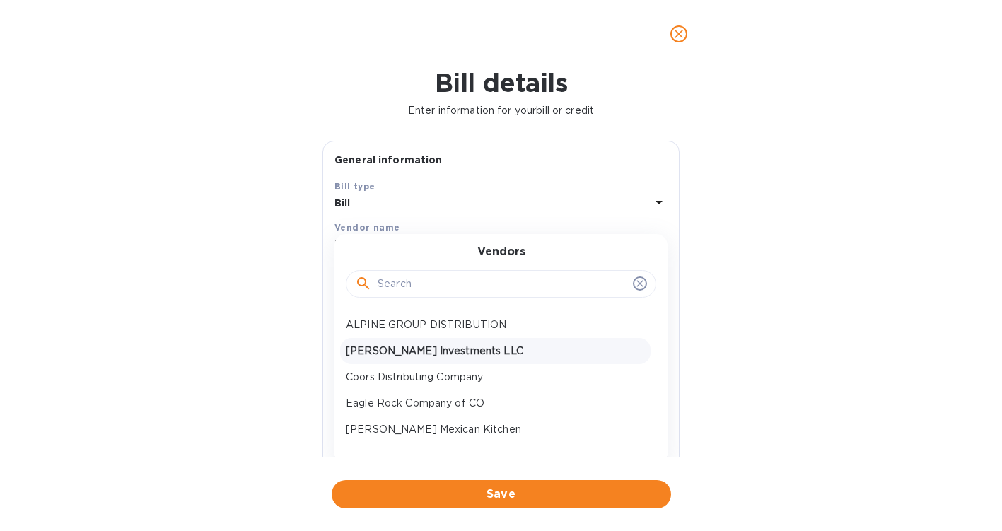
click at [419, 235] on div "Vendors ALPINE GROUP DISTRIBUTION [PERSON_NAME] Investments LLC Coors Distribut…" at bounding box center [501, 349] width 333 height 231
click at [621, 287] on input "text" at bounding box center [503, 284] width 250 height 21
click at [644, 279] on div at bounding box center [501, 284] width 311 height 28
click at [637, 282] on icon at bounding box center [640, 284] width 6 height 6
click at [420, 357] on p "[PERSON_NAME] Investments LLC" at bounding box center [495, 351] width 299 height 15
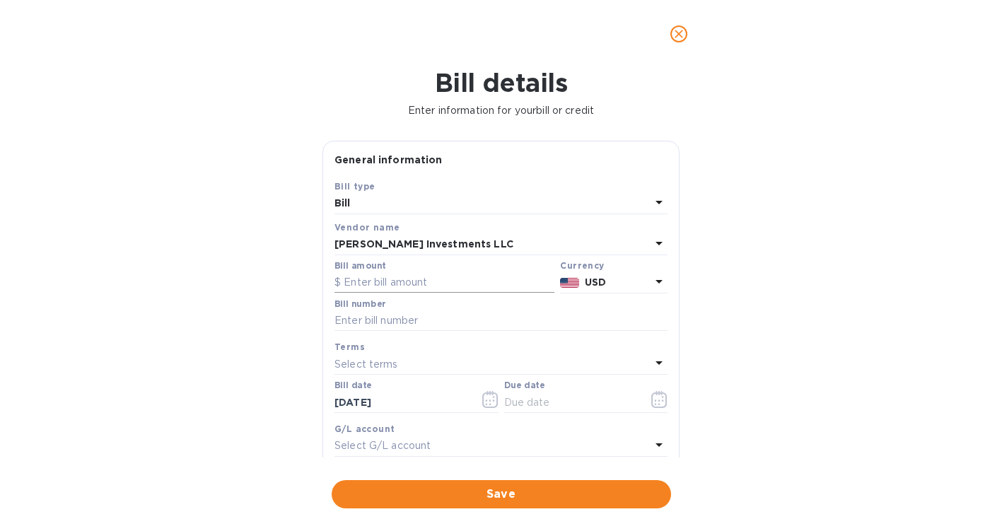
click at [410, 284] on input "text" at bounding box center [445, 282] width 220 height 21
type input "6,734.50"
click at [467, 318] on input "text" at bounding box center [501, 321] width 333 height 21
type input "541"
click at [655, 396] on icon "button" at bounding box center [660, 399] width 16 height 17
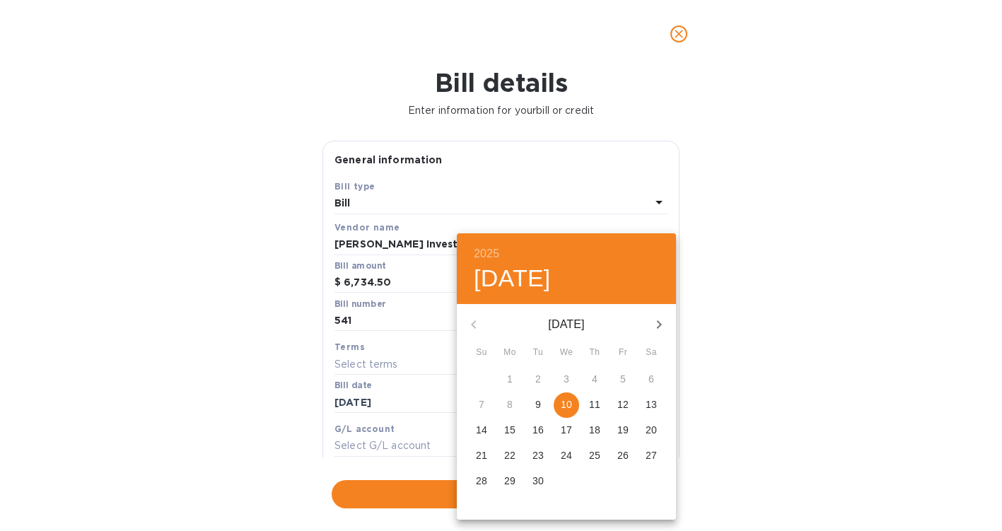
click at [538, 410] on p "9" at bounding box center [539, 405] width 6 height 14
type input "[DATE]"
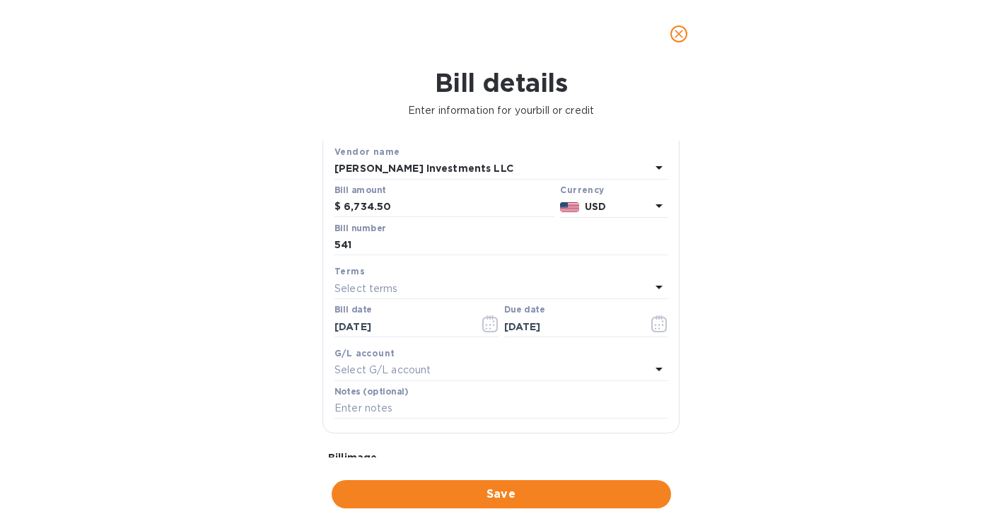
scroll to position [215, 0]
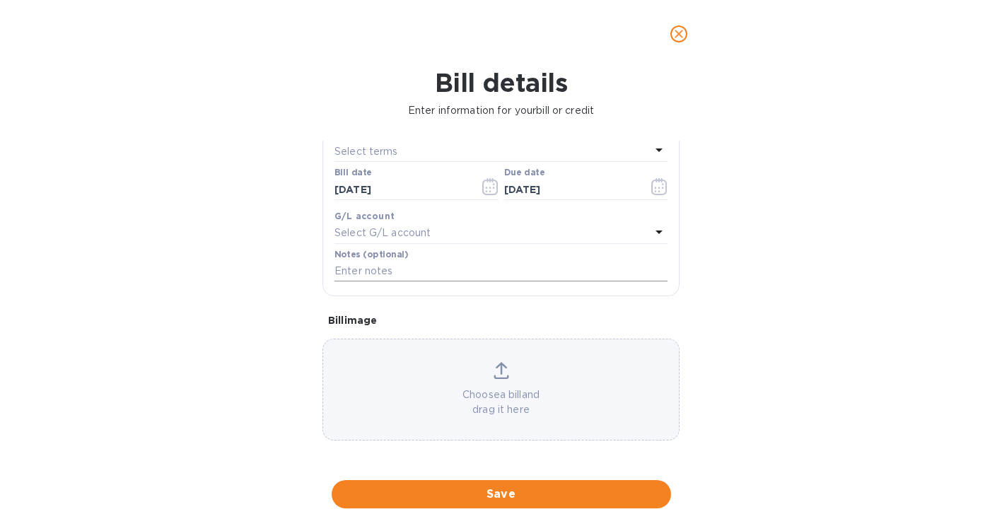
click at [479, 277] on input "text" at bounding box center [501, 271] width 333 height 21
type input "SEP RENT 2025"
click at [491, 502] on span "Save" at bounding box center [501, 494] width 317 height 17
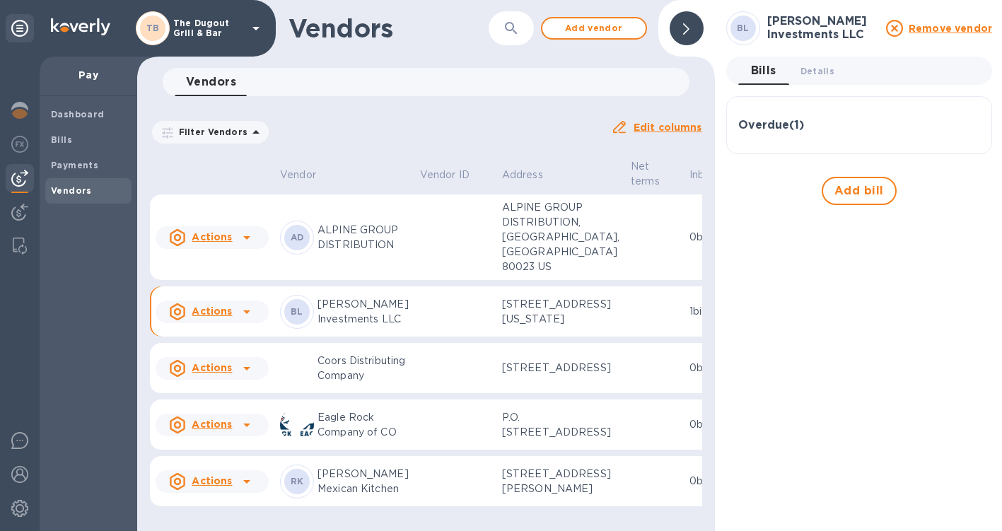
click at [821, 134] on div "Overdue ( 1 )" at bounding box center [860, 125] width 242 height 34
click at [69, 142] on b "Bills" at bounding box center [61, 139] width 21 height 11
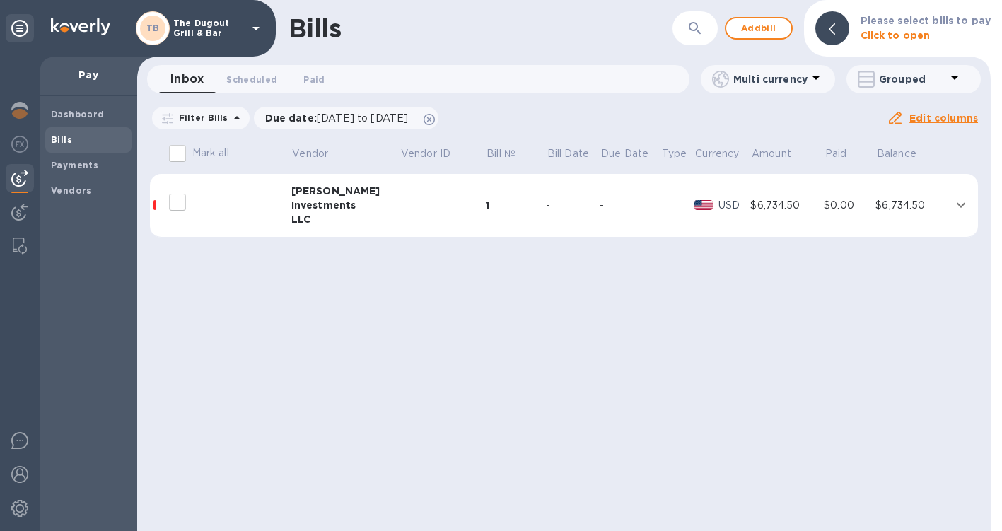
click at [182, 202] on input "decorative checkbox" at bounding box center [178, 202] width 30 height 30
checkbox input "false"
click at [297, 198] on div "Investments" at bounding box center [345, 205] width 109 height 14
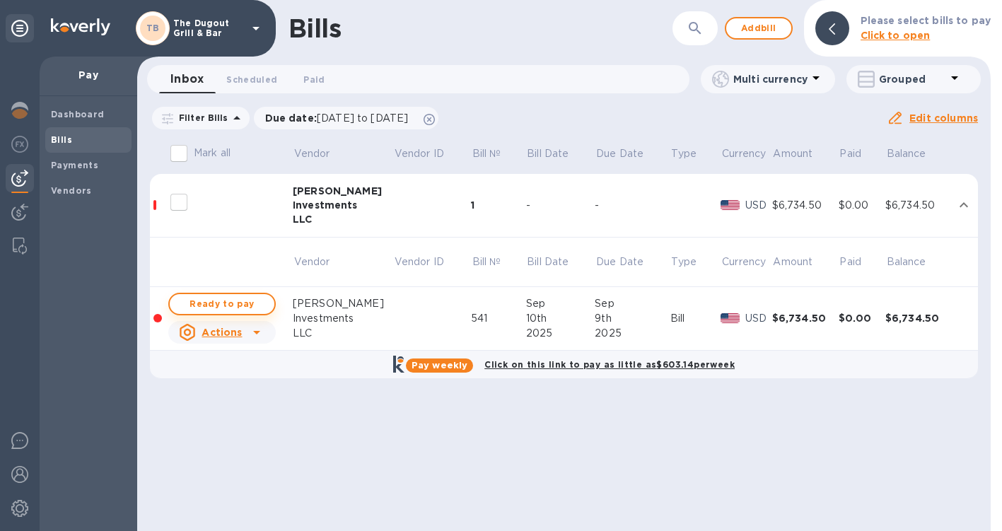
click at [204, 305] on span "Ready to pay" at bounding box center [222, 304] width 82 height 17
checkbox input "true"
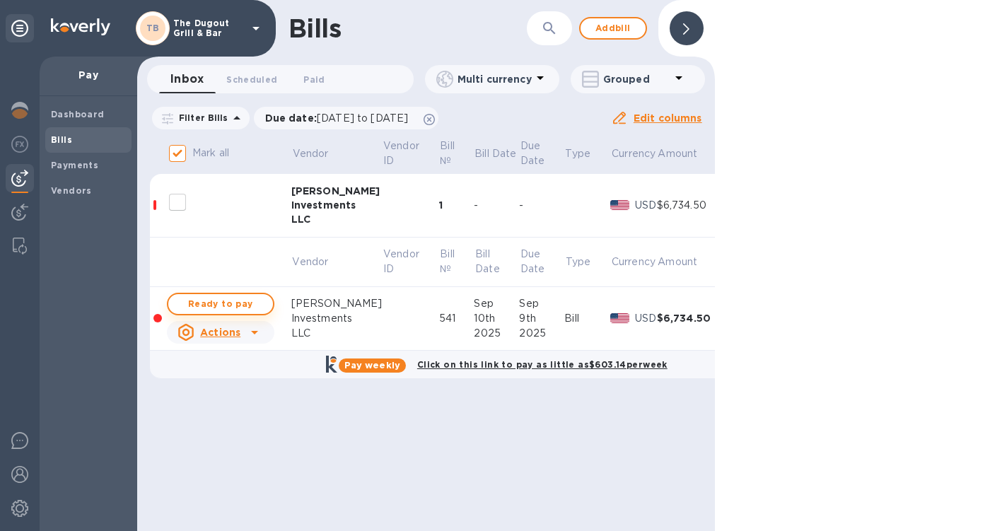
checkbox input "true"
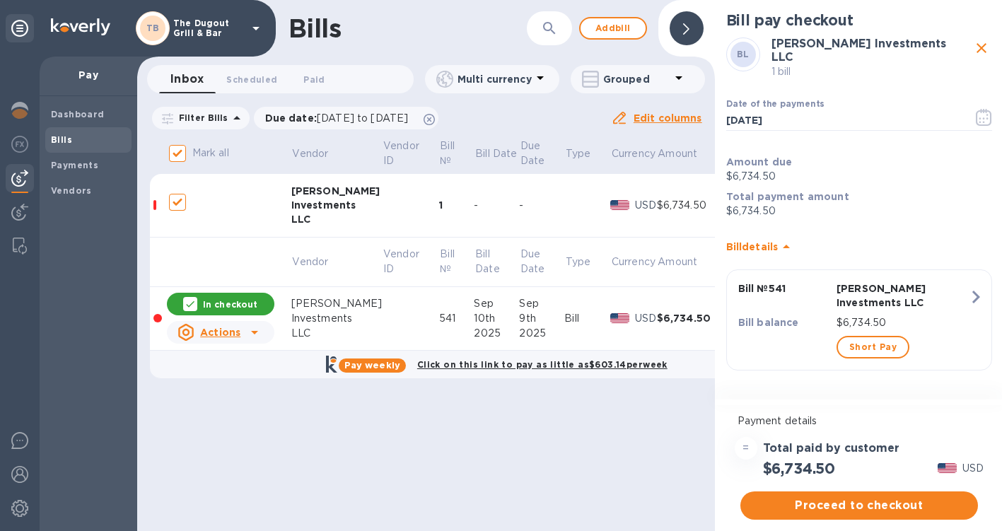
click at [204, 297] on div "In checkout" at bounding box center [221, 304] width 108 height 23
checkbox input "false"
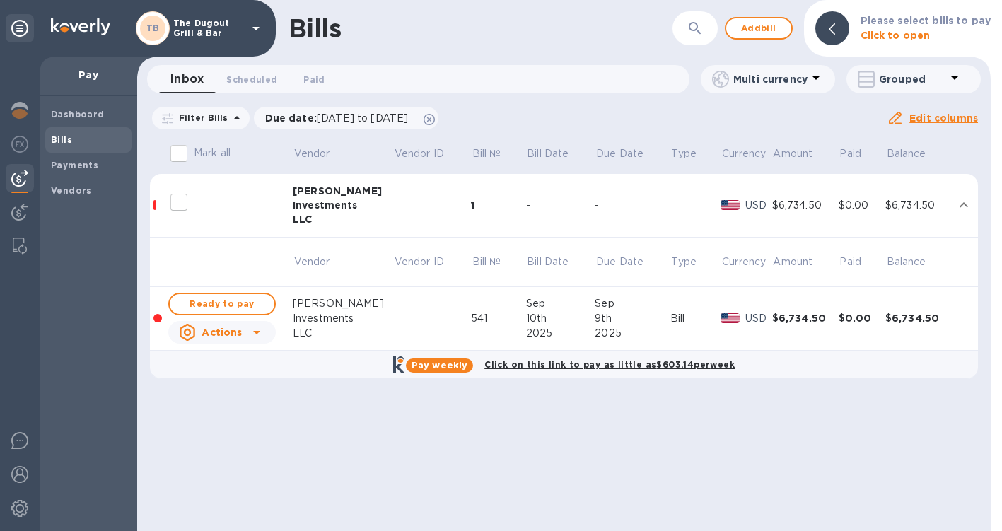
click at [204, 297] on span "Ready to pay" at bounding box center [222, 304] width 82 height 17
checkbox input "true"
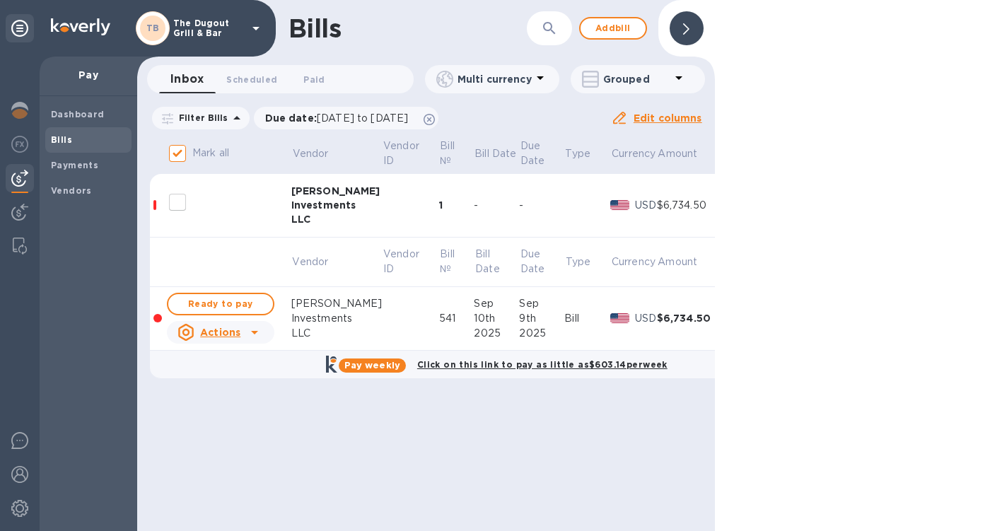
checkbox input "true"
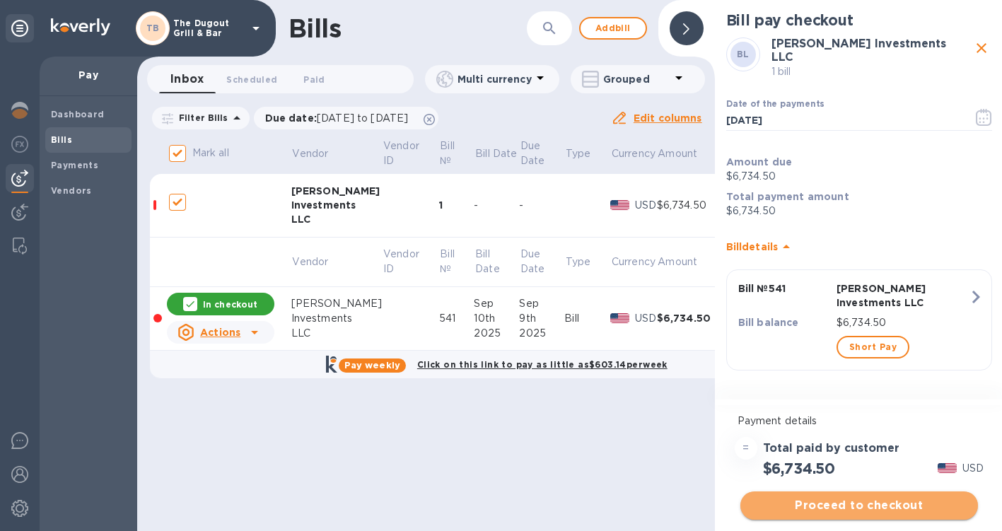
click at [806, 497] on button "Proceed to checkout" at bounding box center [860, 506] width 238 height 28
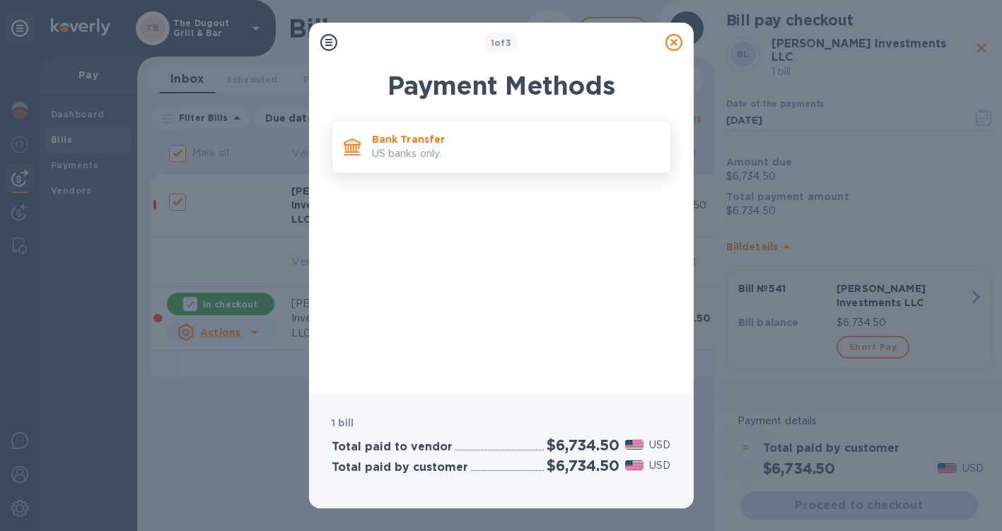
click at [543, 139] on p "Bank Transfer" at bounding box center [515, 139] width 287 height 14
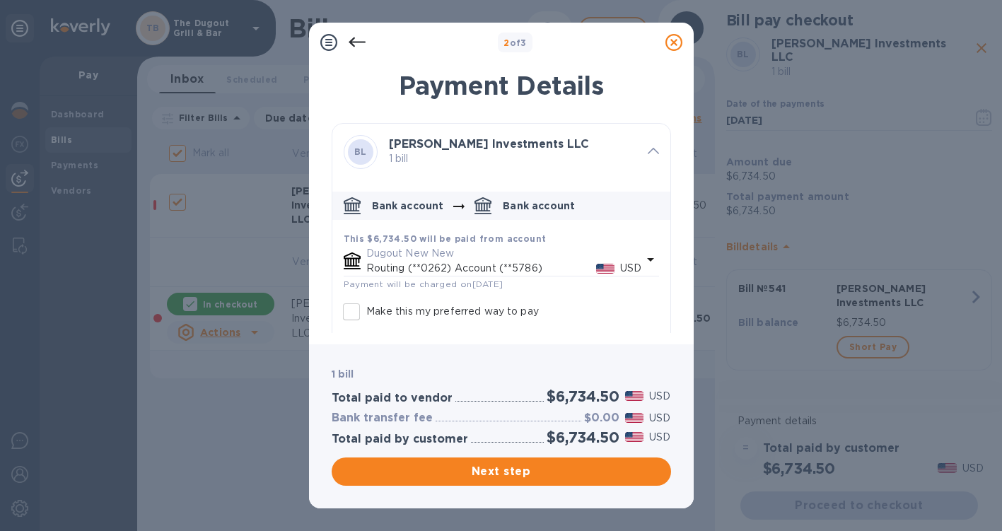
scroll to position [73, 0]
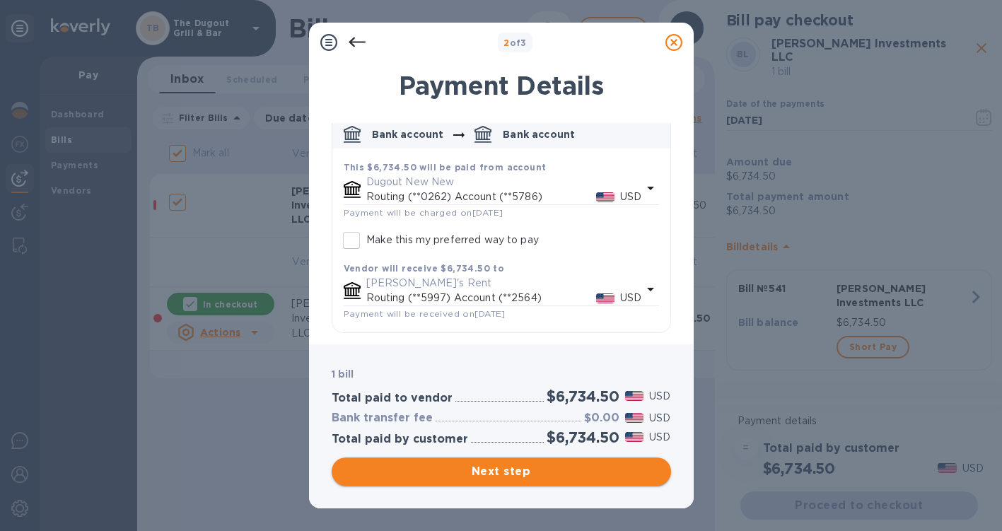
click at [538, 469] on span "Next step" at bounding box center [501, 471] width 317 height 17
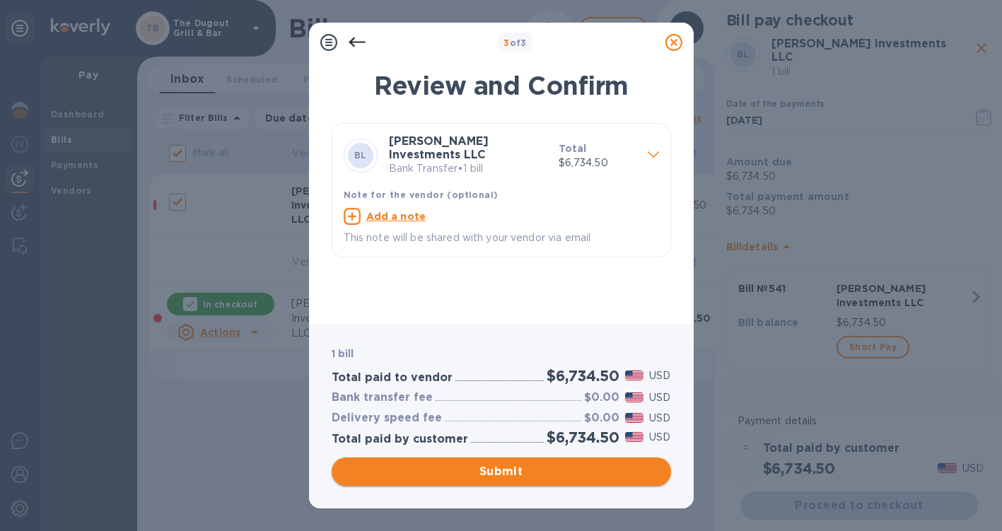
click at [538, 469] on span "Submit" at bounding box center [501, 471] width 317 height 17
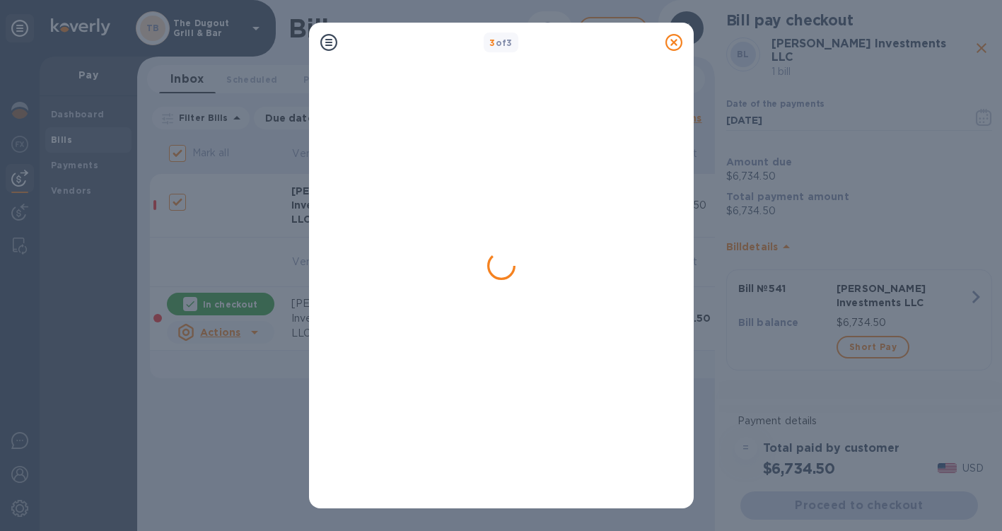
checkbox input "false"
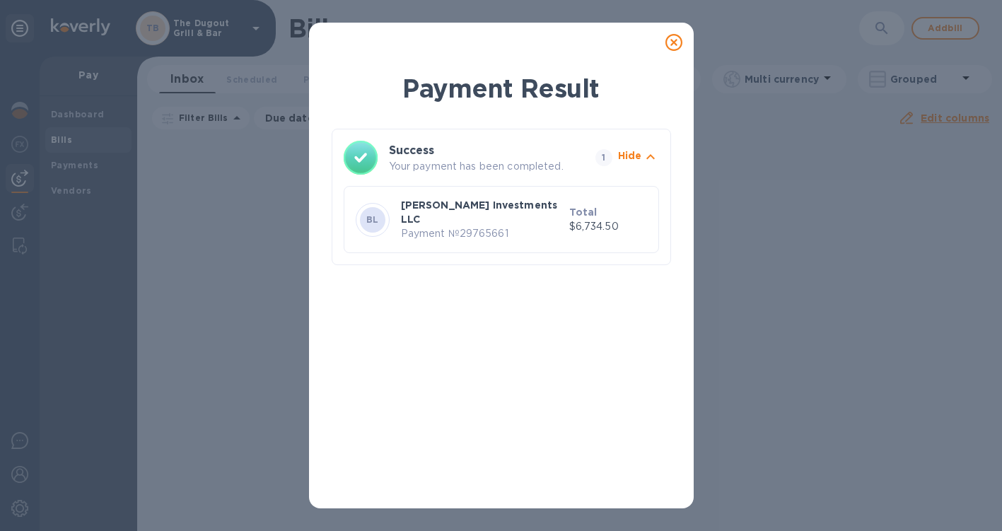
click at [671, 34] on div at bounding box center [674, 42] width 28 height 28
click at [675, 39] on icon at bounding box center [674, 42] width 17 height 17
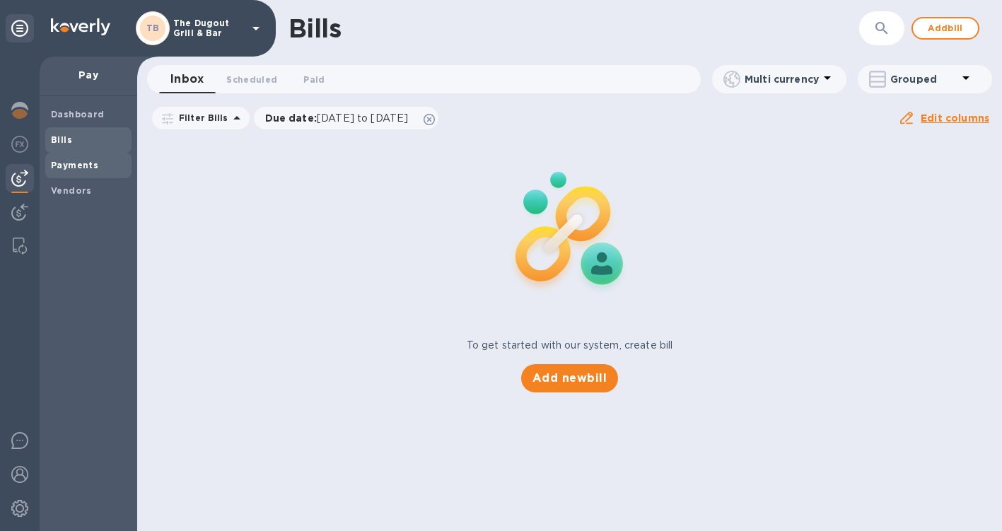
click at [51, 158] on span "Payments" at bounding box center [74, 165] width 47 height 14
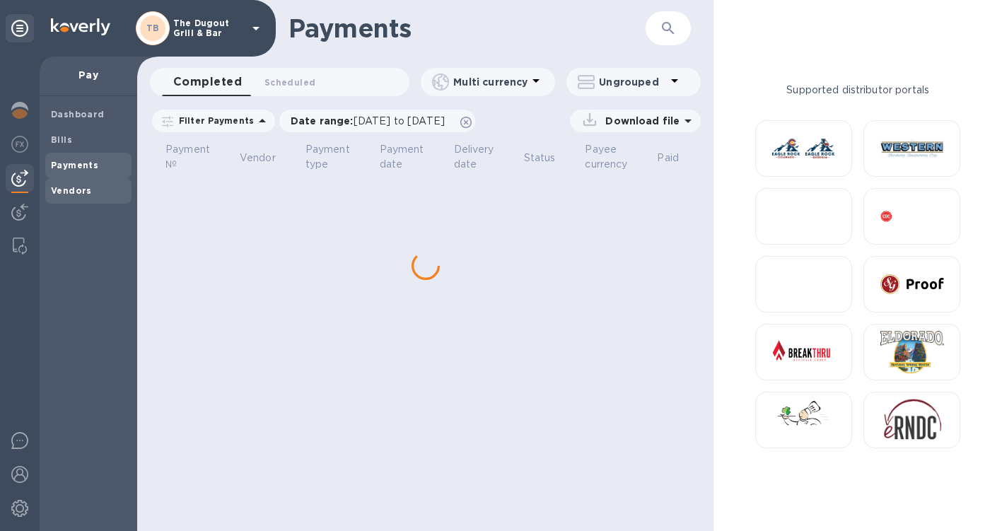
click at [54, 189] on b "Vendors" at bounding box center [71, 190] width 41 height 11
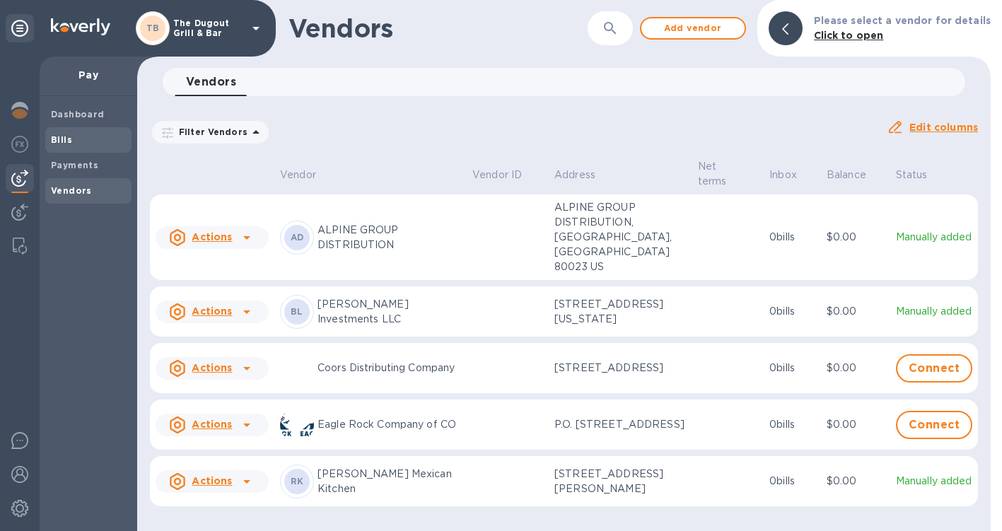
click at [67, 135] on b "Bills" at bounding box center [61, 139] width 21 height 11
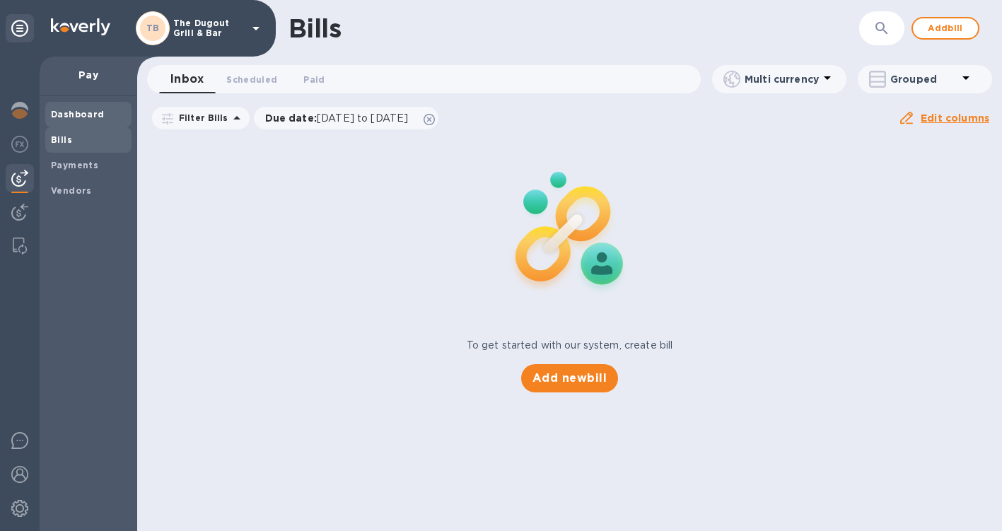
click at [71, 114] on b "Dashboard" at bounding box center [78, 114] width 54 height 11
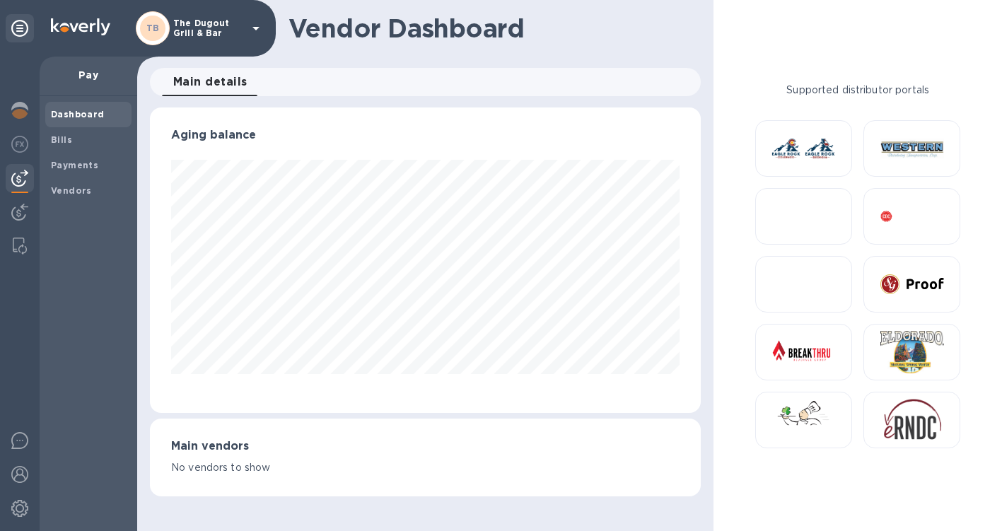
scroll to position [306, 551]
click at [711, 136] on div "Aging balance Main vendors No vendors to show" at bounding box center [425, 309] width 582 height 409
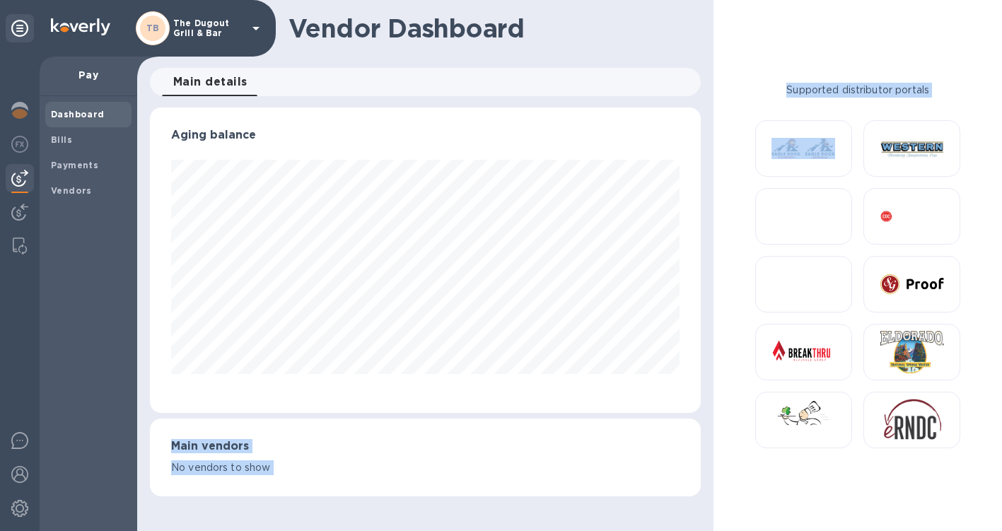
drag, startPoint x: 713, startPoint y: 134, endPoint x: 800, endPoint y: 127, distance: 87.4
click at [801, 127] on div "Vendor Dashboard Main details 0 Aging balance Main vendors No vendors to show S…" at bounding box center [569, 265] width 865 height 531
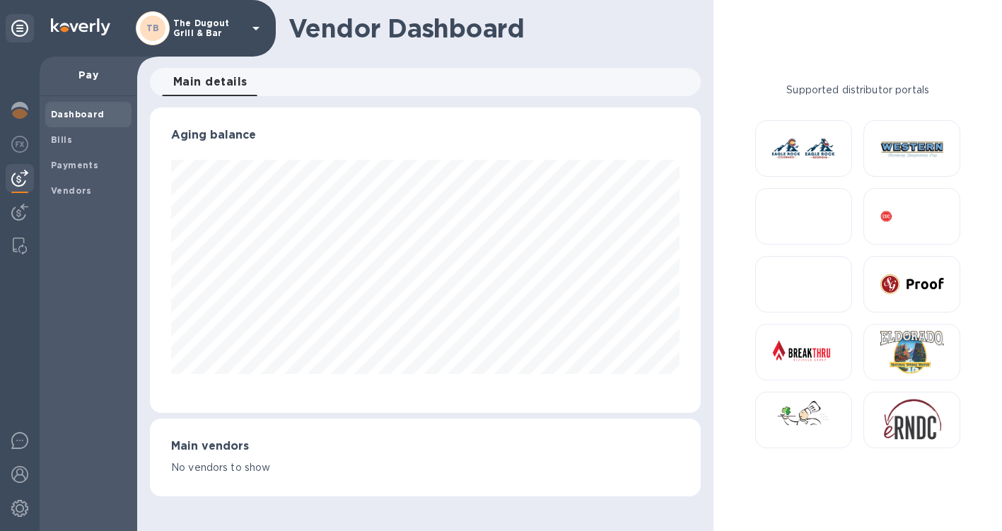
click at [740, 113] on div "Supported distributor portals" at bounding box center [858, 266] width 266 height 366
click at [79, 138] on span "Bills" at bounding box center [88, 140] width 75 height 14
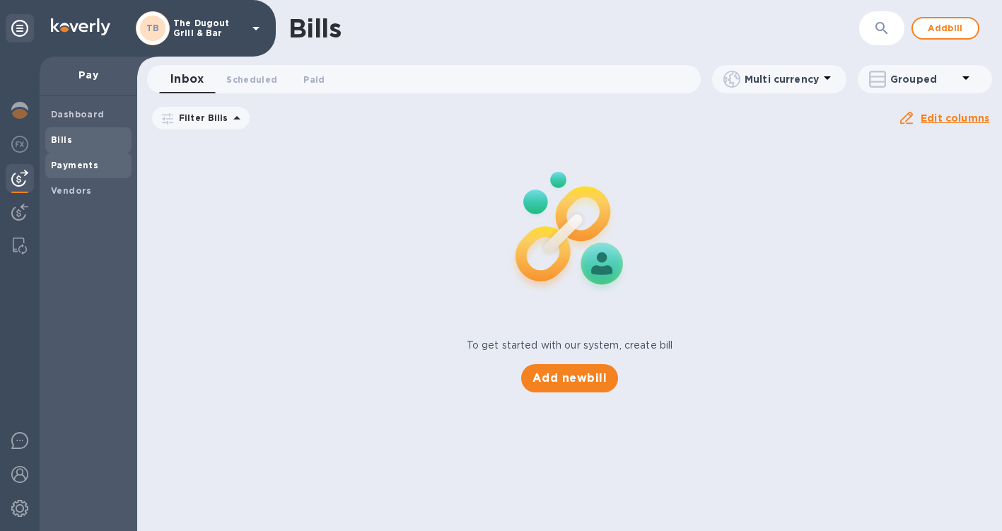
click at [71, 173] on div "Payments" at bounding box center [88, 165] width 86 height 25
